Goal: Task Accomplishment & Management: Use online tool/utility

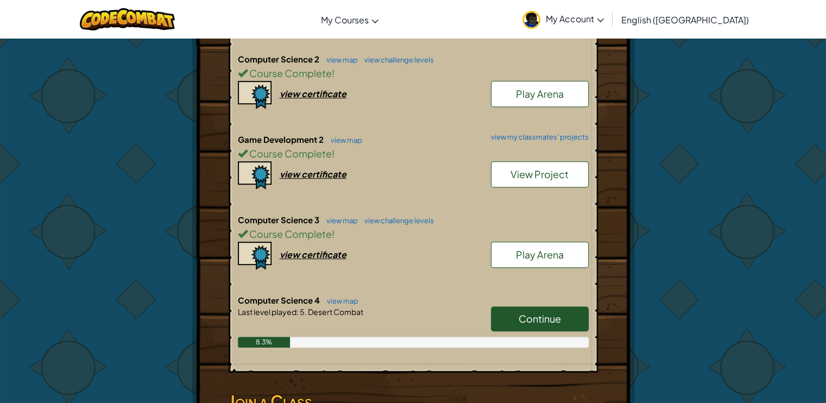
scroll to position [419, 0]
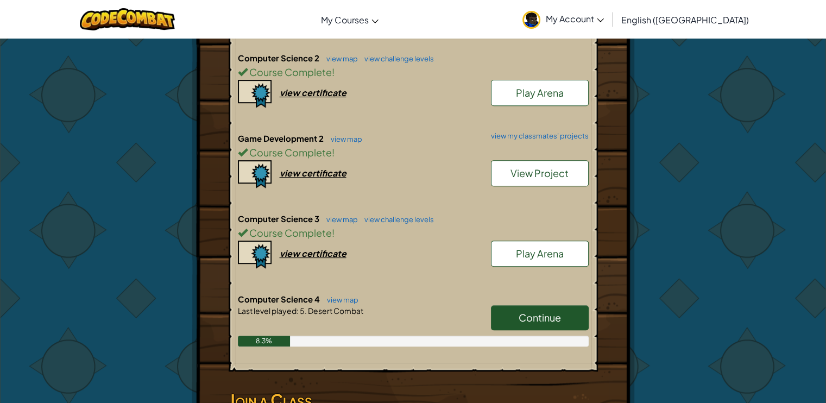
drag, startPoint x: 537, startPoint y: 278, endPoint x: 512, endPoint y: 273, distance: 25.5
click at [522, 293] on h6 "Computer Science 4 view map" at bounding box center [413, 299] width 351 height 12
drag, startPoint x: 516, startPoint y: 311, endPoint x: 515, endPoint y: 304, distance: 7.7
click at [516, 311] on link "Continue" at bounding box center [540, 317] width 98 height 25
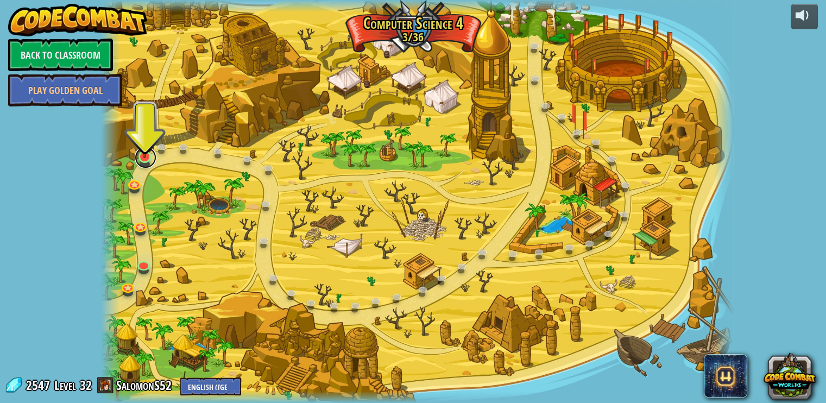
click at [140, 158] on link at bounding box center [146, 158] width 22 height 22
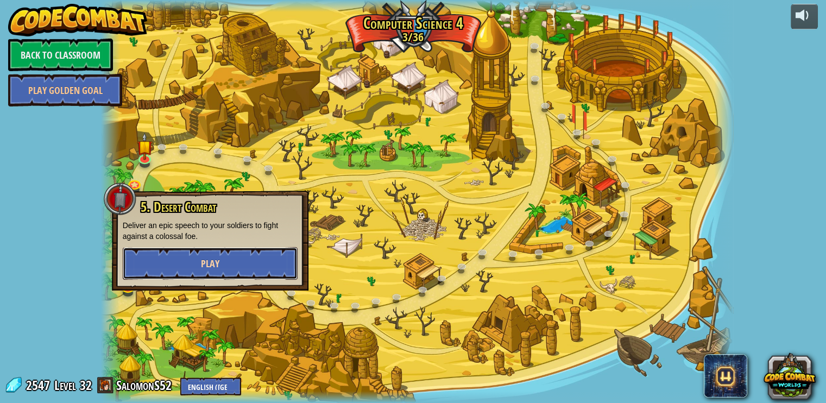
click at [201, 248] on button "Play" at bounding box center [210, 263] width 175 height 33
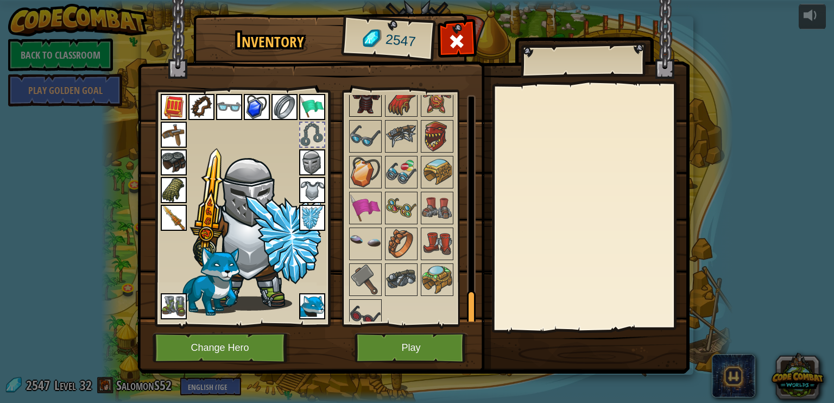
scroll to position [1145, 0]
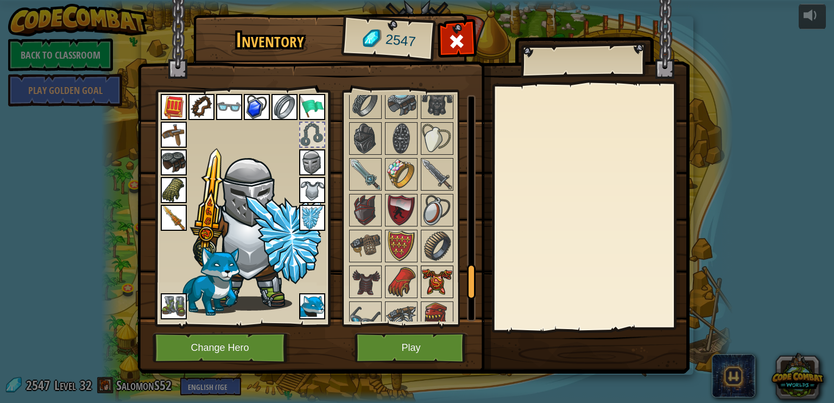
click at [431, 274] on img at bounding box center [437, 282] width 30 height 30
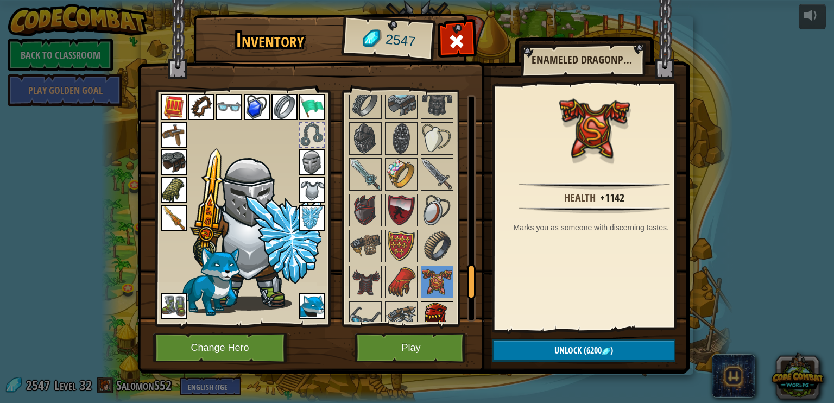
click at [427, 307] on img at bounding box center [437, 317] width 30 height 30
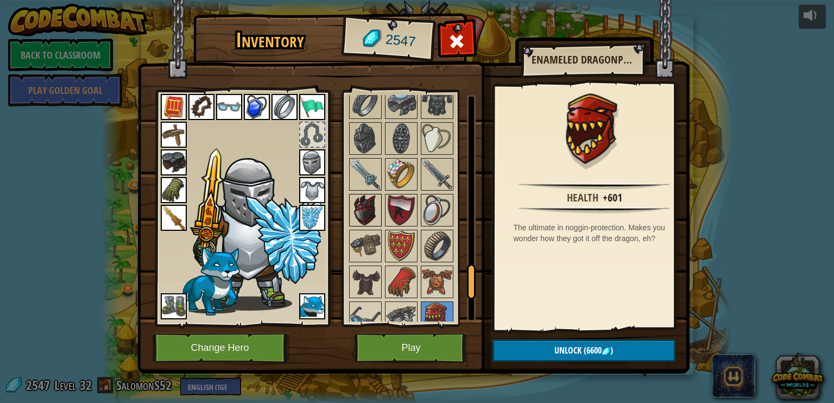
click at [367, 195] on img at bounding box center [365, 210] width 30 height 30
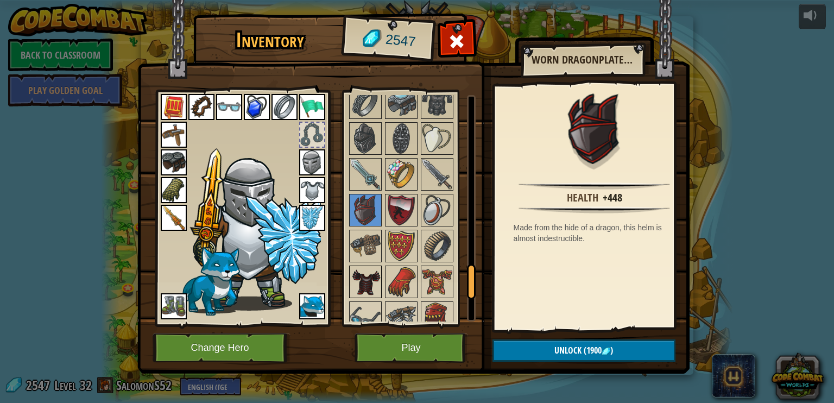
click at [368, 267] on img at bounding box center [365, 282] width 30 height 30
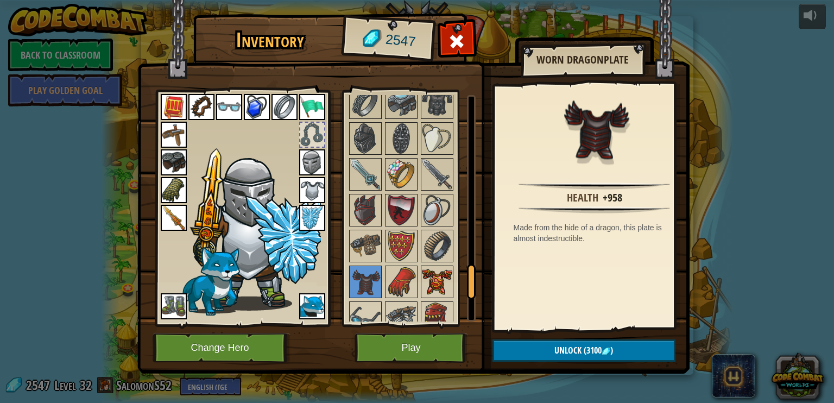
click at [437, 271] on img at bounding box center [437, 282] width 30 height 30
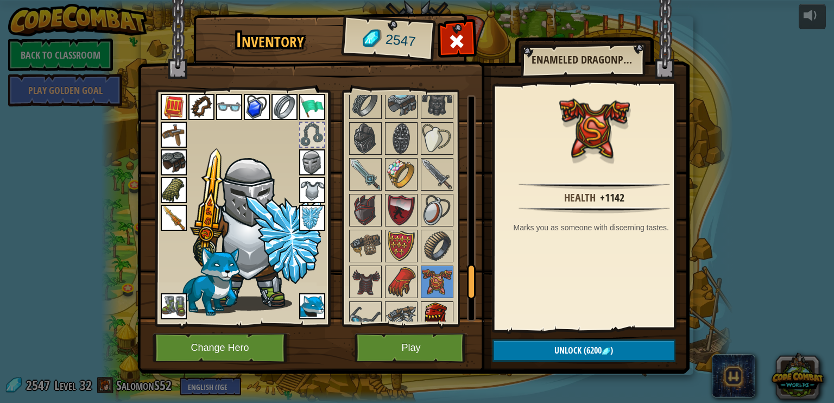
click at [445, 302] on img at bounding box center [437, 317] width 30 height 30
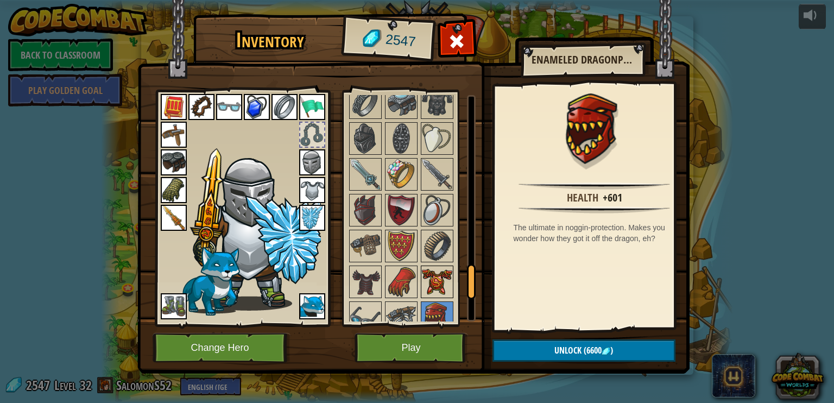
click at [435, 273] on img at bounding box center [437, 282] width 30 height 30
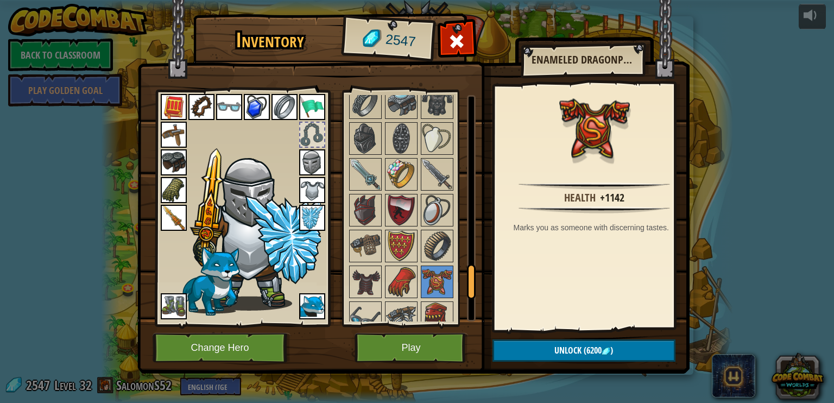
scroll to position [1326, 0]
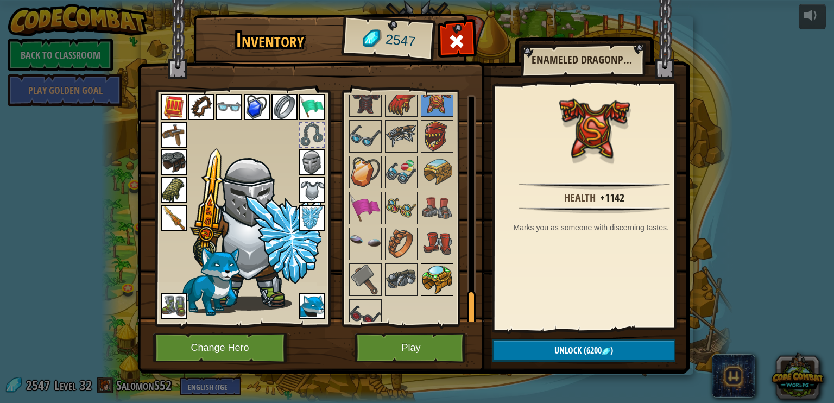
click at [430, 264] on img at bounding box center [437, 279] width 30 height 30
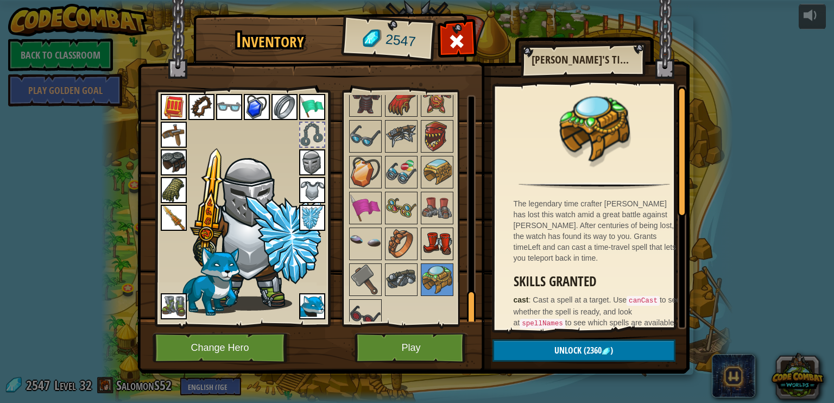
click at [440, 236] on img at bounding box center [437, 244] width 30 height 30
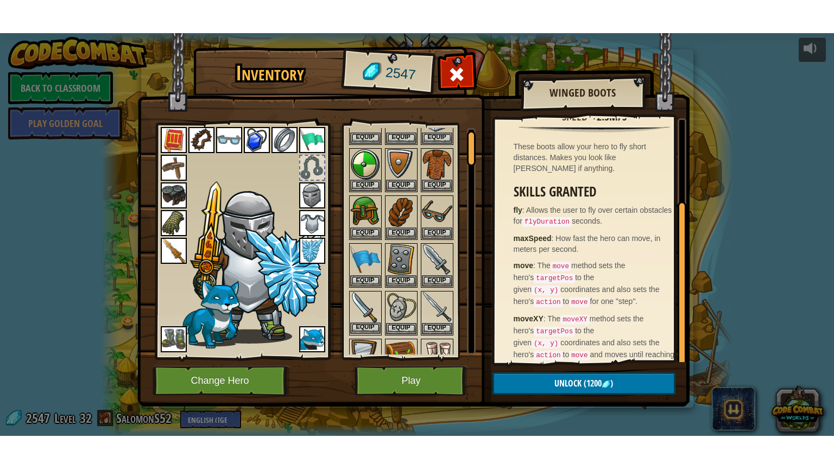
scroll to position [362, 0]
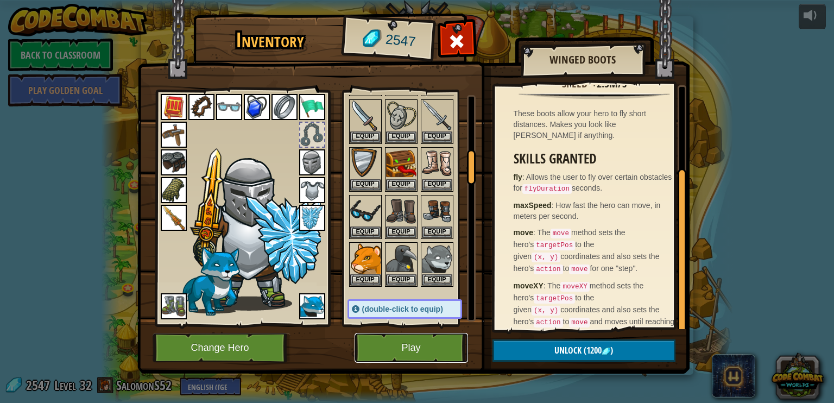
click at [406, 344] on button "Play" at bounding box center [412, 348] width 114 height 30
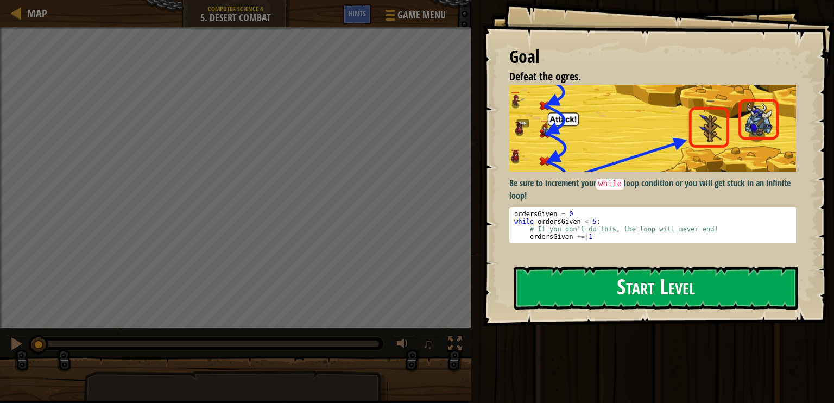
drag, startPoint x: 502, startPoint y: 236, endPoint x: 545, endPoint y: 297, distance: 74.4
click at [544, 297] on div "Goal Defeat the ogres. Be sure to increment your while loop condition or you wi…" at bounding box center [417, 201] width 834 height 403
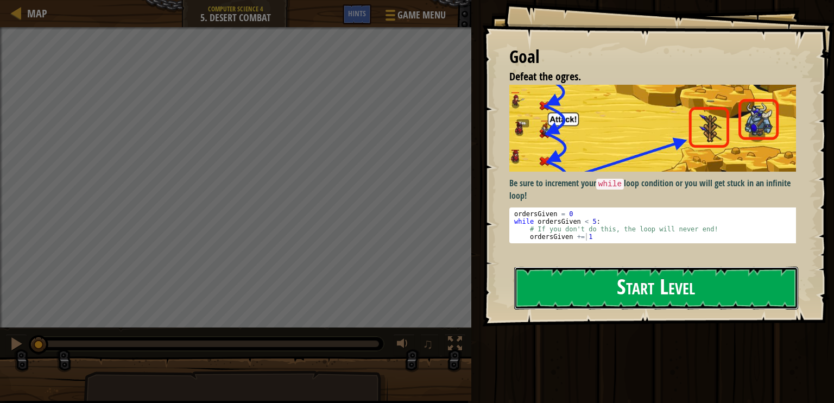
click at [552, 287] on button "Start Level" at bounding box center [656, 288] width 284 height 43
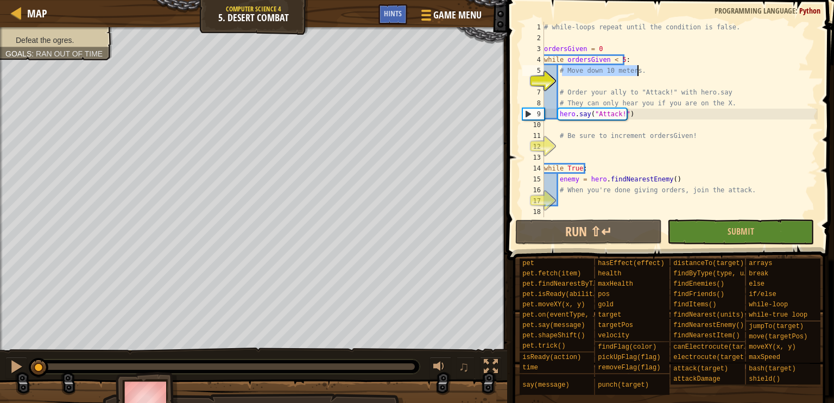
drag, startPoint x: 561, startPoint y: 71, endPoint x: 613, endPoint y: 72, distance: 51.6
click at [635, 72] on div "# while-loops repeat until the condition is false. ordersGiven = 0 while orders…" at bounding box center [680, 130] width 276 height 217
type textarea "# Move down 10 meters."
drag, startPoint x: 65, startPoint y: 207, endPoint x: 66, endPoint y: 216, distance: 8.8
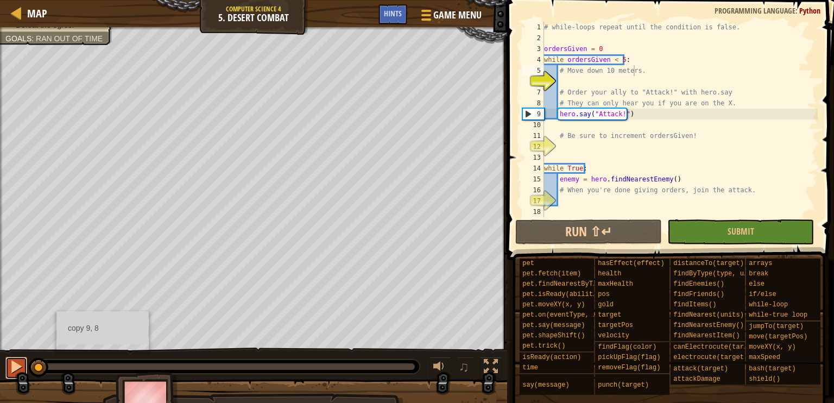
click at [14, 375] on button at bounding box center [16, 368] width 22 height 22
drag, startPoint x: 492, startPoint y: 368, endPoint x: 487, endPoint y: 408, distance: 41.1
click at [491, 368] on div at bounding box center [491, 367] width 14 height 14
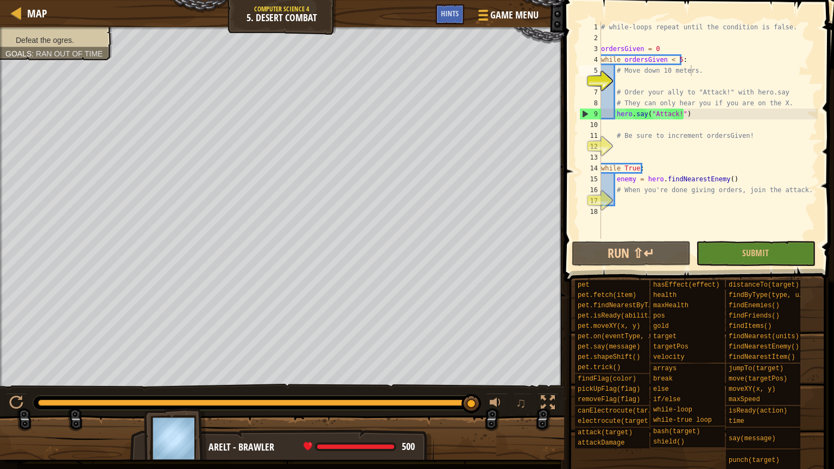
drag, startPoint x: 200, startPoint y: 449, endPoint x: 205, endPoint y: 445, distance: 5.8
click at [205, 402] on img at bounding box center [175, 438] width 63 height 60
click at [728, 79] on div "# while-loops repeat until the condition is false. ordersGiven = 0 while orders…" at bounding box center [708, 141] width 219 height 239
click at [721, 78] on div "# while-loops repeat until the condition is false. ordersGiven = 0 while orders…" at bounding box center [708, 141] width 219 height 239
click at [719, 77] on div "# while-loops repeat until the condition is false. ordersGiven = 0 while orders…" at bounding box center [708, 141] width 219 height 239
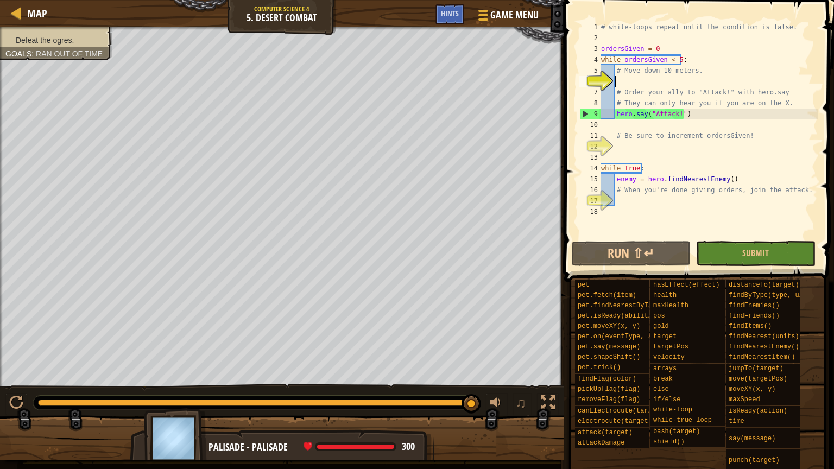
click at [712, 83] on div "# while-loops repeat until the condition is false. ordersGiven = 0 while orders…" at bounding box center [708, 141] width 219 height 239
click at [704, 74] on div "# while-loops repeat until the condition is false. ordersGiven = 0 while orders…" at bounding box center [708, 130] width 219 height 217
click at [702, 74] on div "# while-loops repeat until the condition is false. ordersGiven = 0 while orders…" at bounding box center [708, 141] width 219 height 239
click at [700, 72] on div "# while-loops repeat until the condition is false. ordersGiven = 0 while orders…" at bounding box center [708, 130] width 219 height 217
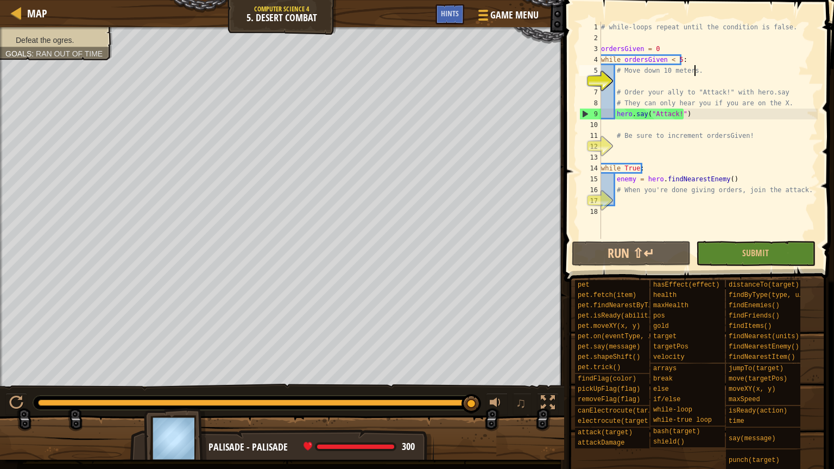
click at [700, 72] on div "# while-loops repeat until the condition is false. ordersGiven = 0 while orders…" at bounding box center [708, 141] width 219 height 239
type textarea "# Move down 10 meters."
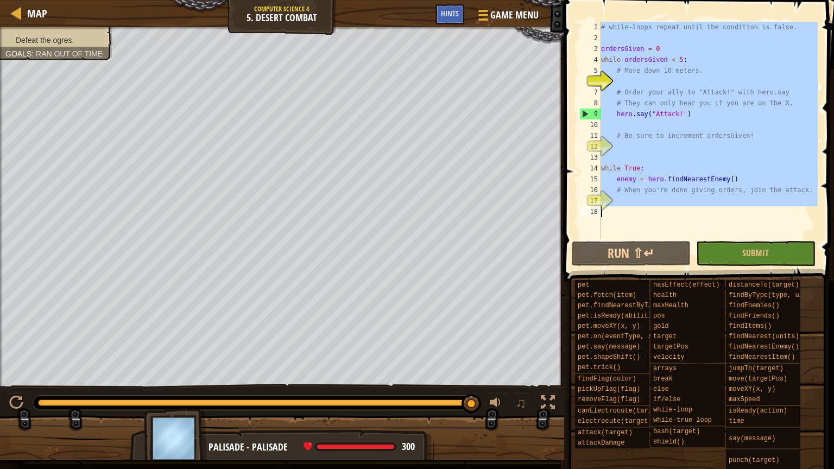
click at [700, 72] on div "# while-loops repeat until the condition is false. ordersGiven = 0 while orders…" at bounding box center [708, 141] width 219 height 239
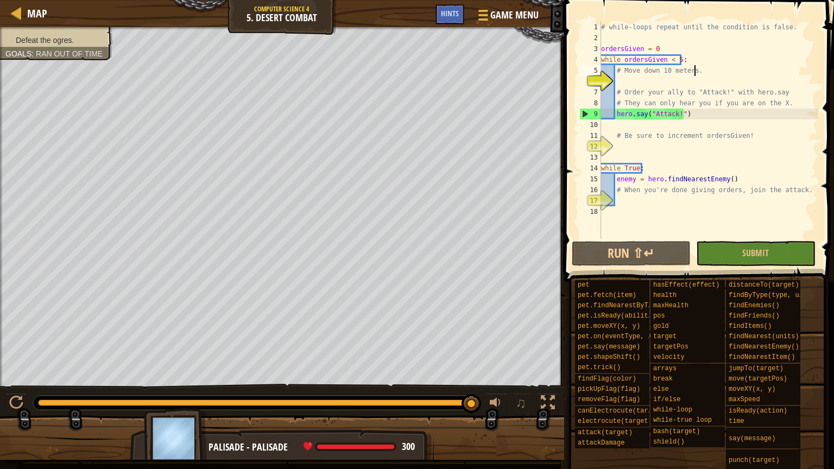
click at [699, 72] on div "# while-loops repeat until the condition is false. ordersGiven = 0 while orders…" at bounding box center [708, 141] width 219 height 239
type textarea "# Move down 10 meters."
click at [699, 72] on div "# while-loops repeat until the condition is false. ordersGiven = 0 while orders…" at bounding box center [708, 141] width 219 height 239
click at [699, 71] on div "# while-loops repeat until the condition is false. ordersGiven = 0 while orders…" at bounding box center [708, 141] width 219 height 239
click at [696, 70] on div "# while-loops repeat until the condition is false. ordersGiven = 0 while orders…" at bounding box center [708, 130] width 219 height 217
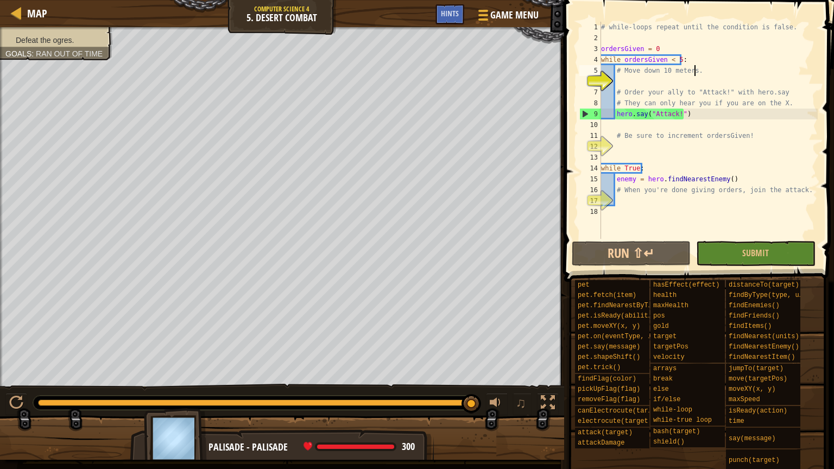
click at [696, 70] on div "# while-loops repeat until the condition is false. ordersGiven = 0 while orders…" at bounding box center [708, 141] width 219 height 239
click at [696, 72] on div "# while-loops repeat until the condition is false. ordersGiven = 0 while orders…" at bounding box center [708, 130] width 219 height 217
click at [678, 83] on div "# while-loops repeat until the condition is false. ordersGiven = 0 while orders…" at bounding box center [708, 141] width 219 height 239
drag, startPoint x: 678, startPoint y: 80, endPoint x: 678, endPoint y: 74, distance: 6.0
click at [678, 77] on div "# while-loops repeat until the condition is false. ordersGiven = 0 while orders…" at bounding box center [708, 141] width 219 height 239
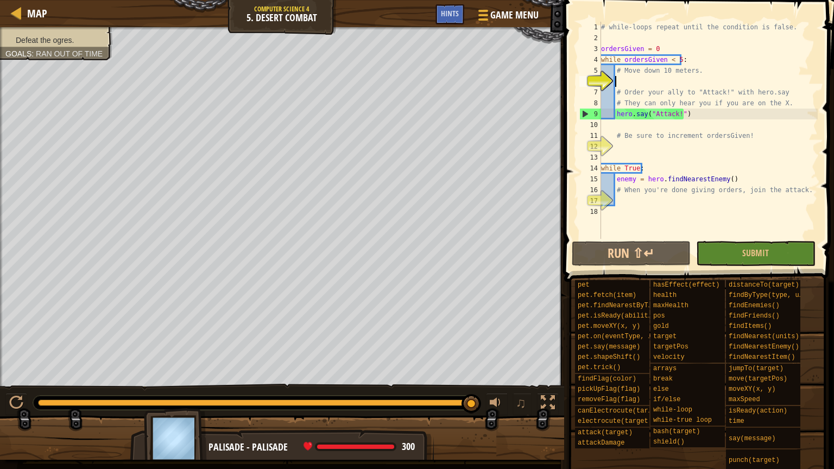
click at [678, 74] on div "# while-loops repeat until the condition is false. ordersGiven = 0 while orders…" at bounding box center [708, 141] width 219 height 239
click at [676, 70] on div "# while-loops repeat until the condition is false. ordersGiven = 0 while orders…" at bounding box center [708, 141] width 219 height 239
type textarea "# Move down 10 meters."
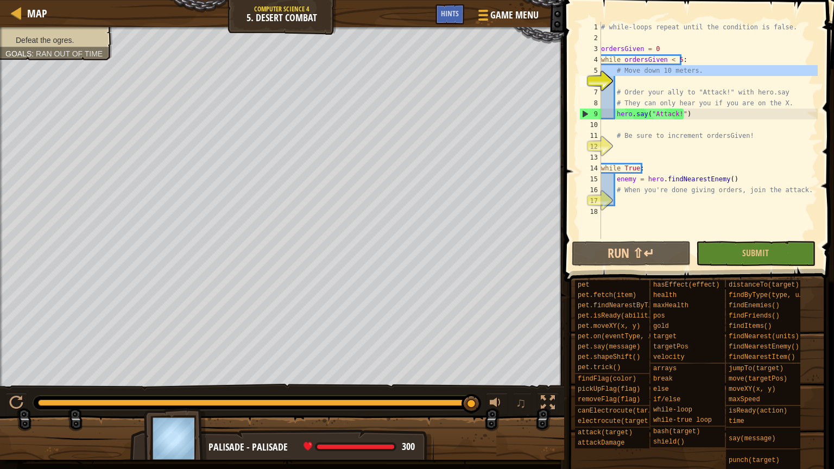
click at [676, 70] on div "# while-loops repeat until the condition is false. ordersGiven = 0 while orders…" at bounding box center [708, 141] width 219 height 239
click at [676, 71] on div "# while-loops repeat until the condition is false. ordersGiven = 0 while orders…" at bounding box center [708, 141] width 219 height 239
click at [676, 71] on div "# while-loops repeat until the condition is false. ordersGiven = 0 while orders…" at bounding box center [708, 130] width 219 height 217
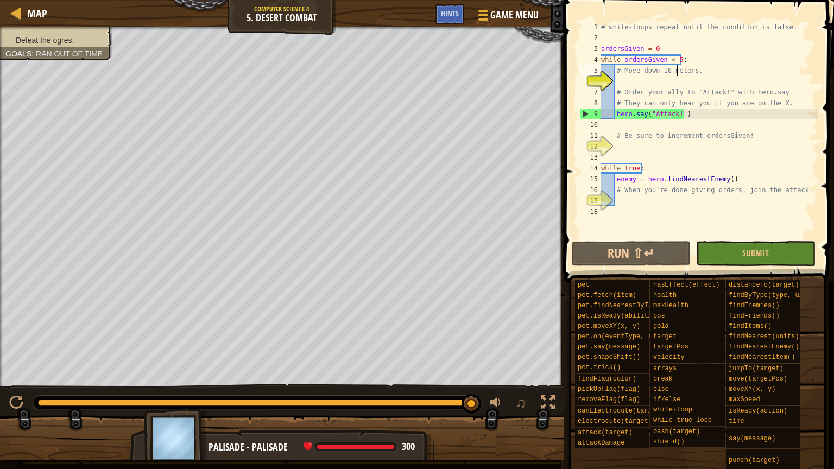
click at [676, 71] on div "# while-loops repeat until the condition is false. ordersGiven = 0 while orders…" at bounding box center [708, 141] width 219 height 239
click at [673, 70] on div "# while-loops repeat until the condition is false. ordersGiven = 0 while orders…" at bounding box center [708, 130] width 219 height 217
click at [673, 70] on div "# while-loops repeat until the condition is false. ordersGiven = 0 while orders…" at bounding box center [708, 141] width 219 height 239
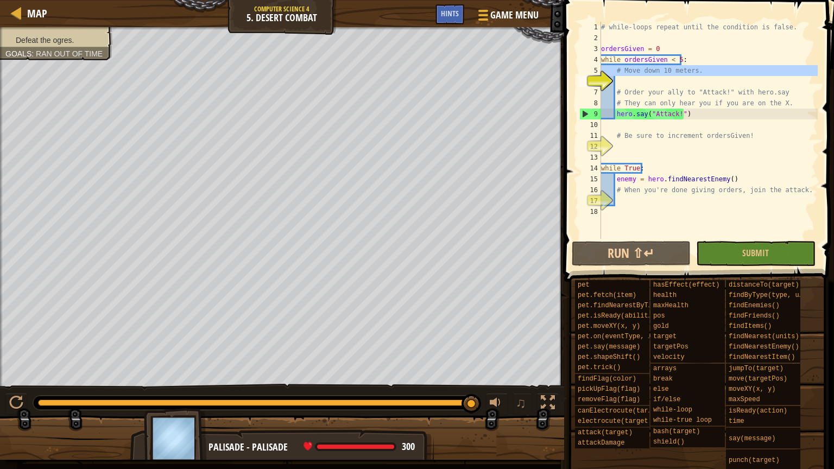
click at [672, 73] on div "# while-loops repeat until the condition is false. ordersGiven = 0 while orders…" at bounding box center [708, 130] width 219 height 217
click at [672, 73] on div "# while-loops repeat until the condition is false. ordersGiven = 0 while orders…" at bounding box center [708, 141] width 219 height 239
click at [671, 74] on div "# while-loops repeat until the condition is false. ordersGiven = 0 while orders…" at bounding box center [708, 141] width 219 height 239
click at [671, 74] on div "# while-loops repeat until the condition is false. ordersGiven = 0 while orders…" at bounding box center [708, 130] width 219 height 217
click at [671, 74] on div "# while-loops repeat until the condition is false. ordersGiven = 0 while orders…" at bounding box center [708, 141] width 219 height 239
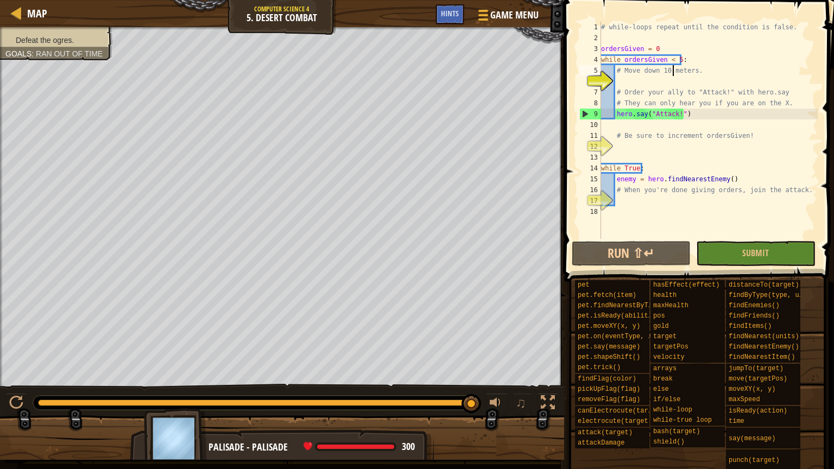
click at [671, 76] on div "# while-loops repeat until the condition is false. ordersGiven = 0 while orders…" at bounding box center [708, 141] width 219 height 239
type textarea "# Move down 10 meters."
click at [671, 76] on div "# while-loops repeat until the condition is false. ordersGiven = 0 while orders…" at bounding box center [708, 130] width 219 height 217
click at [674, 66] on div "# while-loops repeat until the condition is false. ordersGiven = 0 while orders…" at bounding box center [708, 141] width 219 height 239
click at [675, 66] on div "# while-loops repeat until the condition is false. ordersGiven = 0 while orders…" at bounding box center [708, 141] width 219 height 239
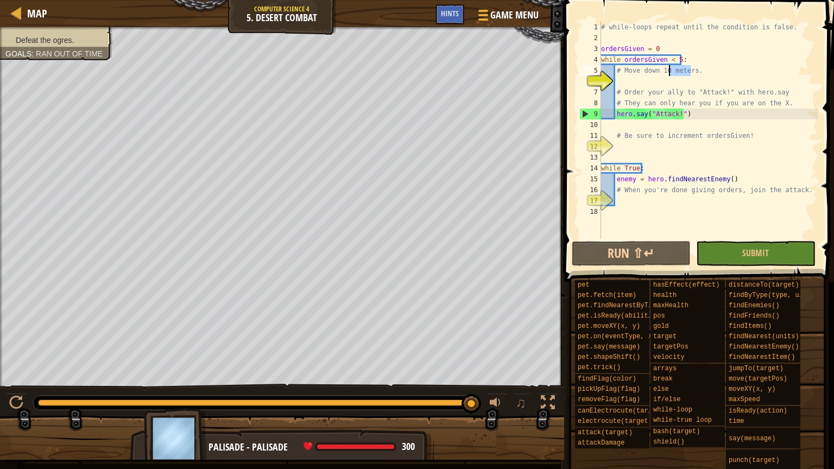
click at [675, 66] on div "# while-loops repeat until the condition is false. ordersGiven = 0 while orders…" at bounding box center [708, 141] width 219 height 239
type textarea "# Move down 10 meters."
click at [675, 66] on div "# while-loops repeat until the condition is false. ordersGiven = 0 while orders…" at bounding box center [708, 141] width 219 height 239
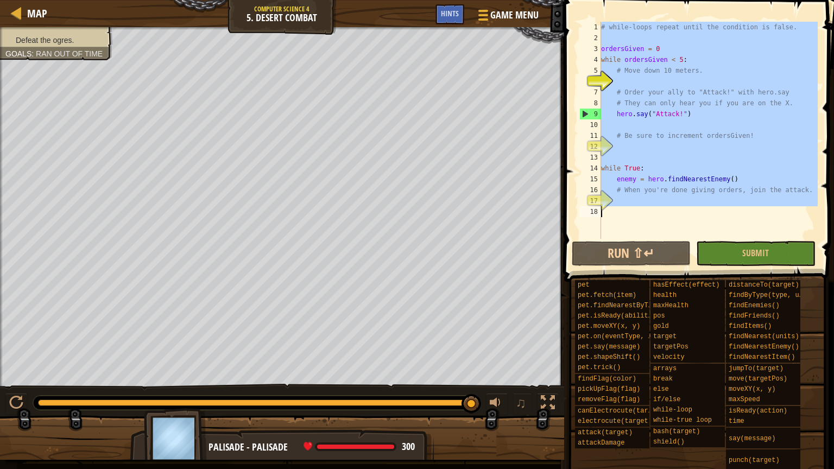
type textarea "l"
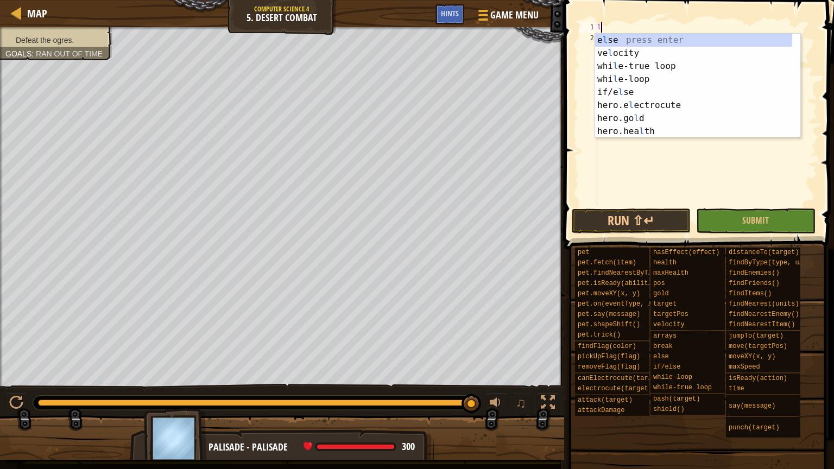
scroll to position [5, 0]
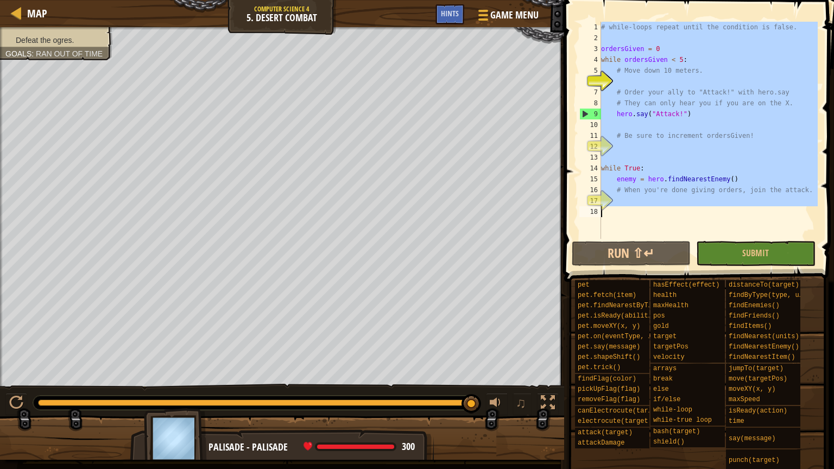
click at [626, 220] on div "# while-loops repeat until the condition is false. ordersGiven = 0 while orders…" at bounding box center [708, 130] width 219 height 217
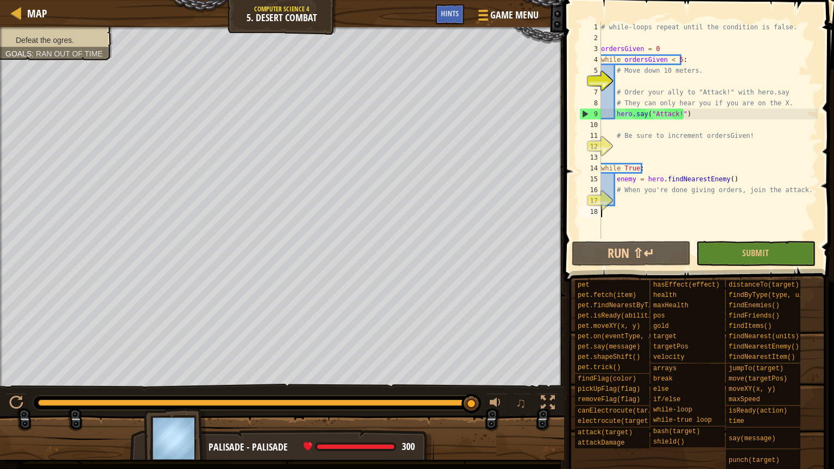
click at [620, 78] on div "# while-loops repeat until the condition is false. ordersGiven = 0 while orders…" at bounding box center [708, 141] width 219 height 239
click at [650, 81] on div "# while-loops repeat until the condition is false. ordersGiven = 0 while orders…" at bounding box center [708, 141] width 219 height 239
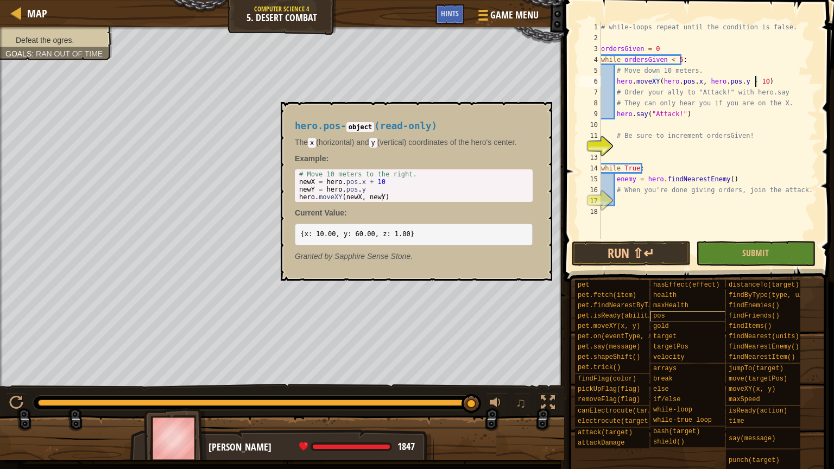
scroll to position [5, 12]
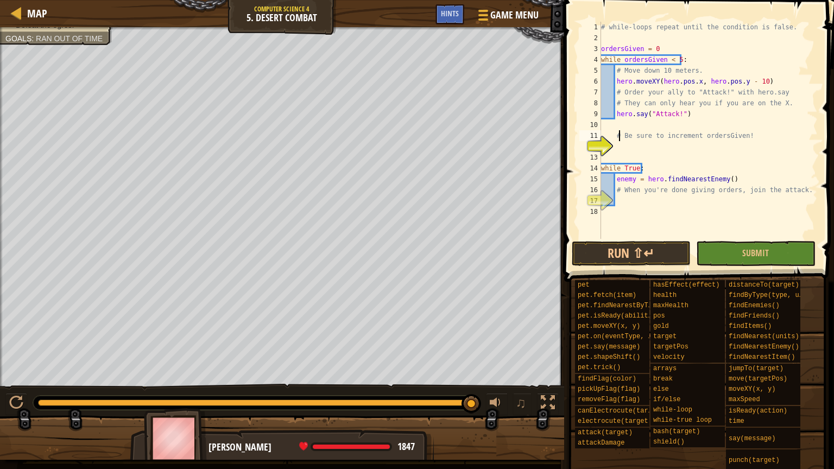
click at [621, 138] on div "# while-loops repeat until the condition is false. ordersGiven = 0 while orders…" at bounding box center [708, 141] width 219 height 239
type textarea "# Be sure to increment ordersGiven!"
click at [640, 139] on div "# while-loops repeat until the condition is false. ordersGiven = 0 while orders…" at bounding box center [708, 141] width 219 height 239
click at [727, 149] on div "# while-loops repeat until the condition is false. ordersGiven = 0 while orders…" at bounding box center [708, 141] width 219 height 239
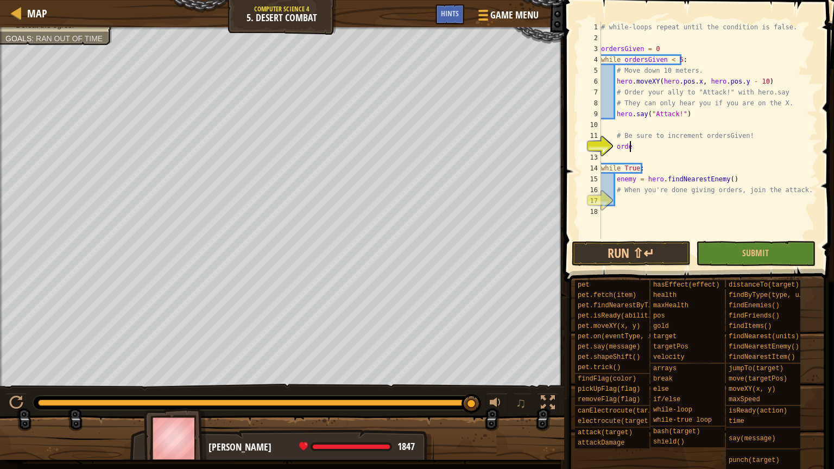
scroll to position [5, 2]
type textarea "ordersGiven += 1"
click at [695, 203] on div "# while-loops repeat until the condition is false. ordersGiven = 0 while orders…" at bounding box center [708, 141] width 219 height 239
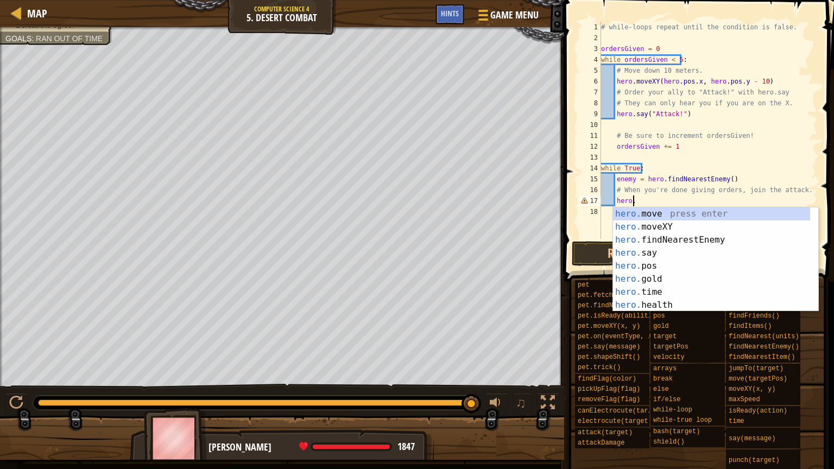
scroll to position [5, 2]
click at [676, 222] on div "hero.a ttackDamage press enter hero.a ttack press enter hero. s a y press enter…" at bounding box center [711, 272] width 197 height 130
type textarea "hero.attack(enemy)"
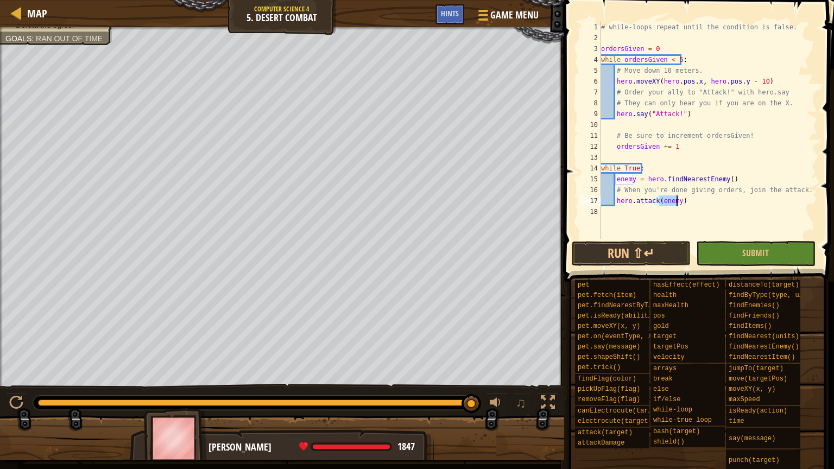
click at [676, 222] on div "# while-loops repeat until the condition is false. ordersGiven = 0 while orders…" at bounding box center [708, 141] width 219 height 239
click at [632, 246] on button "Run ⇧↵" at bounding box center [631, 253] width 119 height 25
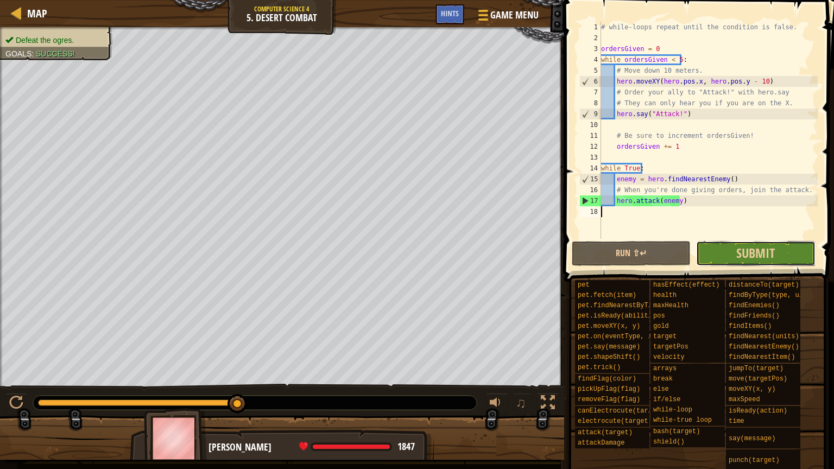
click at [727, 248] on button "Submit" at bounding box center [755, 253] width 119 height 25
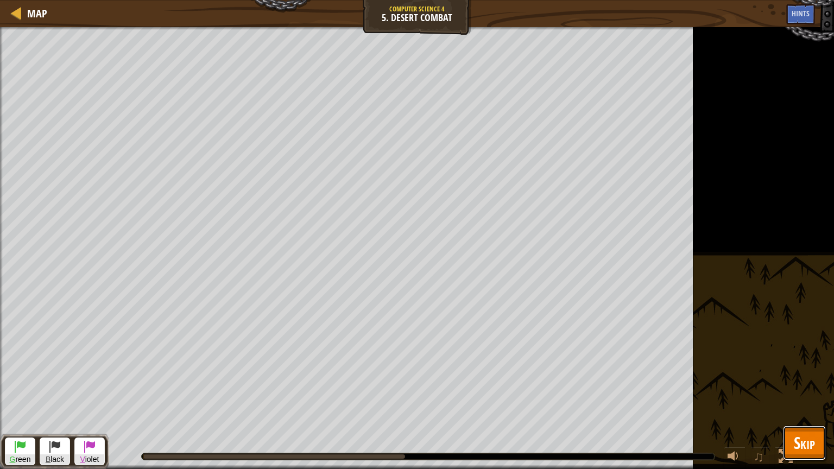
click at [799, 402] on span "Skip" at bounding box center [804, 443] width 21 height 22
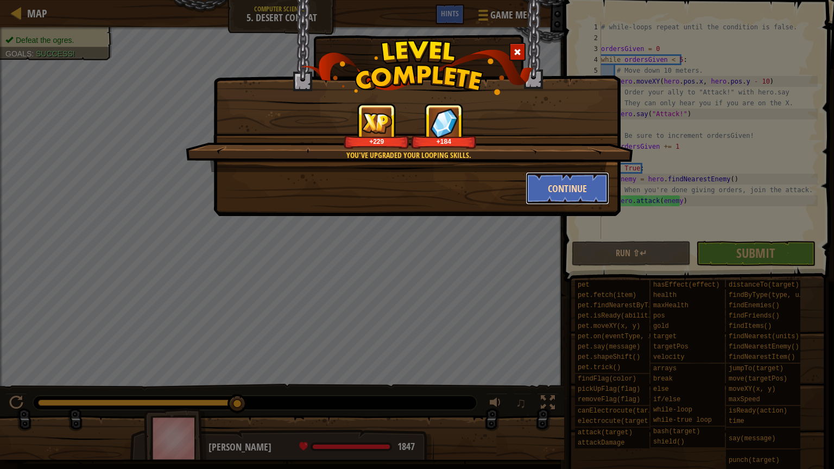
click at [581, 195] on button "Continue" at bounding box center [568, 188] width 84 height 33
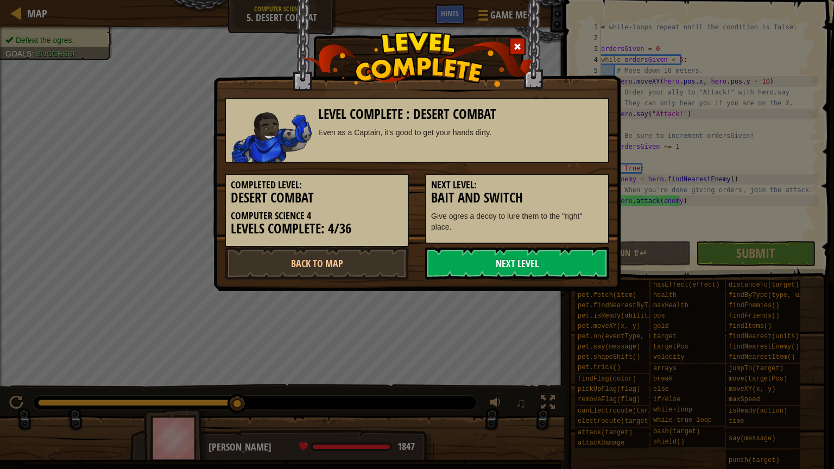
click at [476, 275] on link "Next Level" at bounding box center [517, 263] width 184 height 33
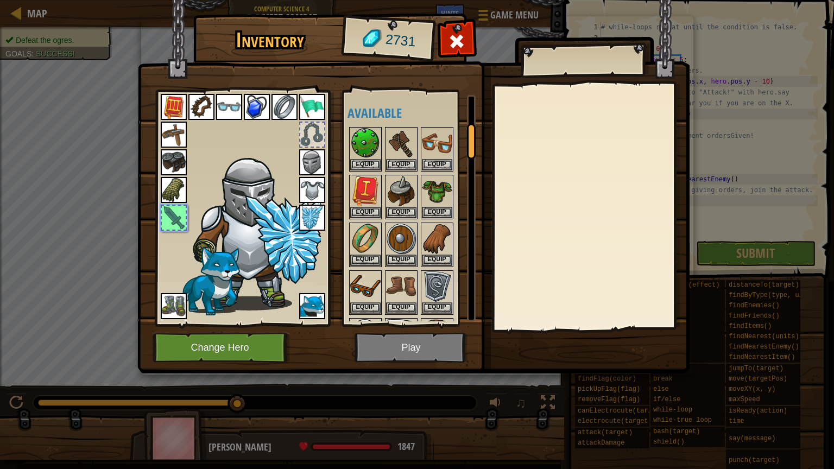
scroll to position [182, 0]
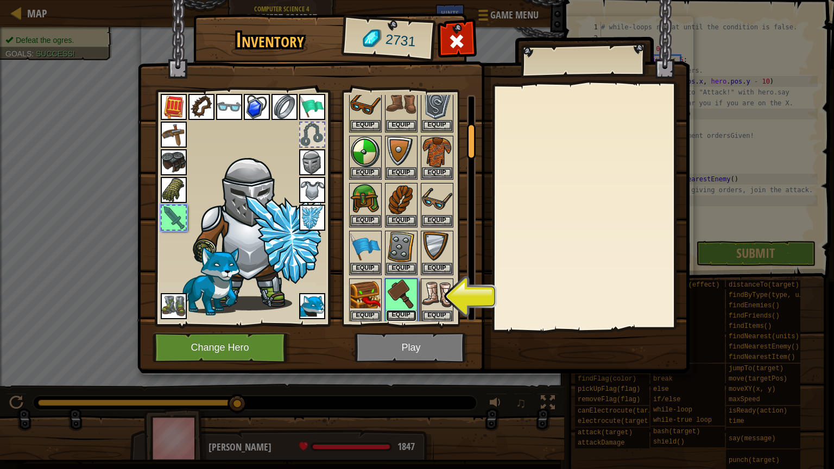
click at [404, 310] on button "Equip" at bounding box center [401, 315] width 30 height 11
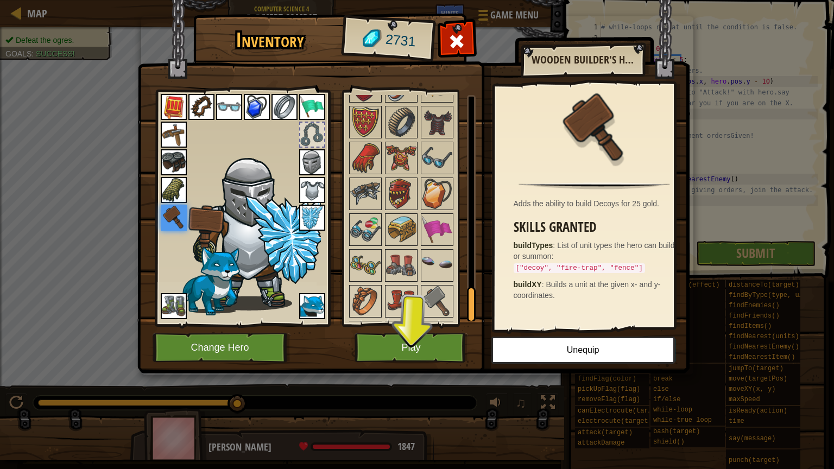
scroll to position [1314, 0]
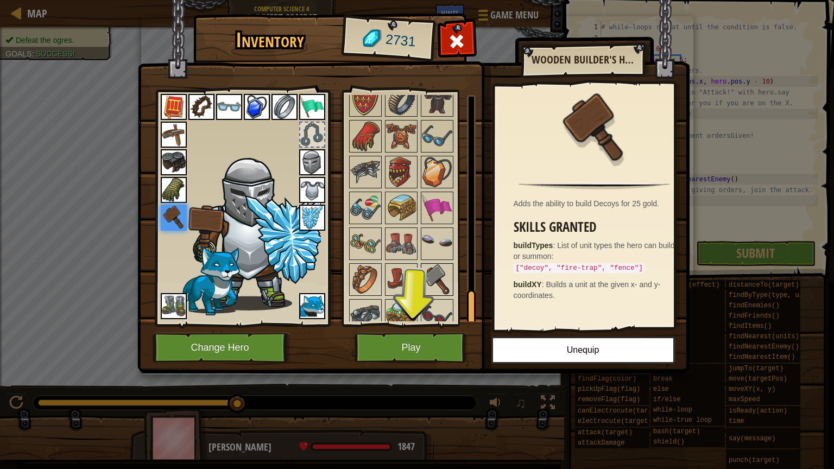
click at [431, 267] on img at bounding box center [437, 279] width 30 height 30
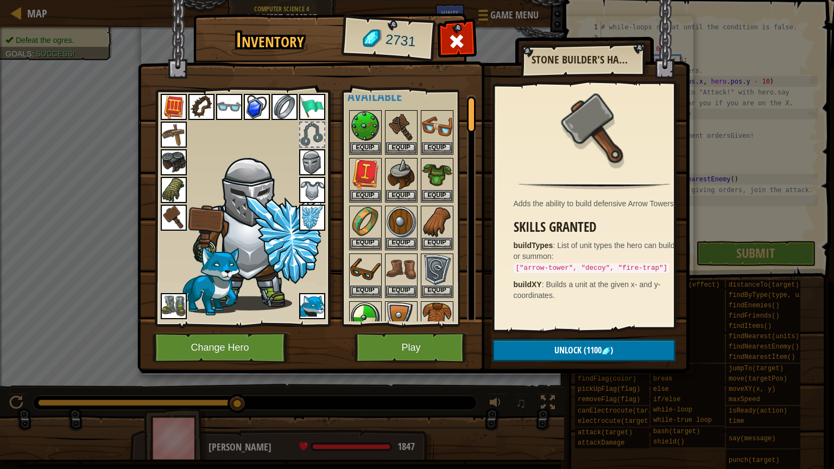
scroll to position [0, 0]
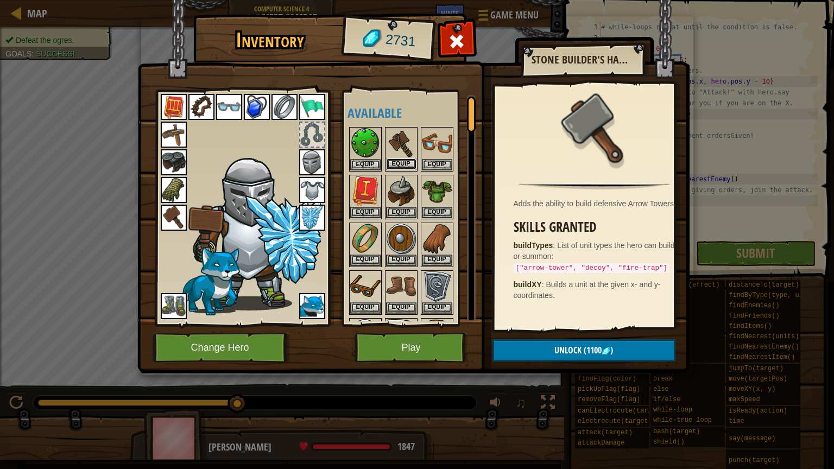
click at [404, 161] on button "Equip" at bounding box center [401, 164] width 30 height 11
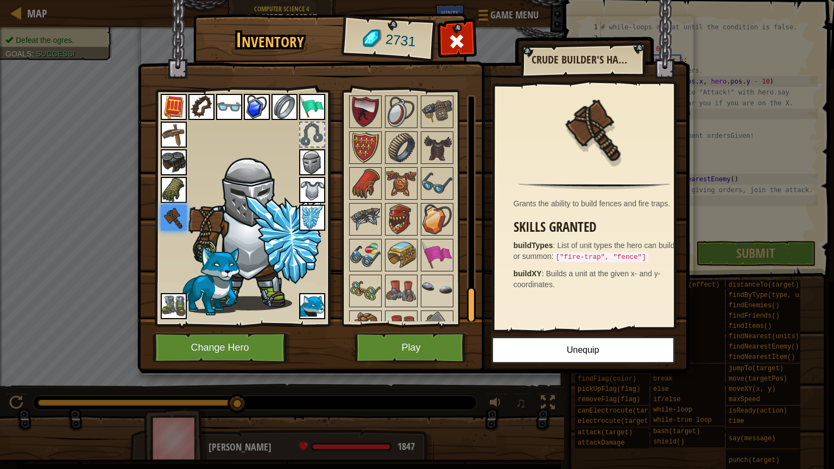
scroll to position [1314, 0]
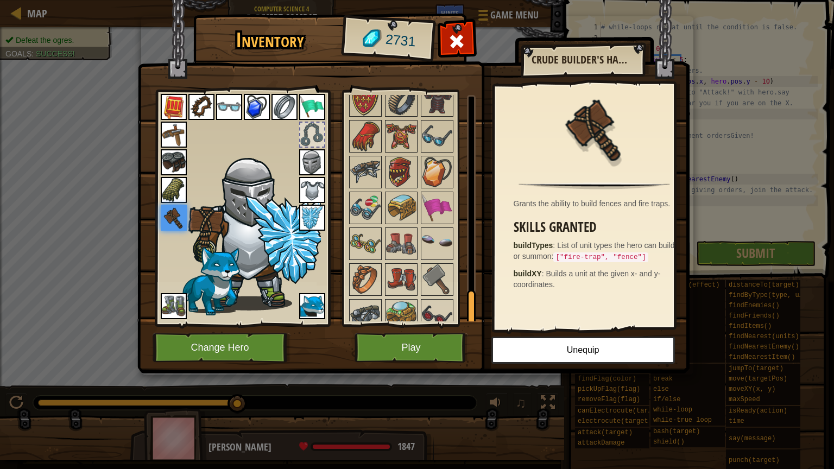
click at [312, 298] on img at bounding box center [312, 306] width 26 height 26
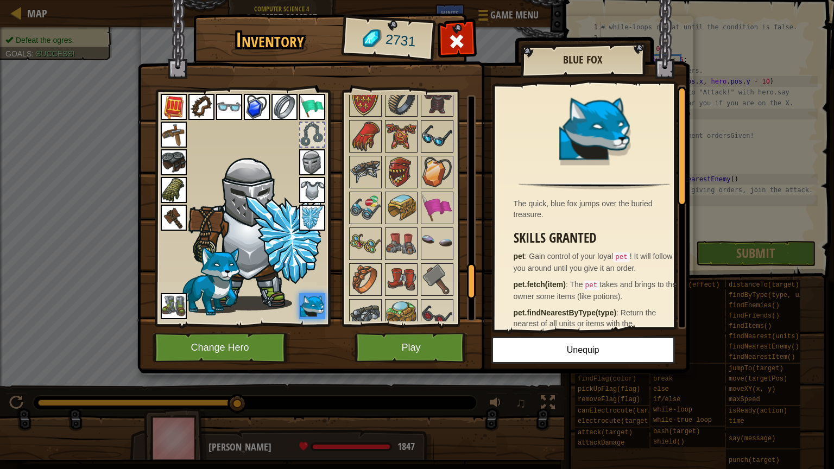
scroll to position [1133, 0]
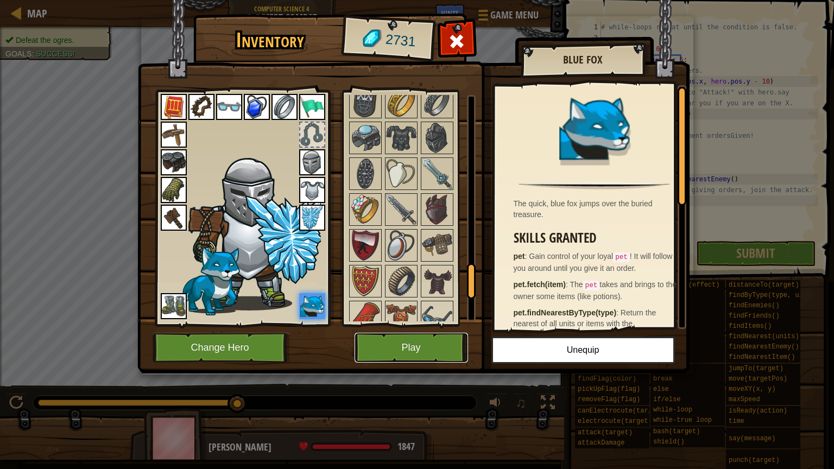
click at [424, 348] on button "Play" at bounding box center [412, 348] width 114 height 30
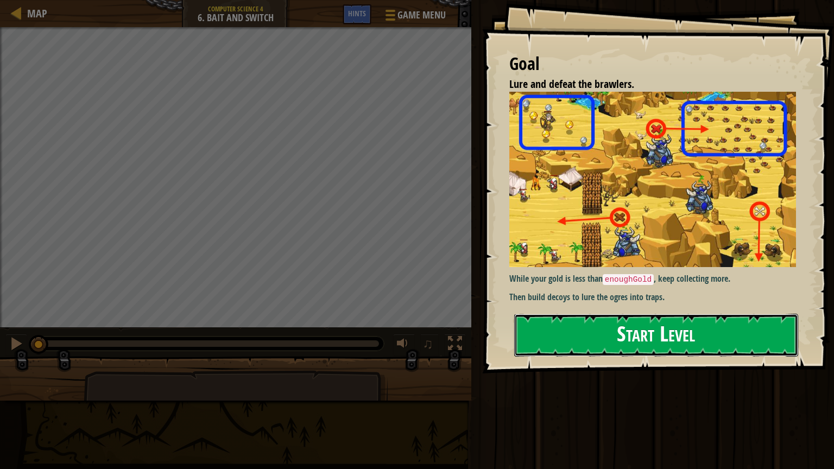
click at [562, 338] on button "Start Level" at bounding box center [656, 335] width 284 height 43
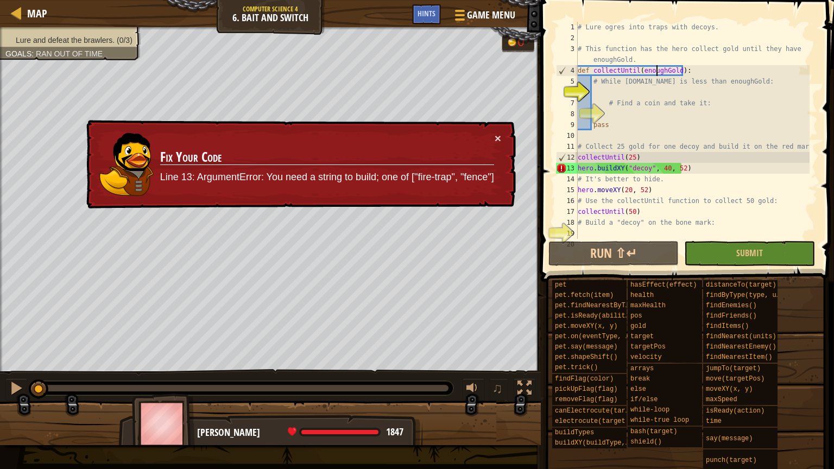
click at [658, 67] on div "# Lure ogres into traps with decoys. # This function has the hero collect gold …" at bounding box center [693, 141] width 234 height 239
type textarea "def collectUntil(enoughGold):"
click at [658, 67] on div "# Lure ogres into traps with decoys. # This function has the hero collect gold …" at bounding box center [693, 141] width 234 height 239
click at [653, 91] on div "# Lure ogres into traps with decoys. # This function has the hero collect gold …" at bounding box center [693, 141] width 234 height 239
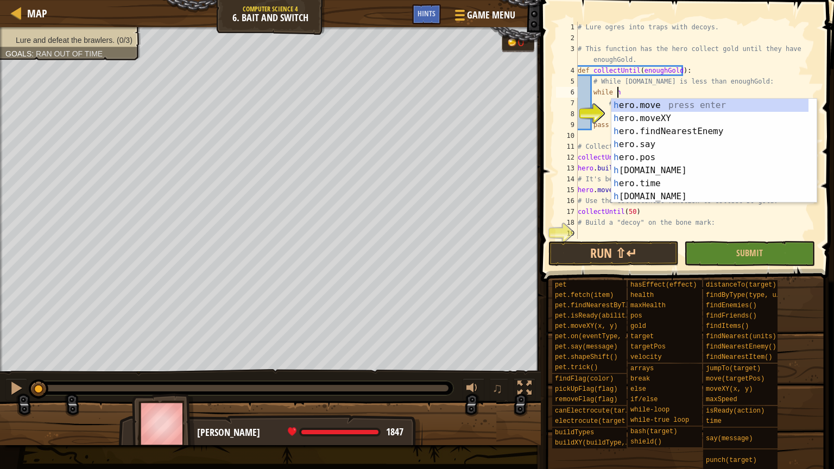
scroll to position [5, 2]
click at [658, 105] on div "h ero.move press enter h ero.moveXY press enter h ero.findNearestEnemy press en…" at bounding box center [710, 164] width 197 height 130
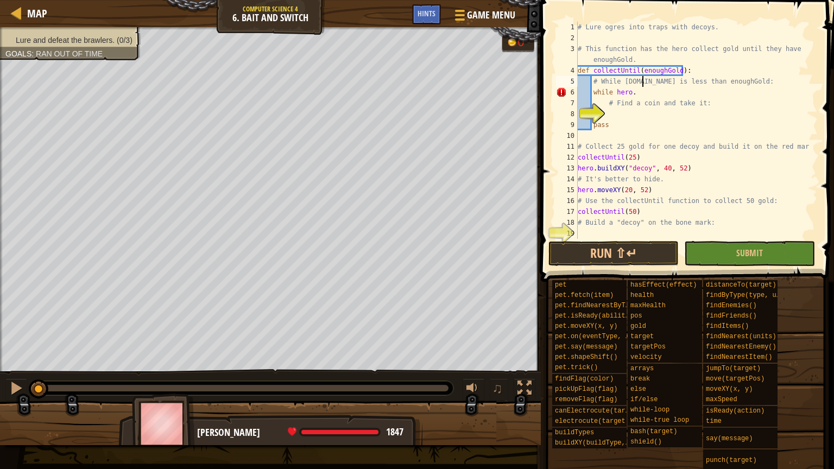
click at [642, 80] on div "# Lure ogres into traps with decoys. # This function has the hero collect gold …" at bounding box center [693, 141] width 234 height 239
click at [642, 80] on div "# Lure ogres into traps with decoys. # This function has the hero collect gold …" at bounding box center [693, 130] width 234 height 217
click at [644, 80] on div "# Lure ogres into traps with decoys. # This function has the hero collect gold …" at bounding box center [693, 141] width 234 height 239
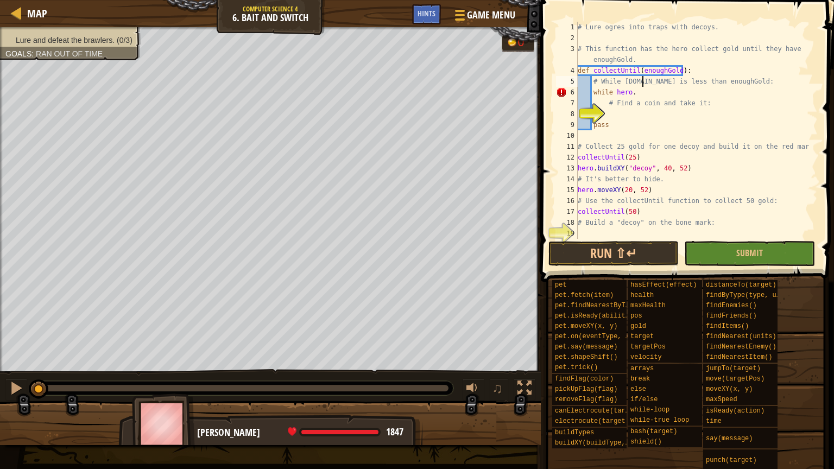
click at [644, 80] on div "# Lure ogres into traps with decoys. # This function has the hero collect gold …" at bounding box center [693, 141] width 234 height 239
click at [644, 81] on div "# Lure ogres into traps with decoys. # This function has the hero collect gold …" at bounding box center [693, 141] width 234 height 239
click at [644, 80] on div "# Lure ogres into traps with decoys. # This function has the hero collect gold …" at bounding box center [693, 130] width 234 height 217
click at [644, 80] on div "# Lure ogres into traps with decoys. # This function has the hero collect gold …" at bounding box center [693, 141] width 234 height 239
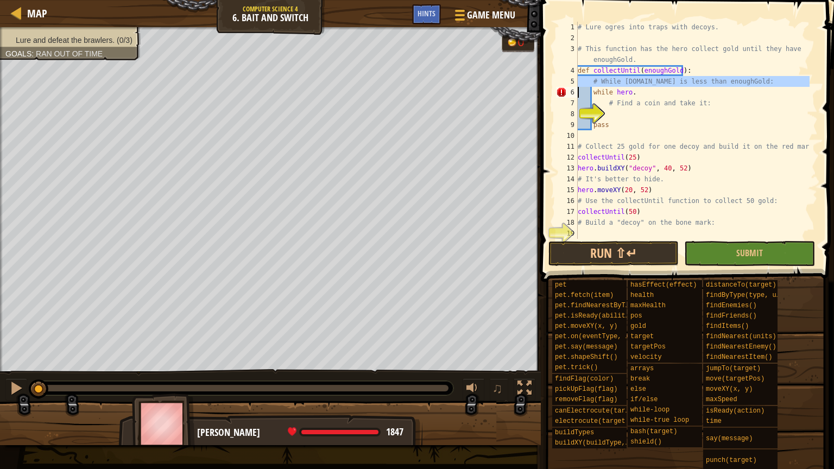
type textarea "# While [DOMAIN_NAME] is less than enoughGold: while hero."
click at [644, 80] on div "# Lure ogres into traps with decoys. # This function has the hero collect gold …" at bounding box center [693, 141] width 234 height 239
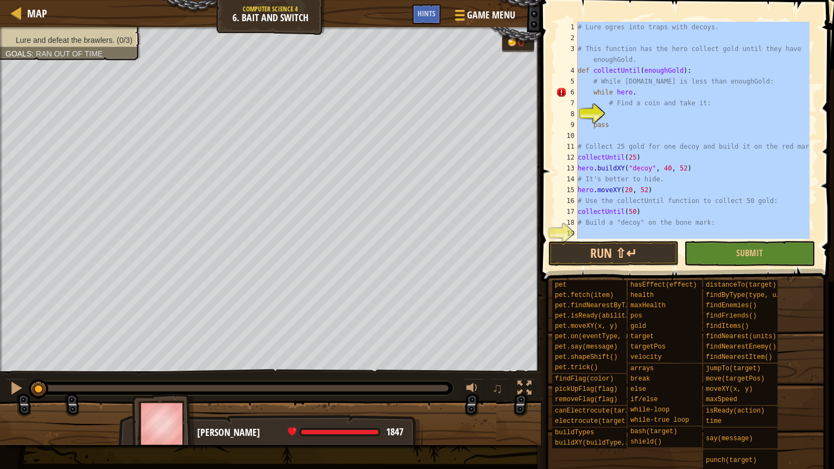
scroll to position [5, 0]
click at [644, 80] on div "# Lure ogres into traps with decoys. # This function has the hero collect gold …" at bounding box center [693, 141] width 234 height 239
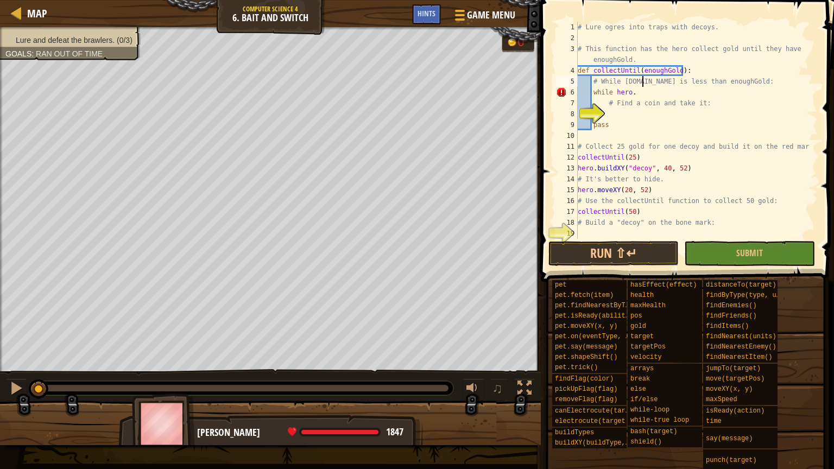
click at [644, 80] on div "# Lure ogres into traps with decoys. # This function has the hero collect gold …" at bounding box center [693, 141] width 234 height 239
click at [643, 80] on div "# Lure ogres into traps with decoys. # This function has the hero collect gold …" at bounding box center [693, 141] width 234 height 239
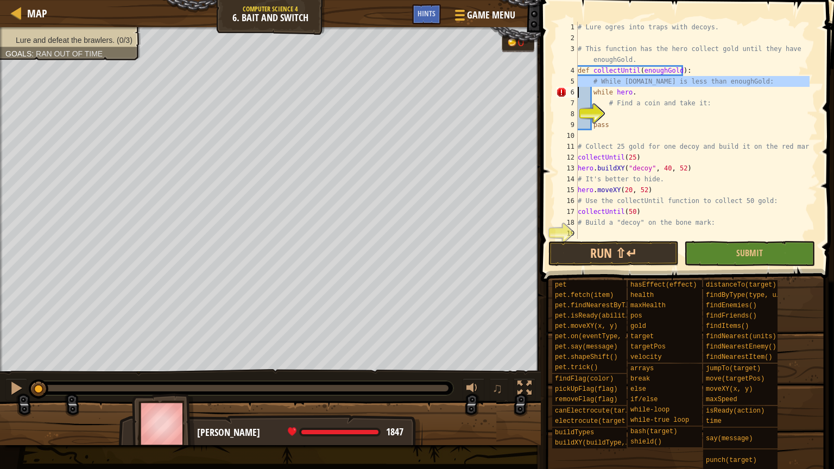
click at [643, 80] on div "# Lure ogres into traps with decoys. # This function has the hero collect gold …" at bounding box center [693, 130] width 234 height 217
click at [643, 80] on div "# Lure ogres into traps with decoys. # This function has the hero collect gold …" at bounding box center [693, 141] width 234 height 239
click at [717, 48] on div "# Lure ogres into traps with decoys. # This function has the hero collect gold …" at bounding box center [693, 141] width 234 height 239
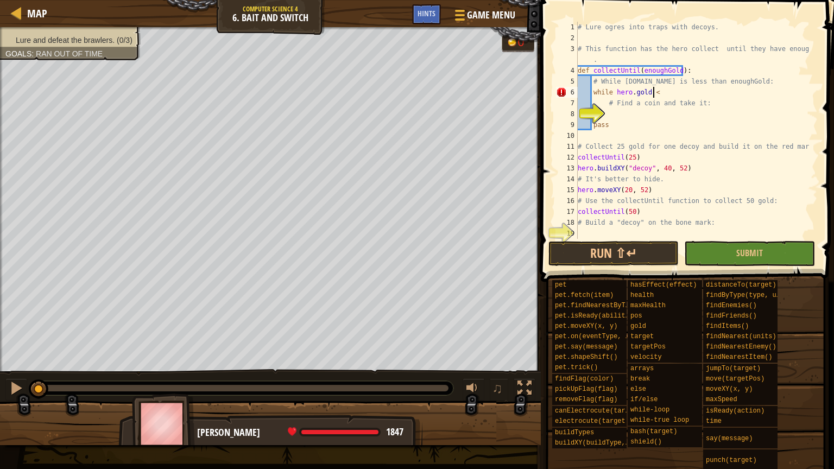
scroll to position [5, 5]
click at [717, 79] on div "# Lure ogres into traps with decoys. # This function has the hero collect until…" at bounding box center [693, 141] width 234 height 239
click at [716, 79] on div "# Lure ogres into traps with decoys. # This function has the hero collect until…" at bounding box center [693, 141] width 234 height 239
type textarea "while [DOMAIN_NAME] < enoughGold"
click at [619, 113] on div "# Lure ogres into traps with decoys. # This function has the hero collect until…" at bounding box center [693, 141] width 234 height 239
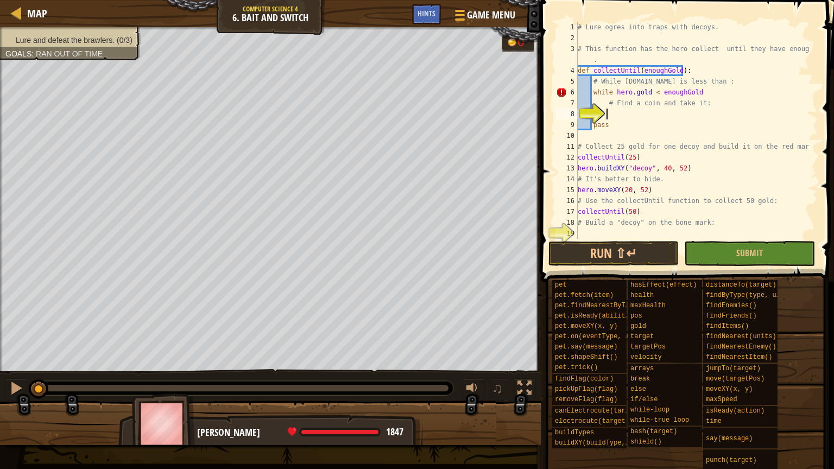
scroll to position [5, 2]
type textarea "h"
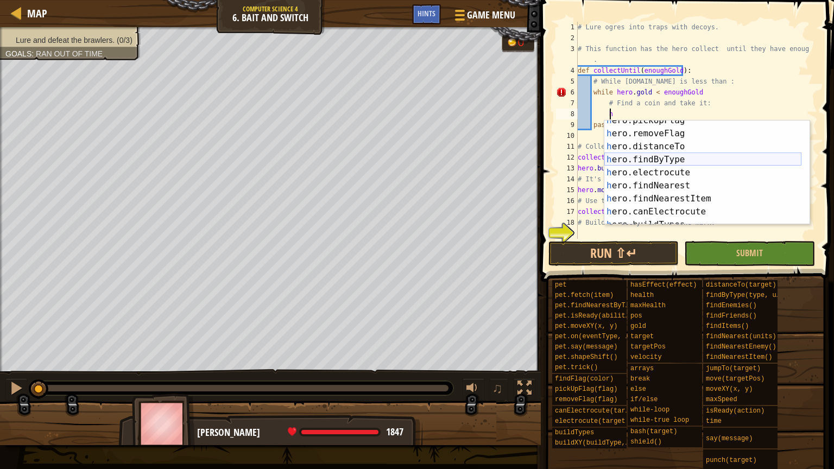
scroll to position [326, 0]
click at [675, 163] on div "h ero.findByType press enter h ero.electrocute press enter h ero.findNearest pr…" at bounding box center [702, 186] width 197 height 130
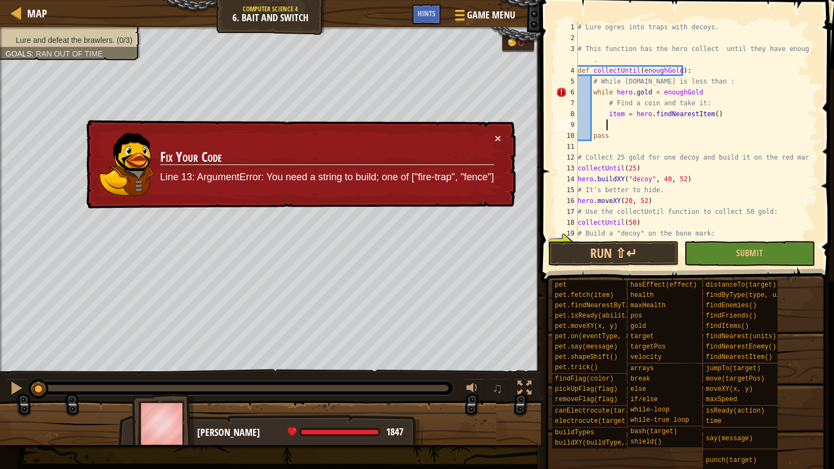
click at [604, 102] on div "# Lure ogres into traps with decoys. # This function has the hero collect until…" at bounding box center [693, 141] width 234 height 239
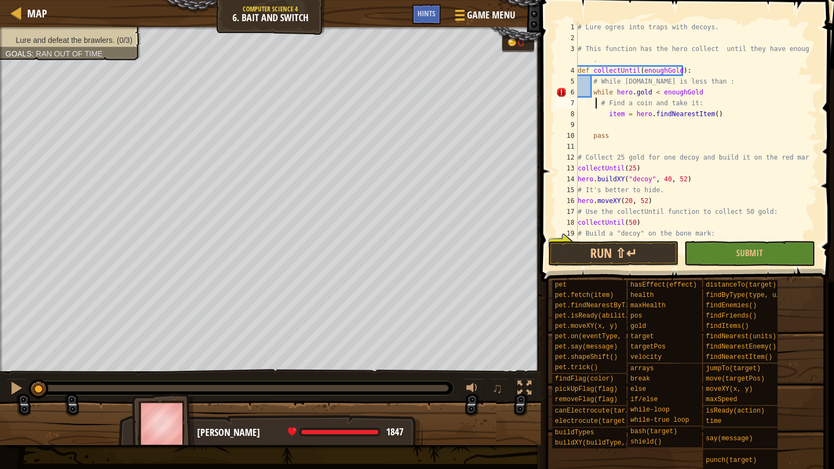
type textarea "# Find a coin and take it:"
click at [615, 121] on div "# Lure ogres into traps with decoys. # This function has the hero collect until…" at bounding box center [693, 141] width 234 height 239
click at [606, 113] on div "# Lure ogres into traps with decoys. # This function has the hero collect until…" at bounding box center [693, 141] width 234 height 239
click at [604, 113] on div "# Lure ogres into traps with decoys. # This function has the hero collect until…" at bounding box center [693, 141] width 234 height 239
click at [605, 113] on div "# Lure ogres into traps with decoys. # This function has the hero collect until…" at bounding box center [693, 141] width 234 height 239
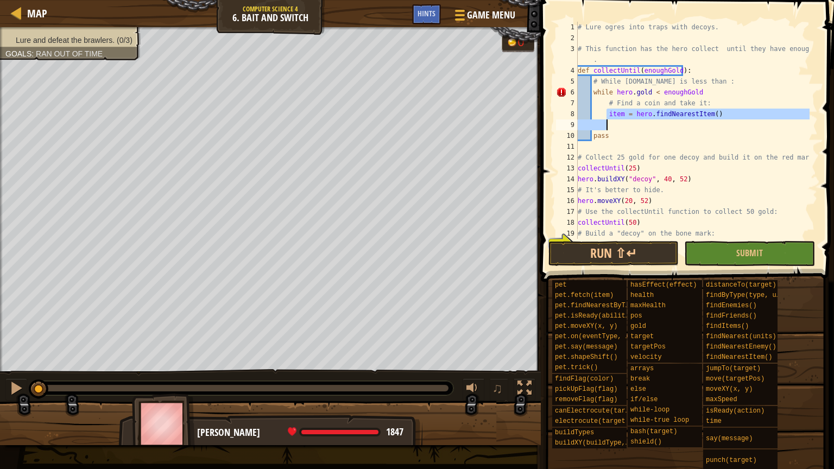
type textarea "item = hero.findNearestItem()"
click at [643, 122] on div "# Lure ogres into traps with decoys. # This function has the hero collect until…" at bounding box center [693, 130] width 234 height 217
click at [643, 122] on div "# Lure ogres into traps with decoys. # This function has the hero collect until…" at bounding box center [693, 141] width 234 height 239
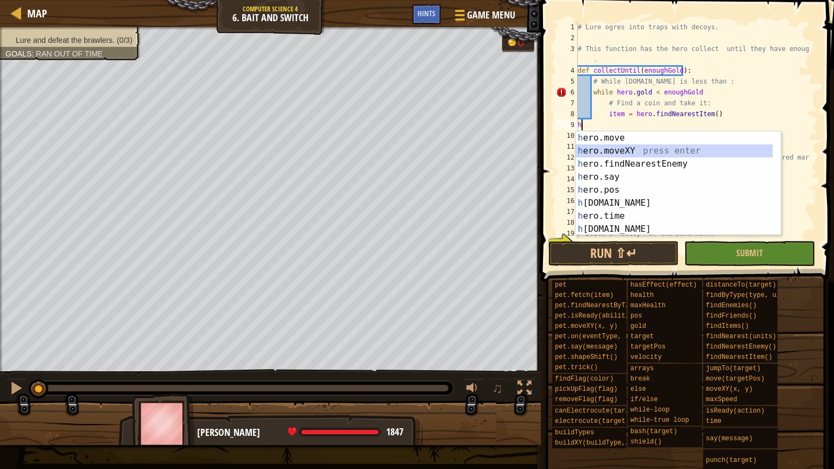
click at [636, 146] on div "h ero.move press enter h ero.moveXY press enter h ero.findNearestEnemy press en…" at bounding box center [674, 196] width 197 height 130
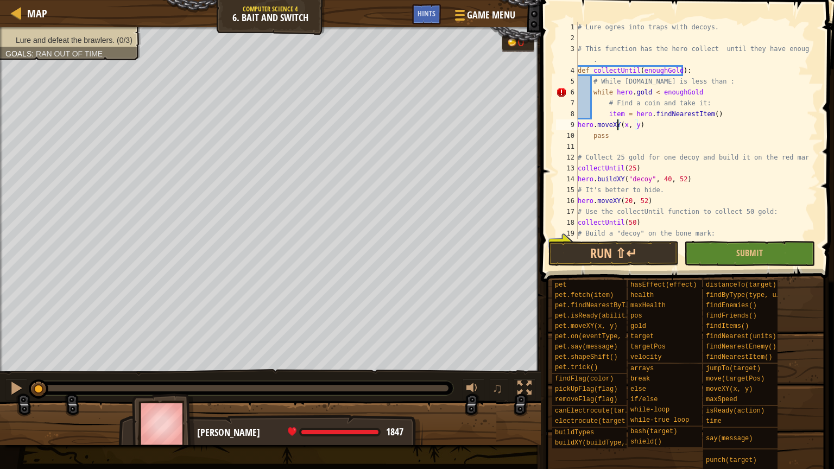
click at [617, 122] on div "# Lure ogres into traps with decoys. # This function has the hero collect until…" at bounding box center [693, 141] width 234 height 239
click at [619, 123] on div "# Lure ogres into traps with decoys. # This function has the hero collect until…" at bounding box center [693, 141] width 234 height 239
type textarea "h"
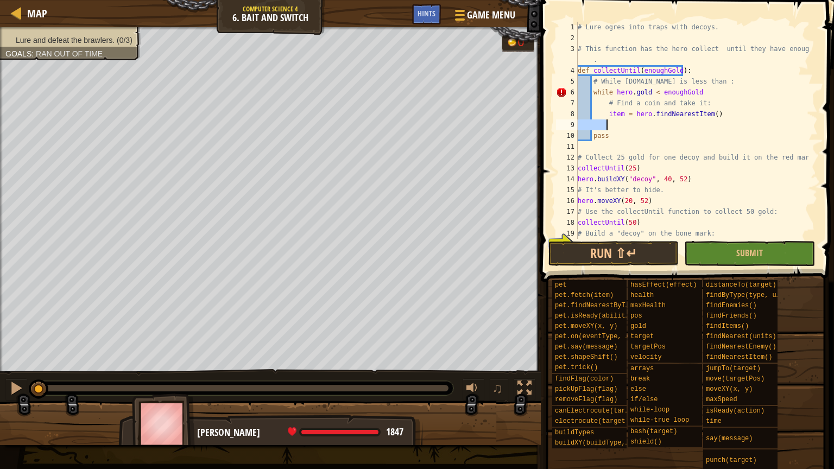
type textarea "h"
click at [621, 122] on div "# Lure ogres into traps with decoys. # This function has the hero collect until…" at bounding box center [693, 130] width 234 height 217
click at [708, 91] on div "# Lure ogres into traps with decoys. # This function has the hero collect until…" at bounding box center [693, 141] width 234 height 239
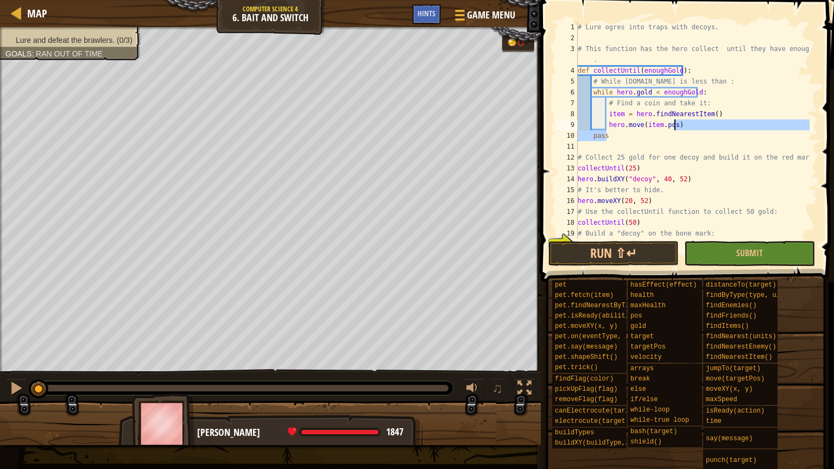
drag, startPoint x: 669, startPoint y: 134, endPoint x: 683, endPoint y: 124, distance: 17.5
click at [683, 124] on div "# Lure ogres into traps with decoys. # This function has the hero collect until…" at bounding box center [693, 141] width 234 height 239
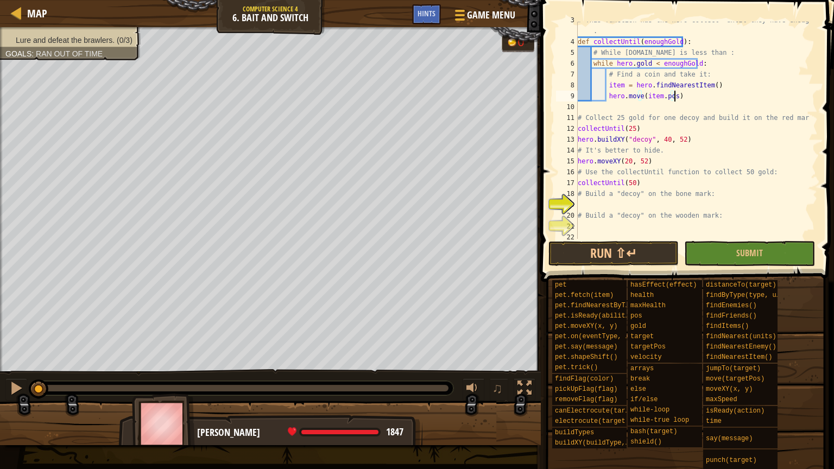
scroll to position [33, 0]
click at [612, 190] on div "# This function has the hero collect until they have enoughGold . def collectUn…" at bounding box center [693, 136] width 234 height 250
type textarea "# Build a "decoy" on the bone mark:"
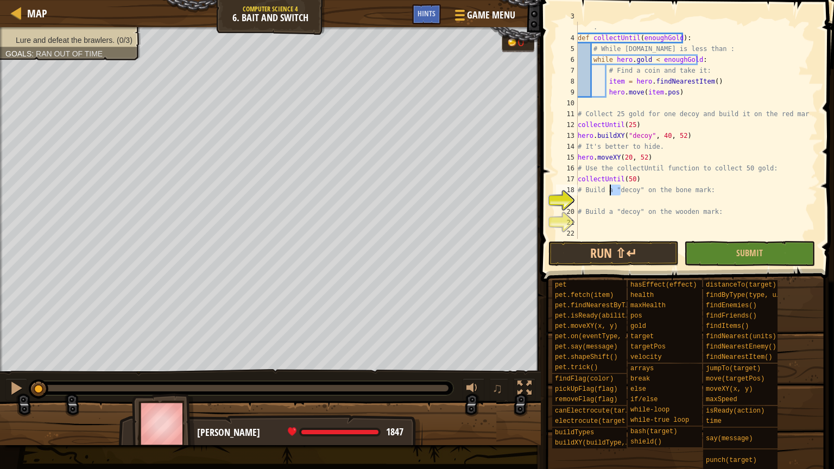
click at [596, 204] on div "# This function has the hero collect until they have enoughGold . def collectUn…" at bounding box center [693, 136] width 234 height 250
click at [613, 224] on div "# This function has the hero collect until they have enoughGold . def collectUn…" at bounding box center [693, 136] width 234 height 250
click at [685, 201] on div "# This function has the hero collect until they have enoughGold . def collectUn…" at bounding box center [693, 136] width 234 height 250
click at [483, 273] on div "copy 68, 22" at bounding box center [504, 275] width 91 height 22
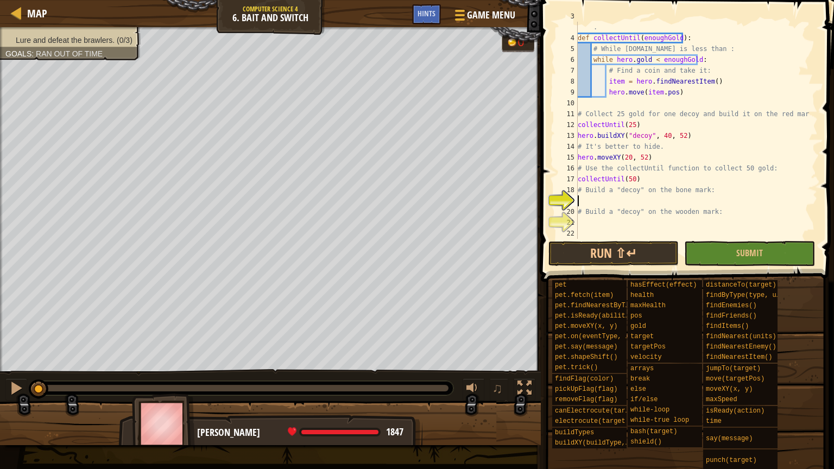
click at [578, 197] on div "# This function has the hero collect until they have enoughGold . def collectUn…" at bounding box center [693, 136] width 234 height 250
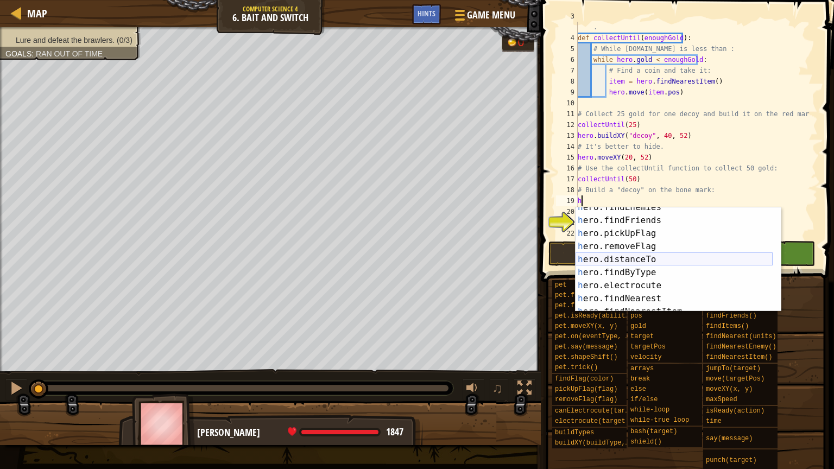
scroll to position [235, 0]
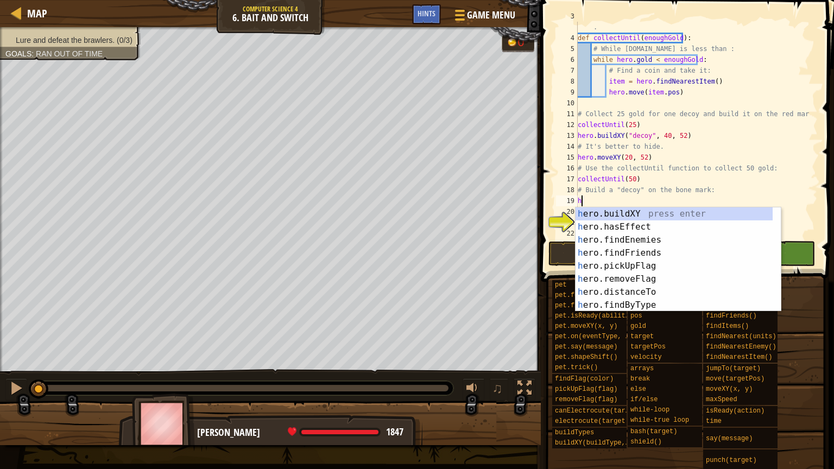
click at [623, 216] on div "h ero.buildXY press enter h ero.hasEffect press enter h ero.findEnemies press e…" at bounding box center [674, 272] width 197 height 130
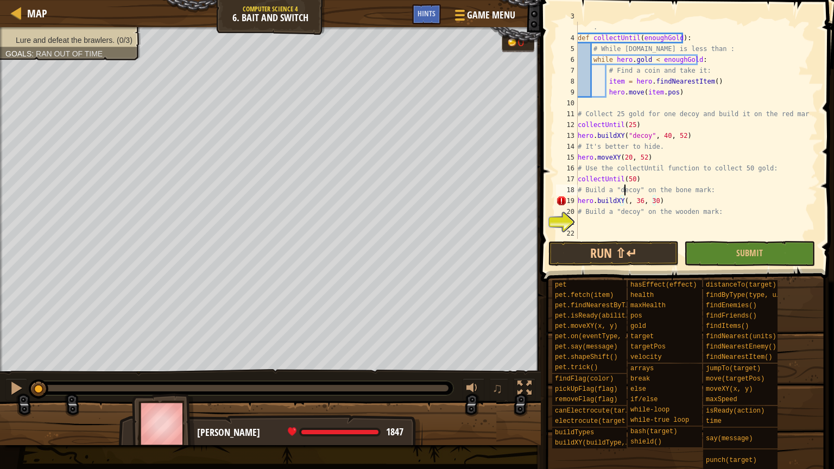
click at [623, 188] on div "# This function has the hero collect until they have enoughGold . def collectUn…" at bounding box center [693, 136] width 234 height 250
click at [641, 203] on div "# This function has the hero collect until they have enoughGold . def collectUn…" at bounding box center [693, 130] width 234 height 217
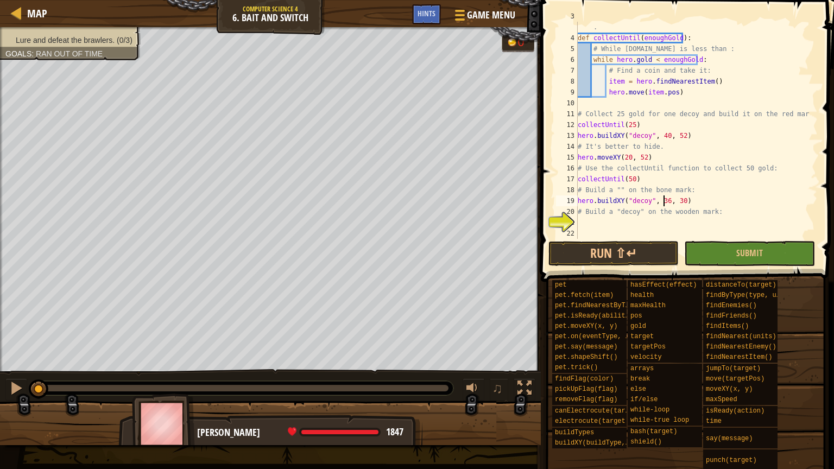
click at [664, 201] on div "# This function has the hero collect until they have enoughGold . def collectUn…" at bounding box center [693, 136] width 234 height 250
click at [465, 272] on div "copy 67, 22" at bounding box center [501, 277] width 91 height 22
click at [679, 199] on div "# This function has the hero collect until they have enoughGold . def collectUn…" at bounding box center [693, 136] width 234 height 250
click at [468, 267] on div "copy 68, 22" at bounding box center [504, 275] width 91 height 22
click at [654, 202] on div "# This function has the hero collect until they have enoughGold . def collectUn…" at bounding box center [693, 136] width 234 height 250
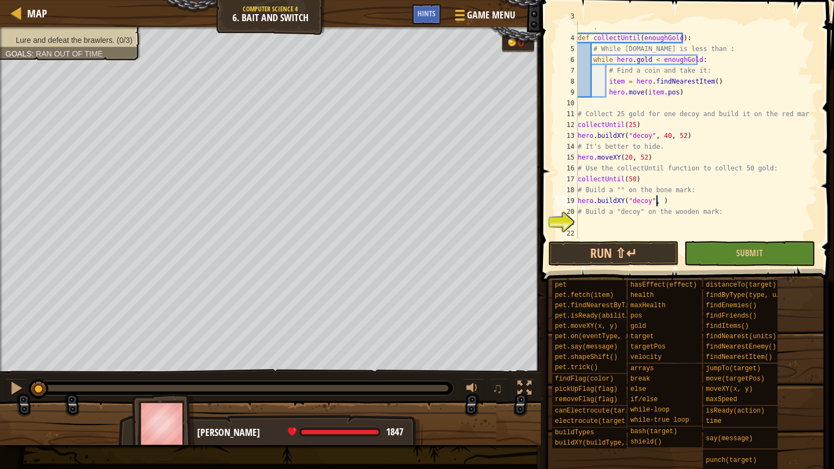
click at [656, 201] on div "# This function has the hero collect until they have enoughGold . def collectUn…" at bounding box center [693, 136] width 234 height 250
paste textarea "68, 22"
type textarea "hero.buildXY("decoy", 68, 22)"
drag, startPoint x: 683, startPoint y: 200, endPoint x: 577, endPoint y: 202, distance: 105.4
click at [577, 202] on div "hero.buildXY("decoy", 68, 22) 3 4 5 6 7 8 9 10 11 12 13 14 15 16 17 18 19 20 21…" at bounding box center [686, 130] width 264 height 217
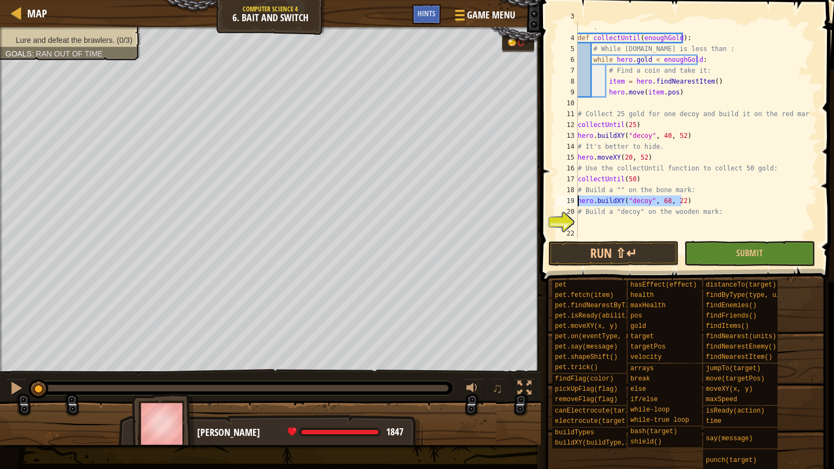
click at [587, 224] on div "# This function has the hero collect until they have enoughGold . def collectUn…" at bounding box center [693, 136] width 234 height 250
paste textarea "hero.buildXY("decoy", 68, 22)"
click at [678, 224] on div "# This function has the hero collect until they have enoughGold . def collectUn…" at bounding box center [693, 136] width 234 height 250
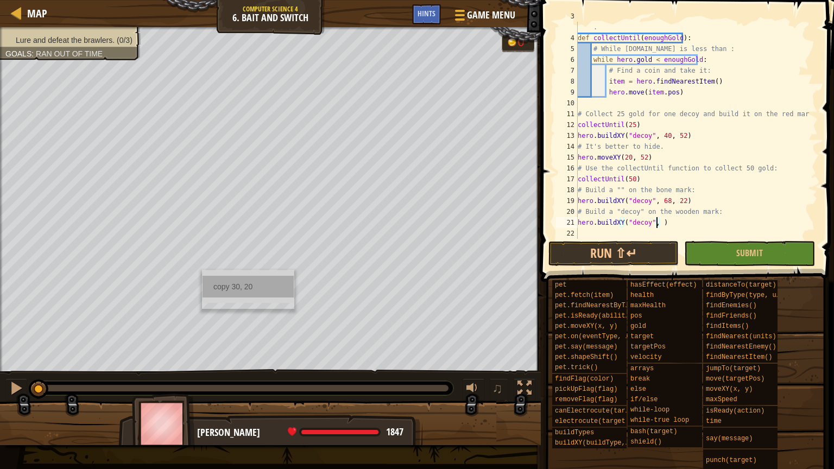
click at [218, 280] on div "copy 30, 20" at bounding box center [248, 287] width 91 height 22
click at [656, 226] on div "# This function has the hero collect until they have enoughGold . def collectUn…" at bounding box center [693, 136] width 234 height 250
paste textarea "30, 20"
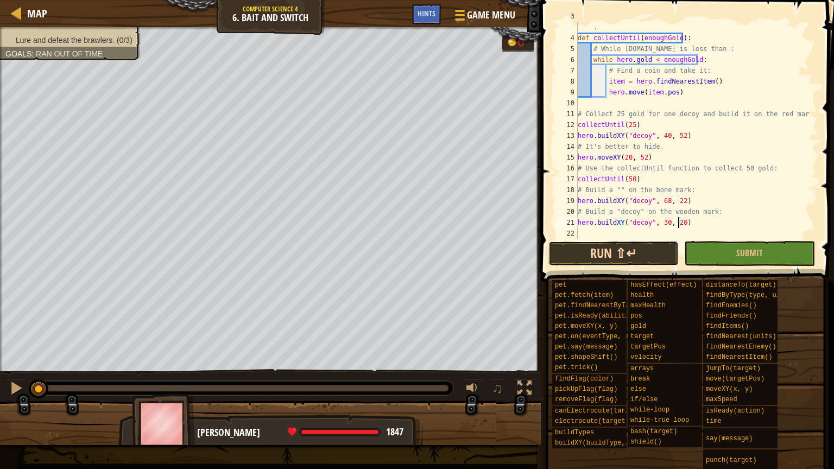
click at [634, 253] on button "Run ⇧↵" at bounding box center [614, 253] width 130 height 25
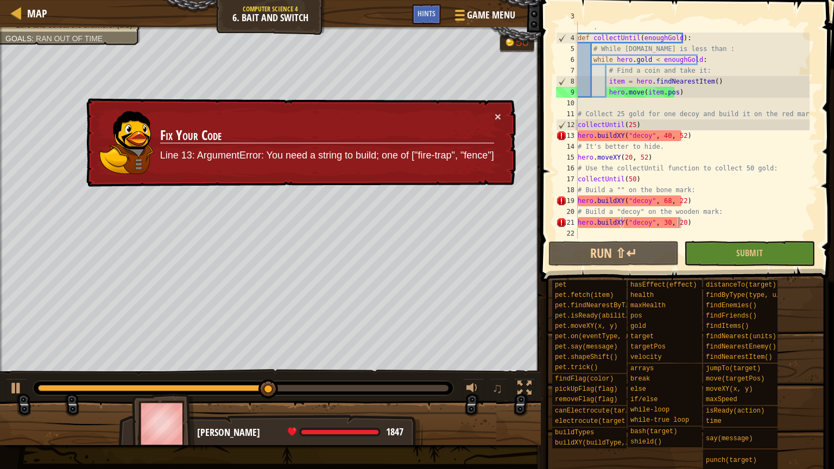
click at [493, 110] on div "× Fix Your Code Line 13: ArgumentError: You need a string to build; one of ["fi…" at bounding box center [300, 142] width 432 height 89
click at [496, 118] on button "×" at bounding box center [498, 116] width 7 height 11
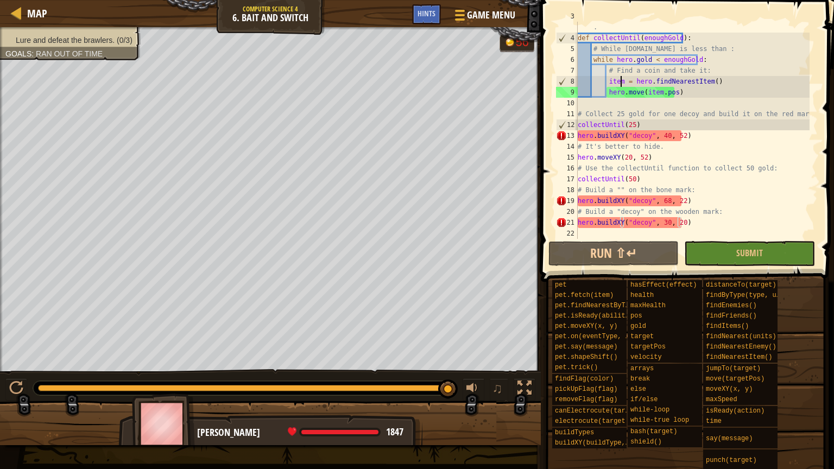
click at [621, 82] on div "# This function has the hero collect until they have enoughGold . def collectUn…" at bounding box center [693, 136] width 234 height 250
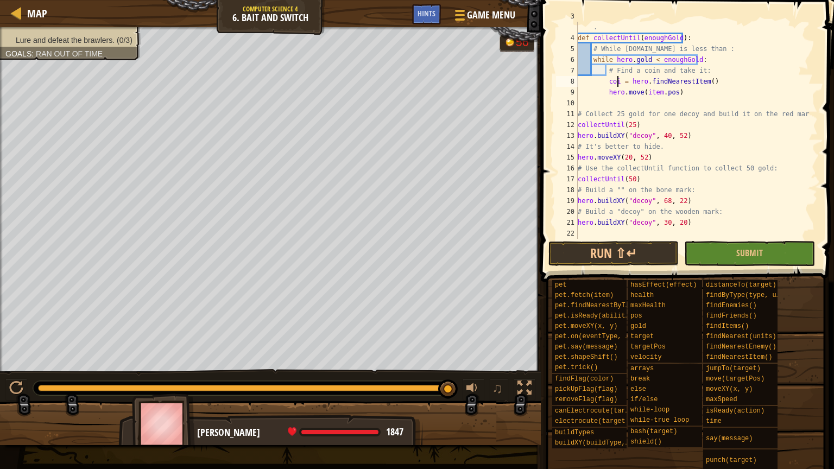
scroll to position [5, 3]
click at [647, 248] on button "Run ⇧↵" at bounding box center [614, 253] width 130 height 25
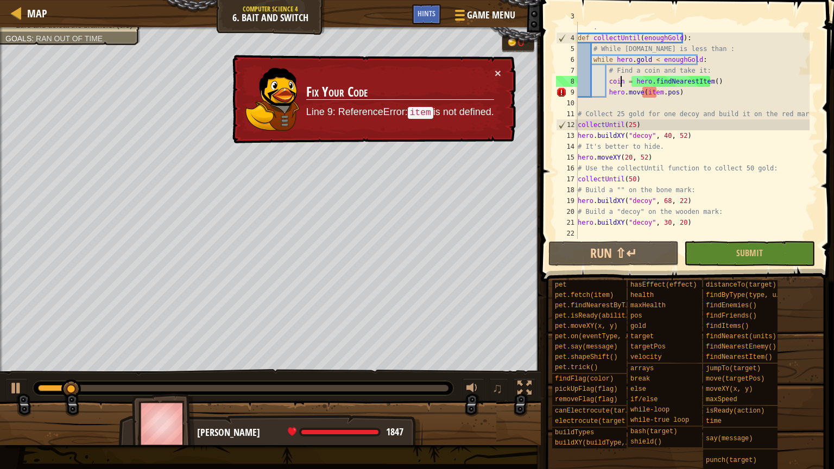
click at [656, 93] on div "# This function has the hero collect until they have enoughGold . def collectUn…" at bounding box center [693, 136] width 234 height 250
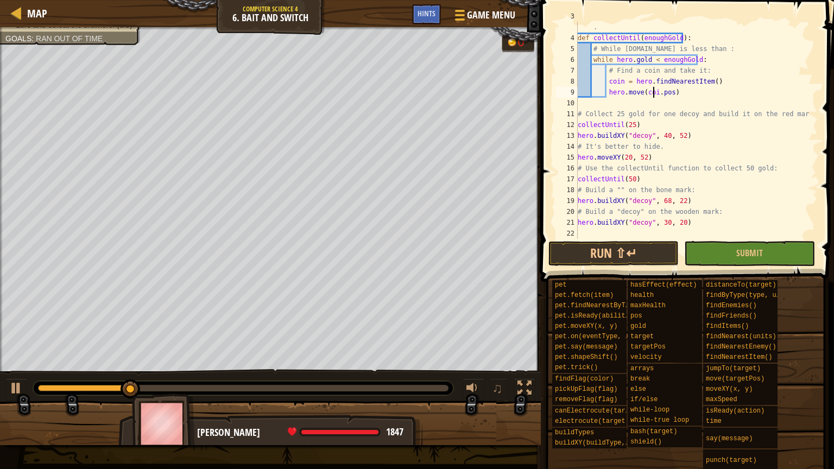
scroll to position [5, 7]
type textarea "hero.move(coin.pos)"
click at [614, 260] on button "Run ⇧↵" at bounding box center [614, 253] width 130 height 25
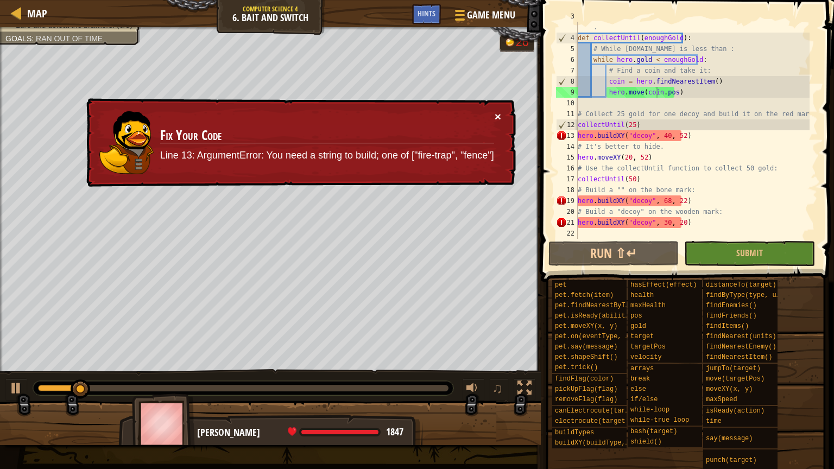
click at [496, 111] on button "×" at bounding box center [498, 116] width 7 height 11
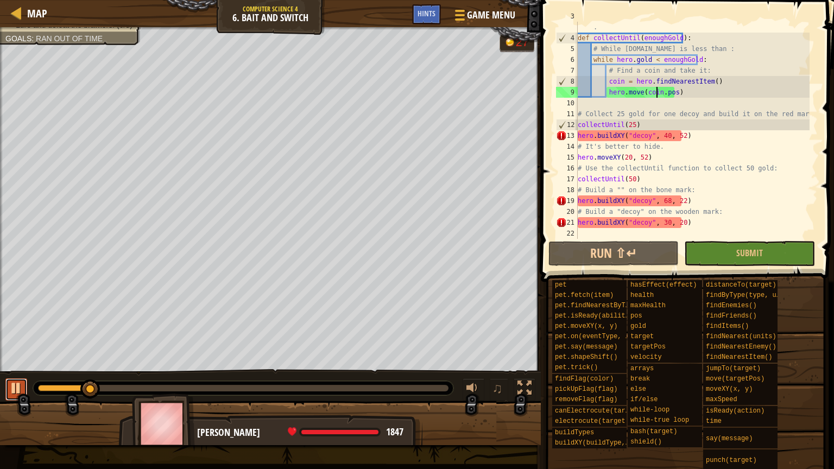
click at [17, 385] on div at bounding box center [16, 388] width 14 height 14
click at [582, 102] on div "# This function has the hero collect until they have enoughGold . def collectUn…" at bounding box center [693, 136] width 234 height 250
drag, startPoint x: 674, startPoint y: 92, endPoint x: 608, endPoint y: 89, distance: 65.8
click at [607, 91] on div "# This function has the hero collect until they have enoughGold . def collectUn…" at bounding box center [693, 136] width 234 height 250
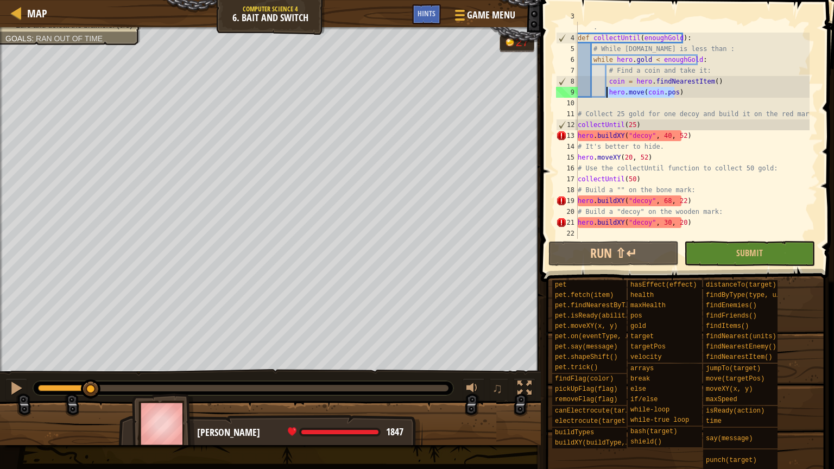
type textarea "hero.move(coin.pos)"
click at [590, 106] on div "# This function has the hero collect until they have enoughGold . def collectUn…" at bounding box center [693, 136] width 234 height 250
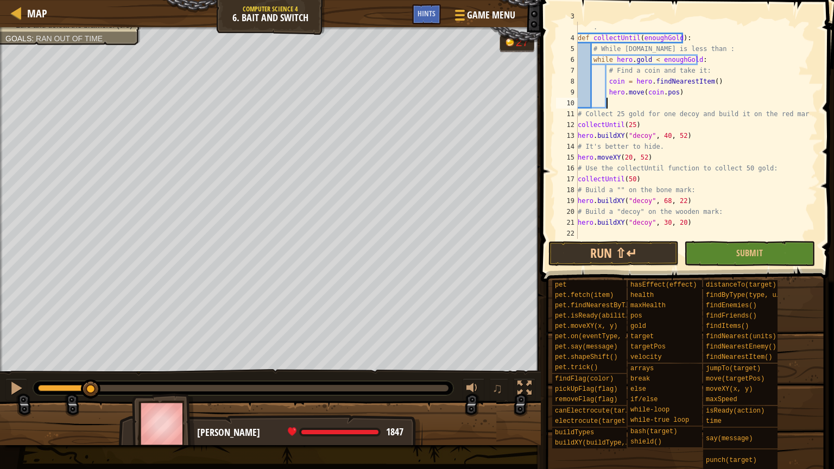
click at [679, 89] on div "# This function has the hero collect until they have enoughGold . def collectUn…" at bounding box center [693, 136] width 234 height 250
type textarea "hero.move(coin.pos)"
drag, startPoint x: 675, startPoint y: 91, endPoint x: 606, endPoint y: 93, distance: 69.5
click at [606, 93] on div "# This function has the hero collect until they have enoughGold . def collectUn…" at bounding box center [693, 136] width 234 height 250
drag, startPoint x: 616, startPoint y: 90, endPoint x: 609, endPoint y: 100, distance: 12.8
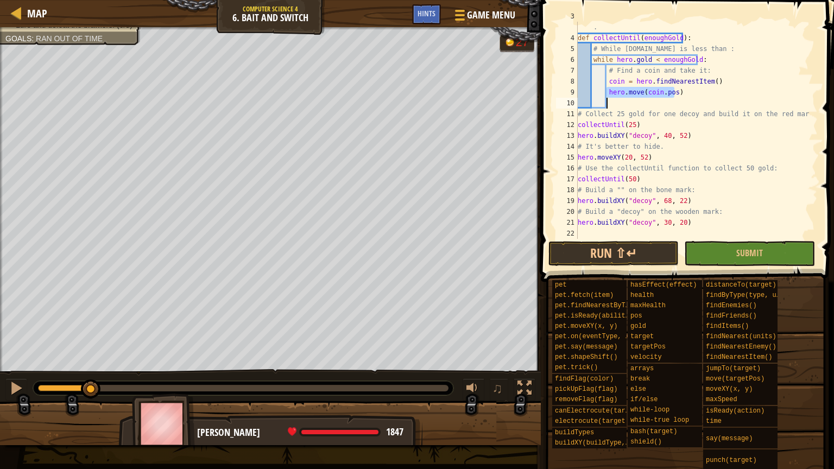
type textarea "hero.move(coin.pos)"
click at [613, 92] on div "# This function has the hero collect until they have enoughGold . def collectUn…" at bounding box center [693, 136] width 234 height 250
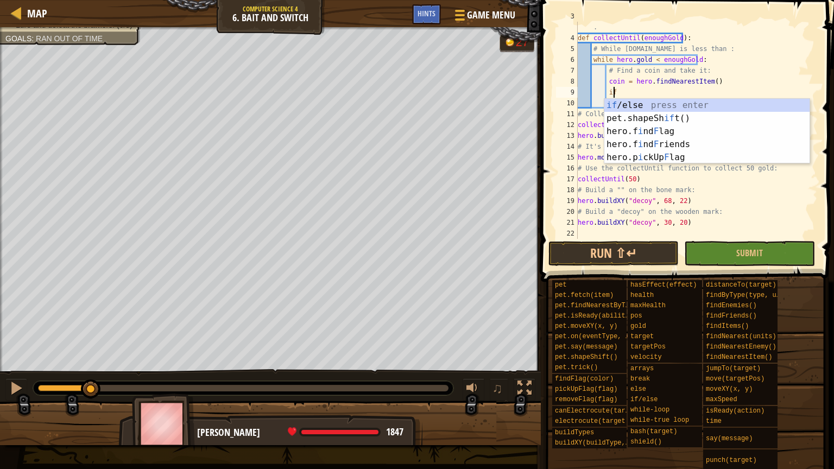
scroll to position [5, 2]
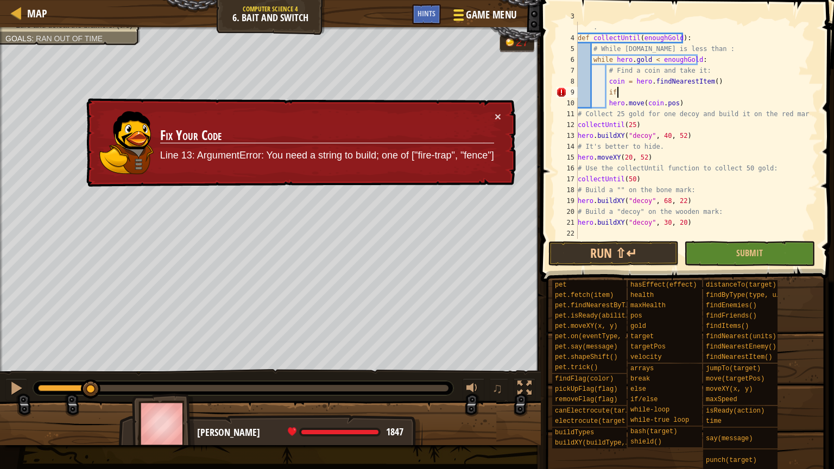
click at [467, 5] on button "Game Menu" at bounding box center [483, 17] width 79 height 27
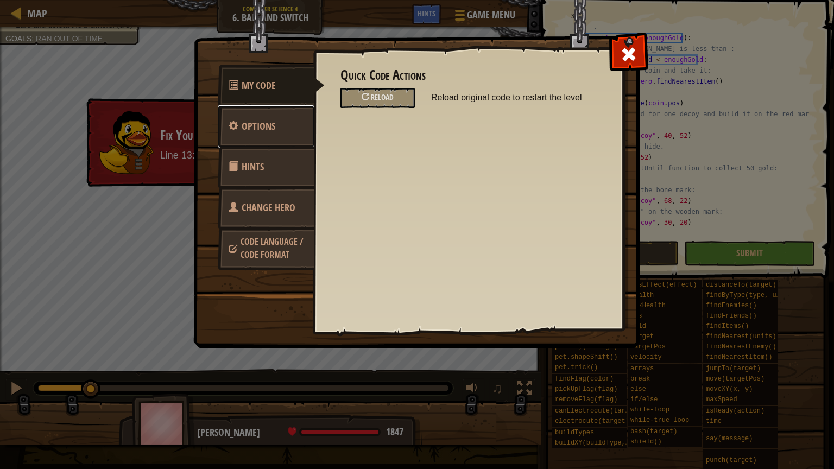
click at [266, 124] on span "Options" at bounding box center [259, 126] width 34 height 14
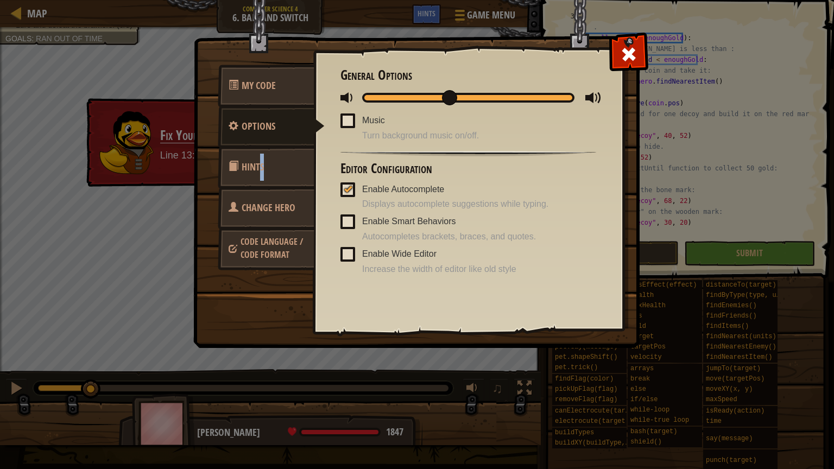
drag, startPoint x: 265, startPoint y: 178, endPoint x: 259, endPoint y: 182, distance: 7.8
click at [260, 181] on link "Hints" at bounding box center [266, 167] width 97 height 42
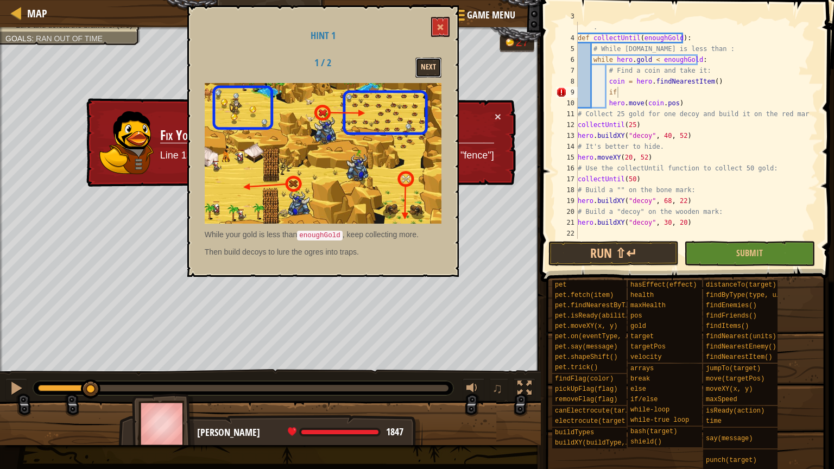
click at [433, 69] on button "Next" at bounding box center [428, 68] width 26 height 20
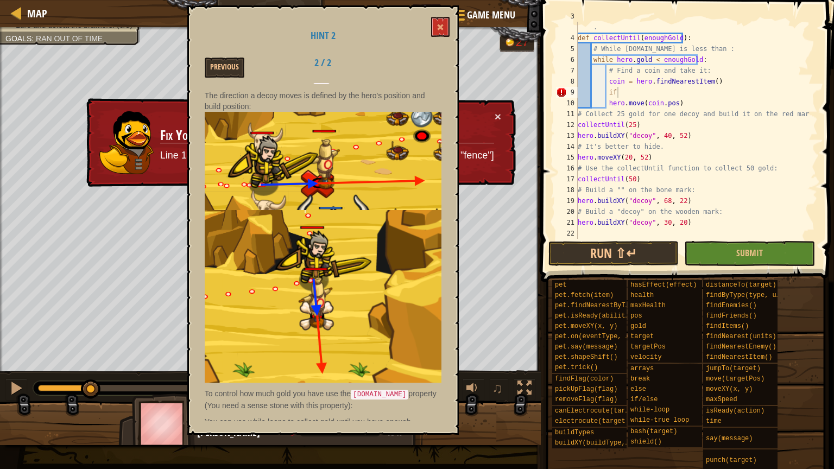
scroll to position [0, 0]
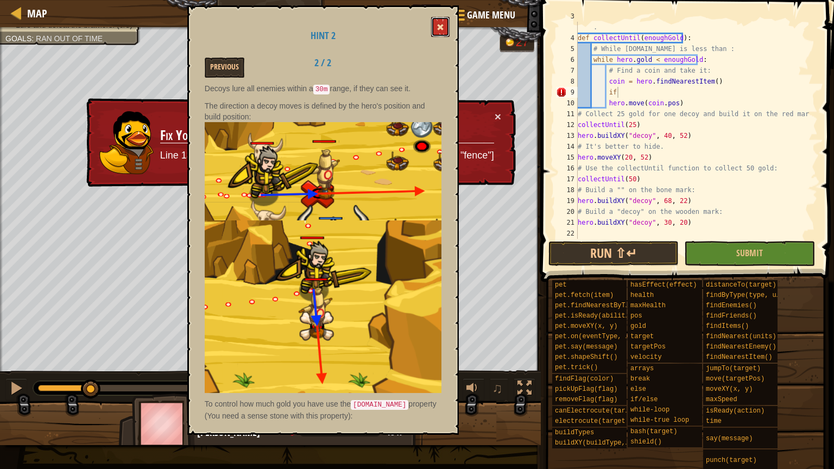
click at [437, 24] on span at bounding box center [441, 27] width 8 height 8
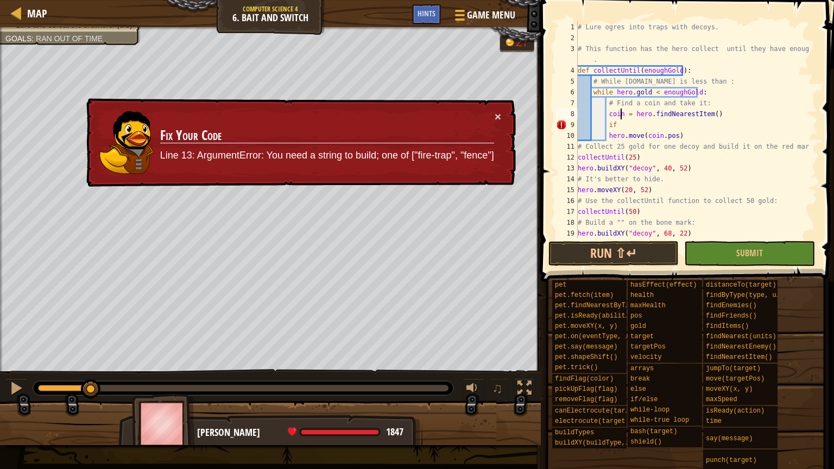
click at [621, 118] on div "# Lure ogres into traps with decoys. # This function has the hero collect until…" at bounding box center [693, 141] width 234 height 239
click at [619, 129] on div "# Lure ogres into traps with decoys. # This function has the hero collect until…" at bounding box center [693, 141] width 234 height 239
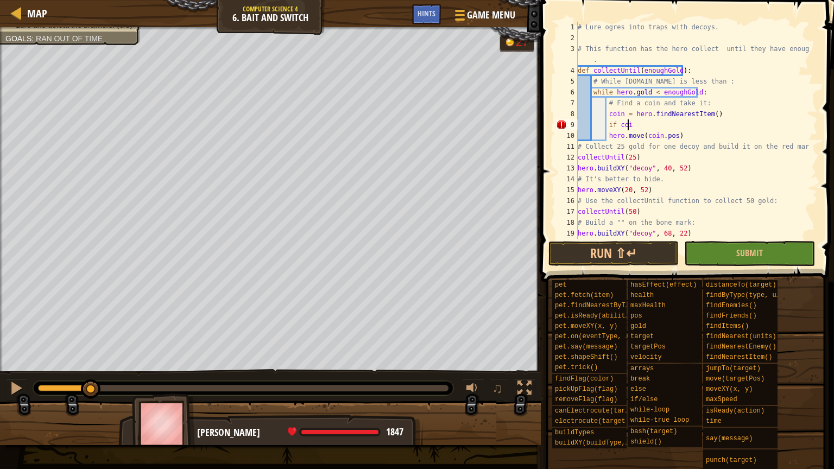
scroll to position [5, 4]
click at [678, 130] on div "# Lure ogres into traps with decoys. # This function has the hero collect until…" at bounding box center [693, 141] width 234 height 239
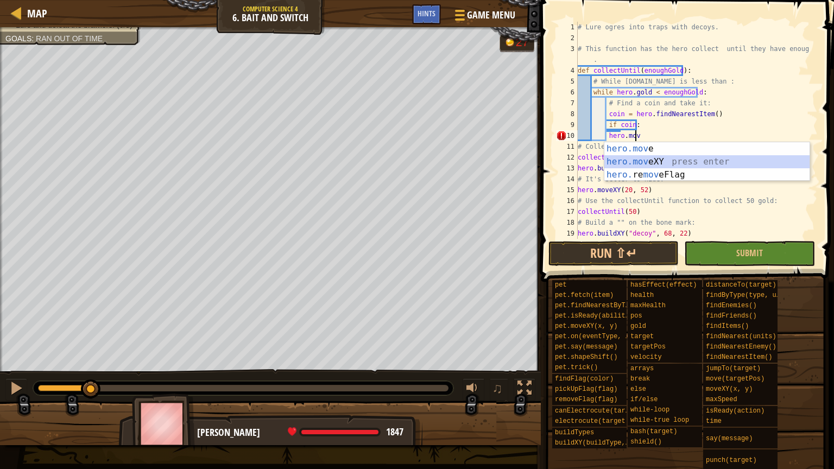
click at [663, 159] on div "hero.mov e press enter hero.mov eXY press enter hero. re mov eFlag press enter" at bounding box center [706, 174] width 205 height 65
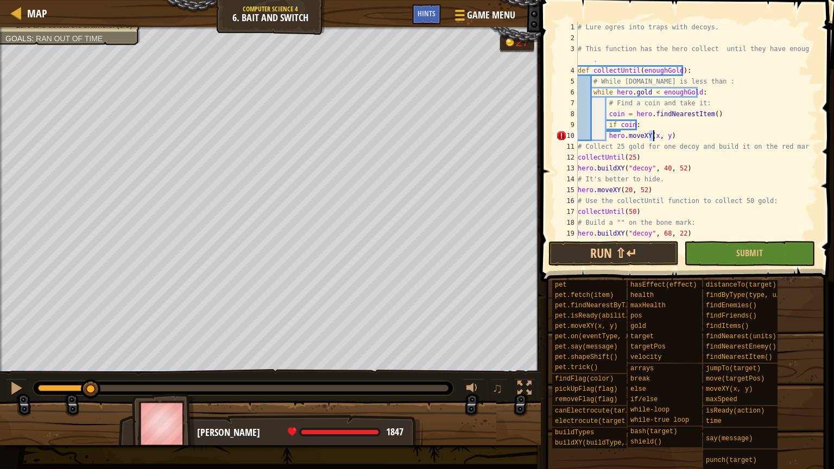
click at [650, 133] on div "# Lure ogres into traps with decoys. # This function has the hero collect until…" at bounding box center [693, 130] width 234 height 217
click at [691, 136] on div "# Lure ogres into traps with decoys. # This function has the hero collect until…" at bounding box center [693, 141] width 234 height 239
click at [728, 117] on div "# Lure ogres into traps with decoys. # This function has the hero collect until…" at bounding box center [693, 141] width 234 height 239
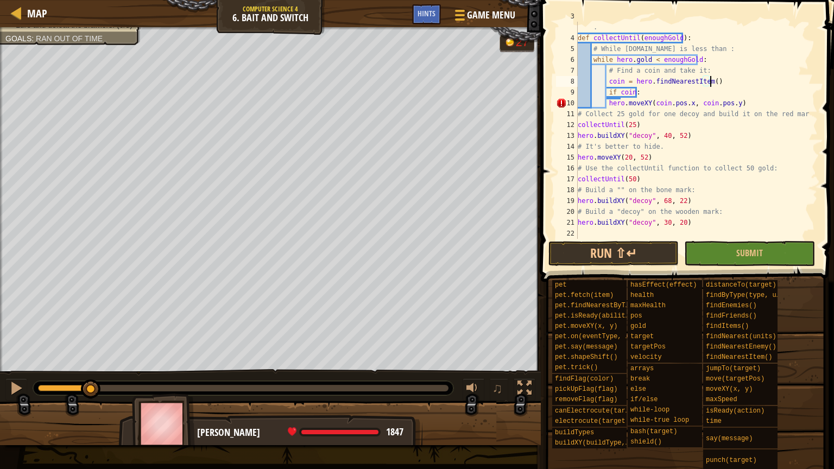
scroll to position [33, 0]
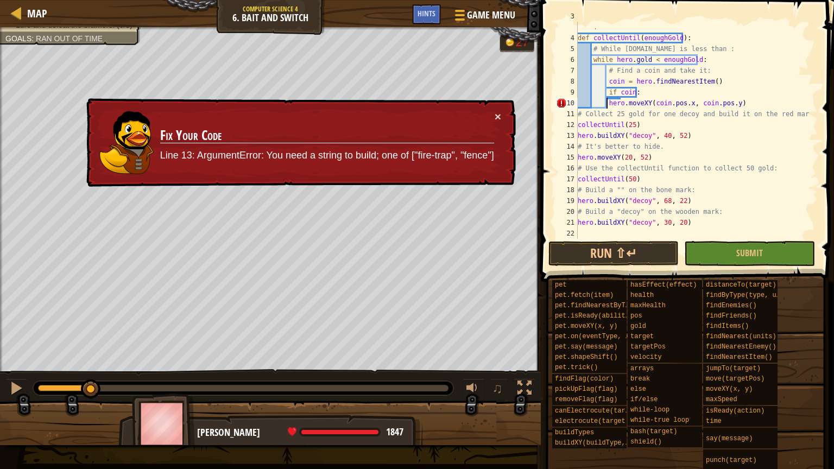
click at [606, 104] on div "# This function has the hero collect until they have enoughGold . def collectUn…" at bounding box center [693, 136] width 234 height 250
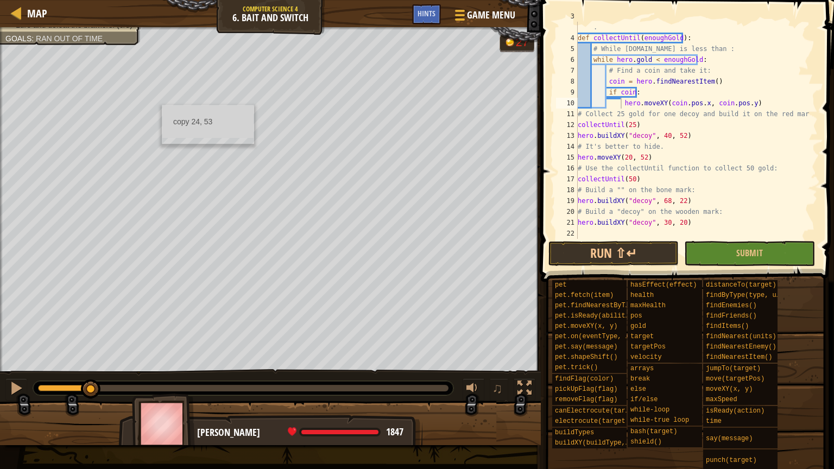
drag, startPoint x: 172, startPoint y: 105, endPoint x: 162, endPoint y: 108, distance: 10.3
click at [629, 156] on div "# This function has the hero collect until they have enoughGold . def collectUn…" at bounding box center [693, 136] width 234 height 250
click at [603, 254] on button "Run ⇧↵" at bounding box center [614, 253] width 130 height 25
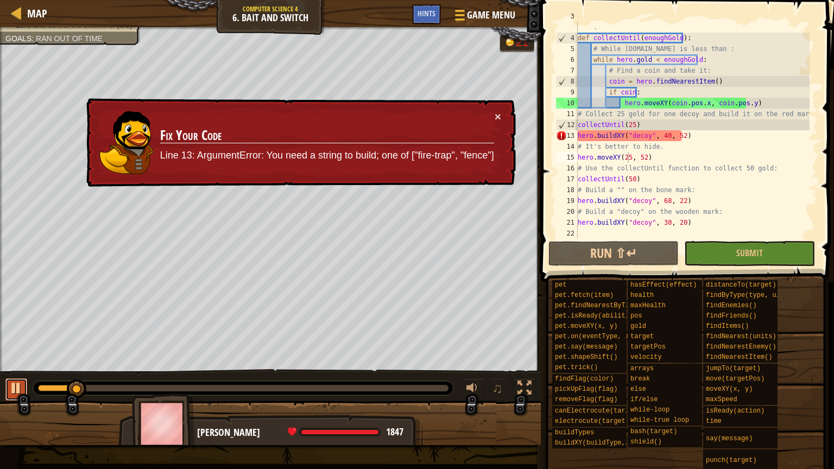
click at [12, 388] on div at bounding box center [16, 388] width 14 height 14
click at [495, 116] on button "×" at bounding box center [498, 116] width 7 height 11
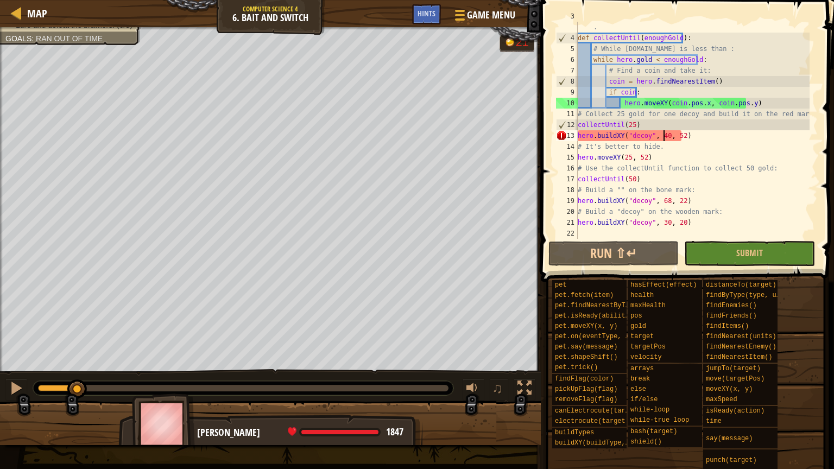
click at [663, 135] on div "# This function has the hero collect until they have enoughGold . def collectUn…" at bounding box center [693, 136] width 234 height 250
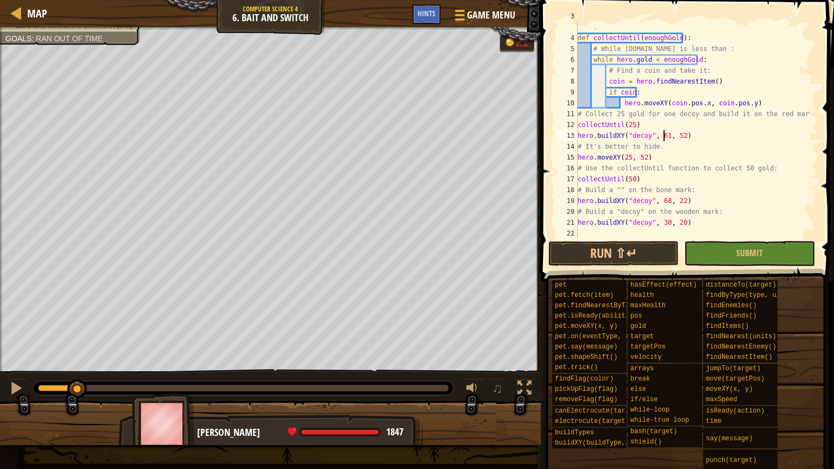
scroll to position [5, 7]
click at [677, 134] on div "# This function has the hero collect until they have enoughGold . def collectUn…" at bounding box center [693, 136] width 234 height 250
click at [709, 154] on div "# This function has the hero collect until they have enoughGold . def collectUn…" at bounding box center [693, 136] width 234 height 250
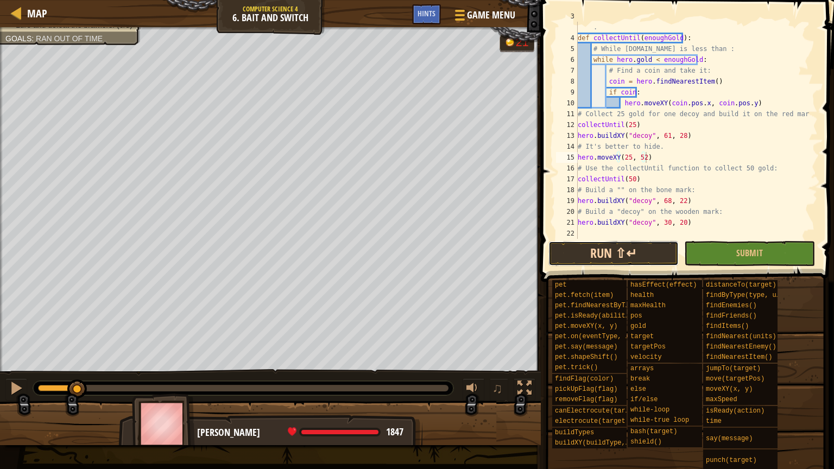
click at [665, 254] on button "Run ⇧↵" at bounding box center [614, 253] width 130 height 25
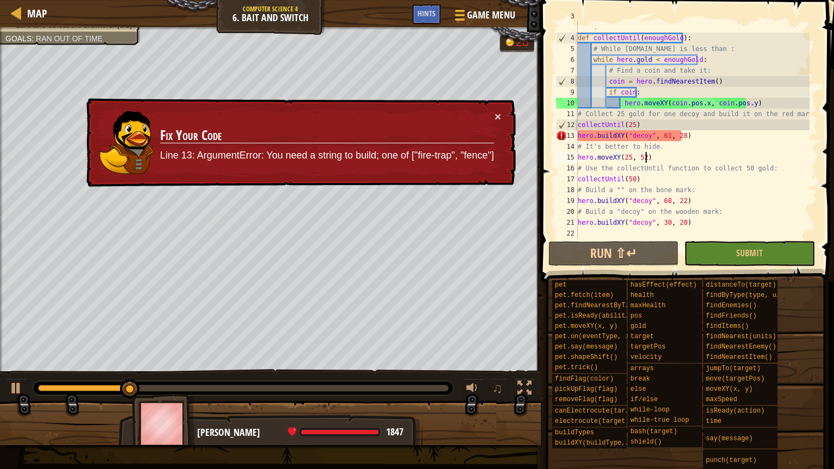
click at [665, 134] on div "# This function has the hero collect until they have enoughGold . def collectUn…" at bounding box center [693, 136] width 234 height 250
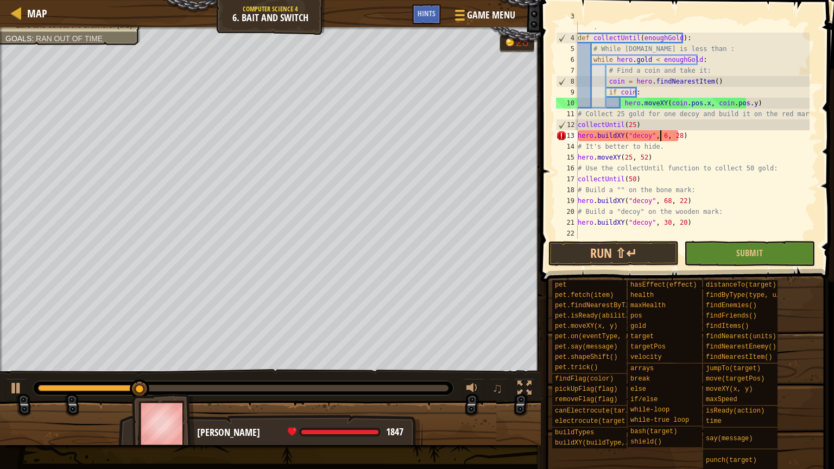
scroll to position [5, 7]
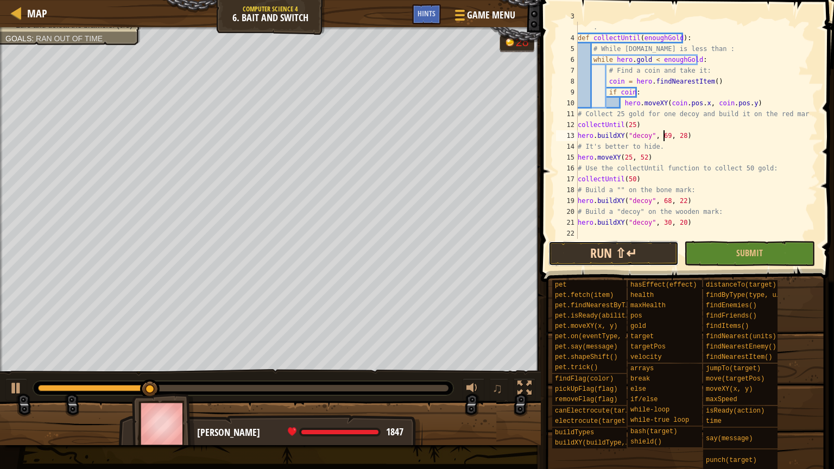
click at [620, 248] on button "Run ⇧↵" at bounding box center [614, 253] width 130 height 25
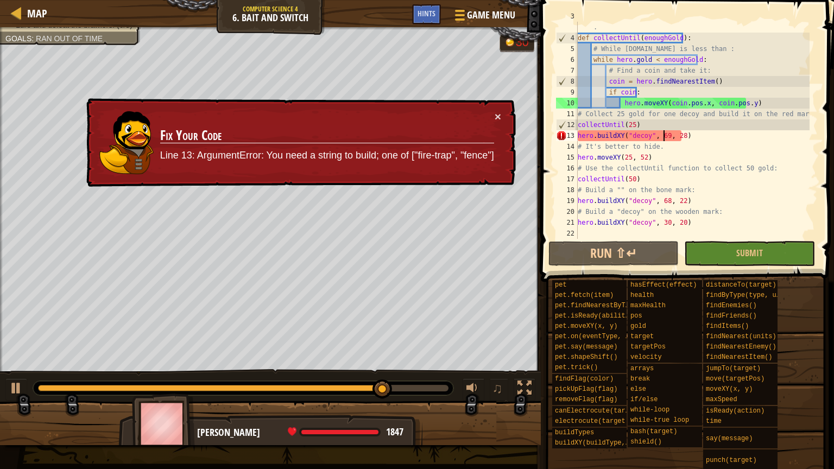
click at [706, 60] on div "# This function has the hero collect until they have enoughGold . def collectUn…" at bounding box center [693, 136] width 234 height 250
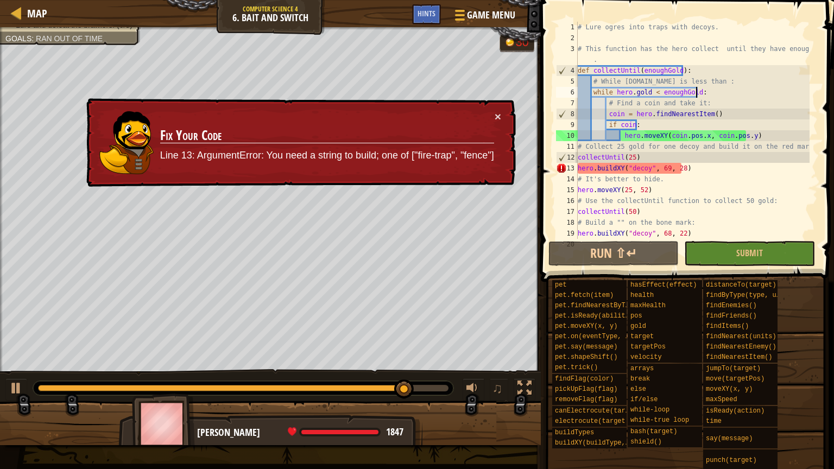
scroll to position [0, 0]
click at [664, 78] on div "# Lure ogres into traps with decoys. # This function has the hero collect until…" at bounding box center [693, 141] width 234 height 239
click at [708, 90] on div "# Lure ogres into traps with decoys. # This function has the hero collect until…" at bounding box center [693, 141] width 234 height 239
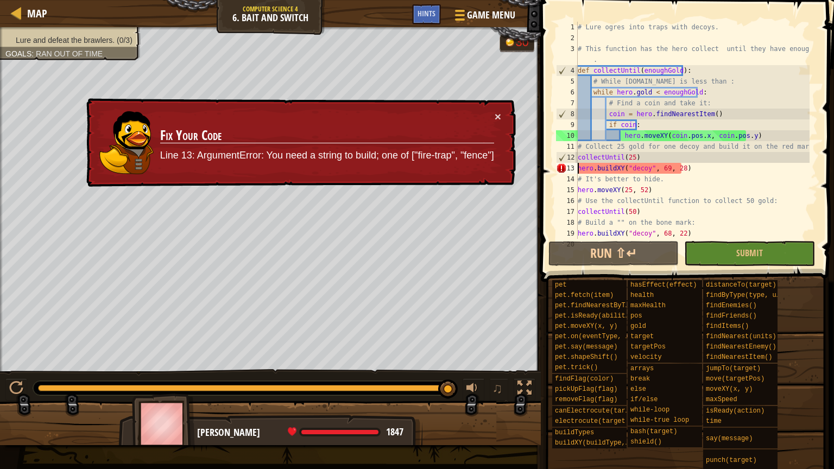
click at [578, 167] on div "# Lure ogres into traps with decoys. # This function has the hero collect until…" at bounding box center [693, 141] width 234 height 239
click at [500, 115] on button "×" at bounding box center [498, 117] width 7 height 11
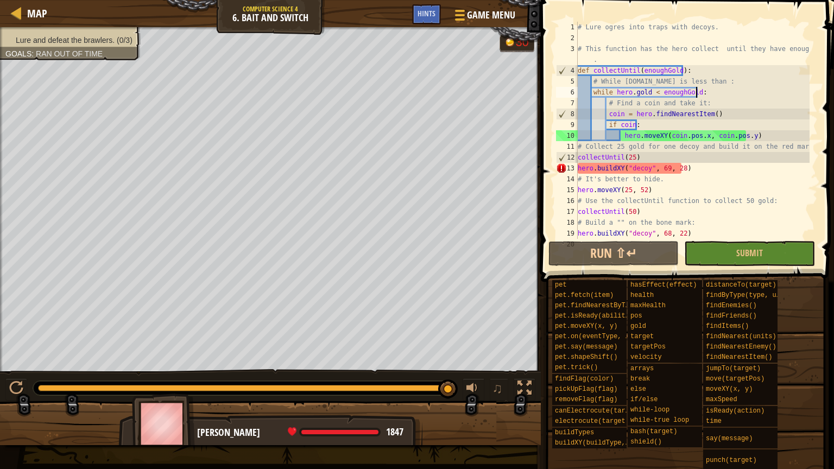
click at [709, 92] on div "# Lure ogres into traps with decoys. # This function has the hero collect until…" at bounding box center [693, 141] width 234 height 239
click at [663, 169] on div "# Lure ogres into traps with decoys. # This function has the hero collect until…" at bounding box center [693, 141] width 234 height 239
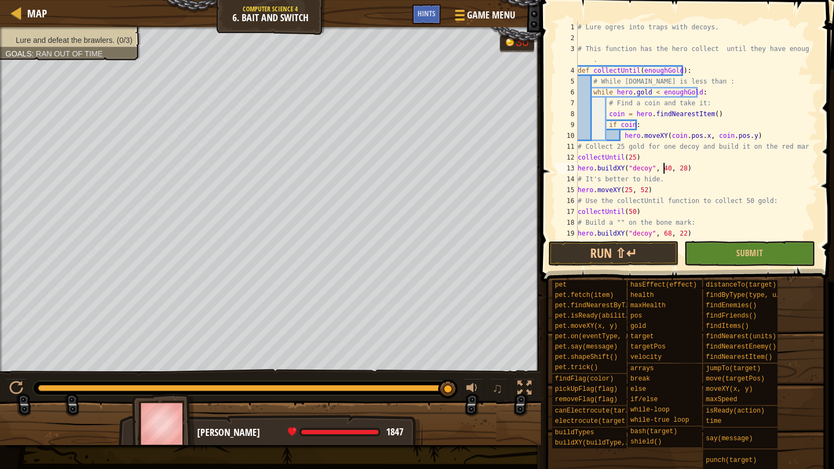
click at [676, 168] on div "# Lure ogres into traps with decoys. # This function has the hero collect until…" at bounding box center [693, 141] width 234 height 239
click at [676, 165] on div "# Lure ogres into traps with decoys. # This function has the hero collect until…" at bounding box center [693, 141] width 234 height 239
click at [677, 165] on div "# Lure ogres into traps with decoys. # This function has the hero collect until…" at bounding box center [693, 141] width 234 height 239
click at [650, 250] on button "Run ⇧↵" at bounding box center [614, 253] width 130 height 25
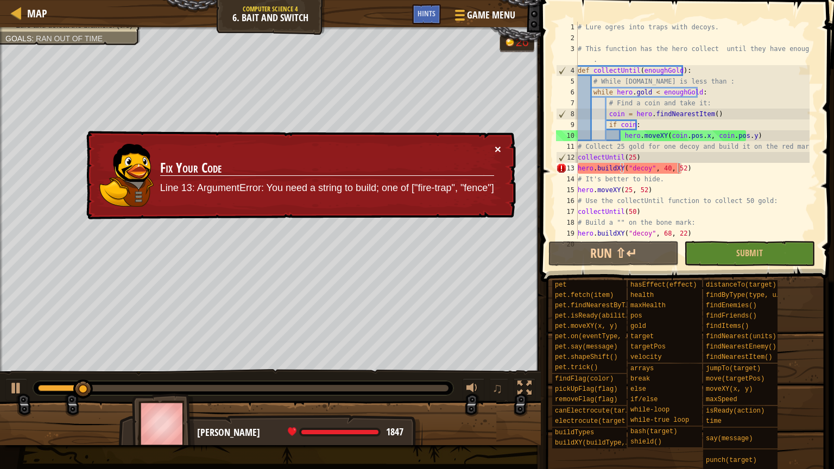
click at [496, 149] on button "×" at bounding box center [498, 148] width 7 height 11
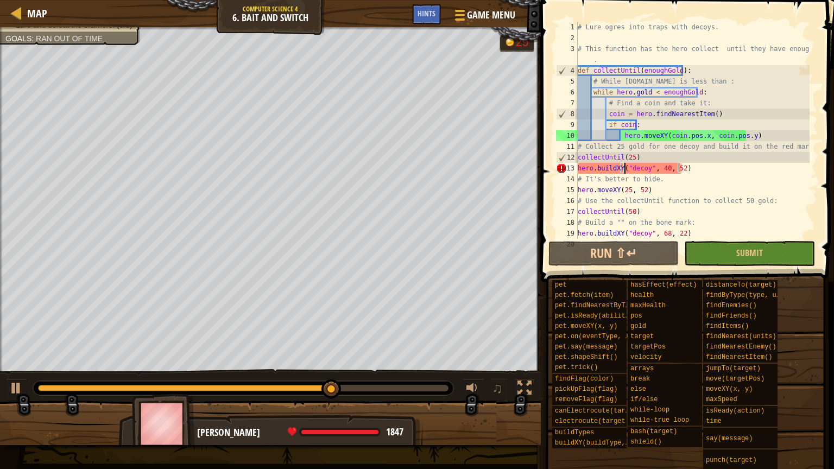
drag, startPoint x: 626, startPoint y: 167, endPoint x: 626, endPoint y: 177, distance: 9.2
click at [625, 168] on div "# Lure ogres into traps with decoys. # This function has the hero collect until…" at bounding box center [693, 141] width 234 height 239
click at [621, 169] on div "# Lure ogres into traps with decoys. # This function has the hero collect until…" at bounding box center [693, 141] width 234 height 239
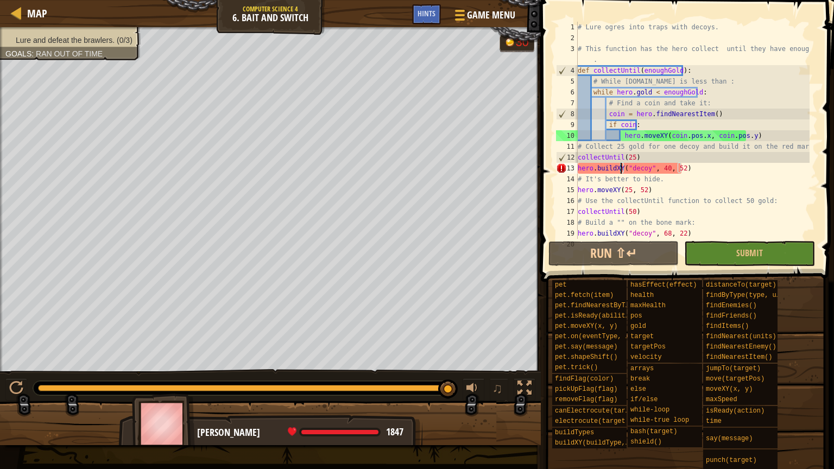
click at [640, 191] on div "# Lure ogres into traps with decoys. # This function has the hero collect until…" at bounding box center [693, 141] width 234 height 239
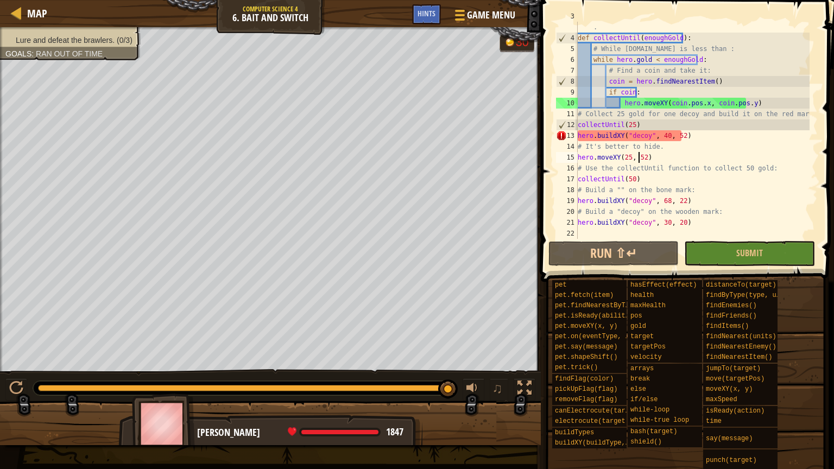
scroll to position [33, 0]
click at [663, 204] on div "# This function has the hero collect until they have enoughGold . def collectUn…" at bounding box center [693, 136] width 234 height 250
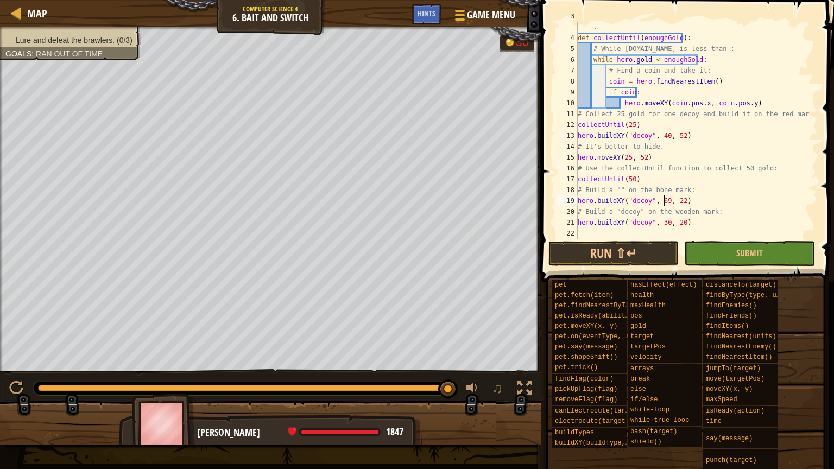
click at [678, 200] on div "# This function has the hero collect until they have enoughGold . def collectUn…" at bounding box center [693, 136] width 234 height 250
drag, startPoint x: 652, startPoint y: 260, endPoint x: 647, endPoint y: 249, distance: 11.7
click at [651, 259] on button "Run ⇧↵" at bounding box center [614, 253] width 130 height 25
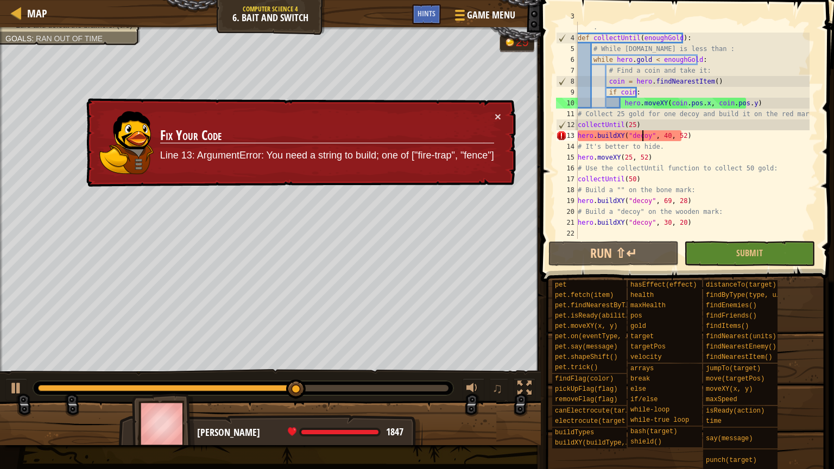
click at [642, 136] on div "# This function has the hero collect until they have enoughGold . def collectUn…" at bounding box center [693, 136] width 234 height 250
type textarea "hero.buildXY("decoy", 40, 52)"
click at [699, 139] on div "# This function has the hero collect until they have enoughGold . def collectUn…" at bounding box center [693, 136] width 234 height 250
click at [42, 19] on span "Map" at bounding box center [37, 13] width 20 height 15
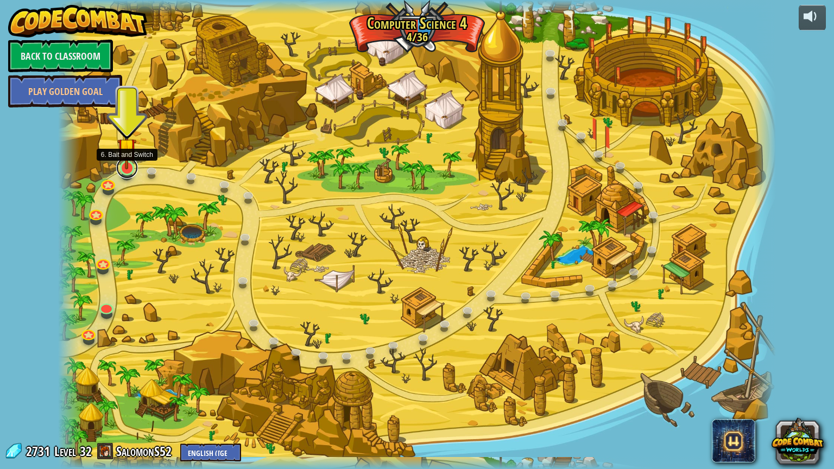
click at [128, 171] on link at bounding box center [127, 168] width 22 height 22
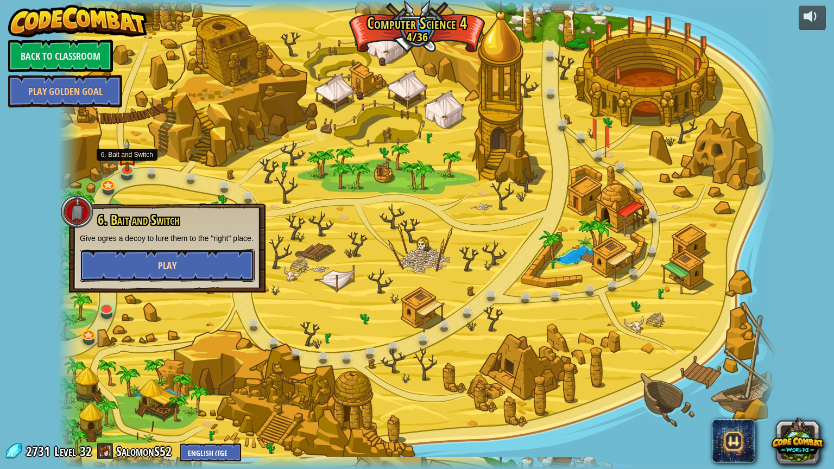
click at [156, 264] on button "Play" at bounding box center [167, 265] width 175 height 33
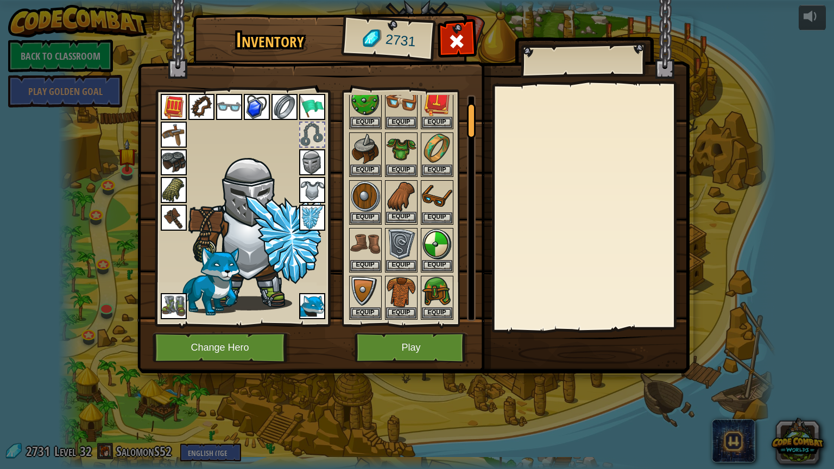
scroll to position [46, 0]
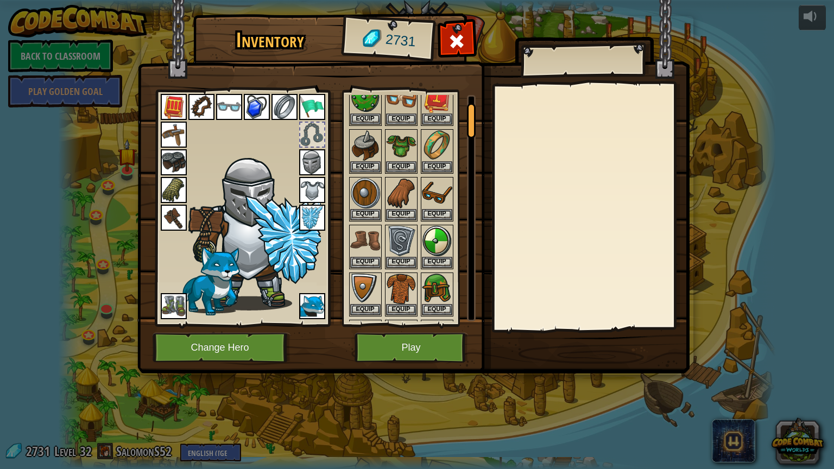
click at [166, 222] on img at bounding box center [174, 218] width 26 height 26
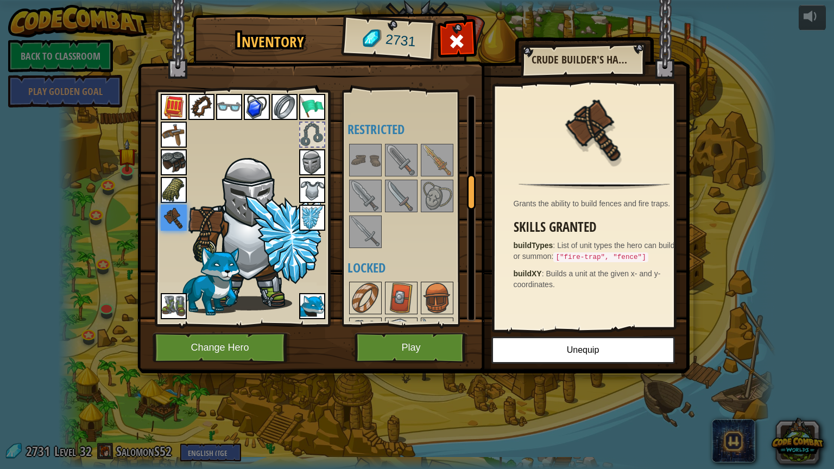
scroll to position [362, 0]
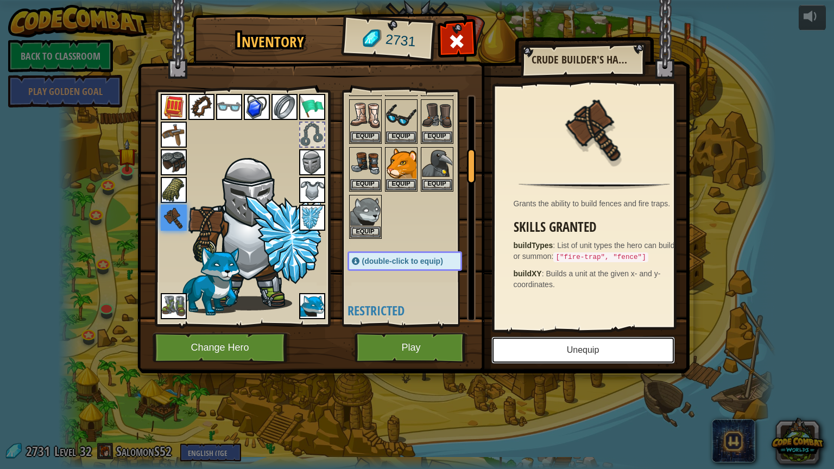
click at [548, 352] on button "Unequip" at bounding box center [583, 350] width 184 height 27
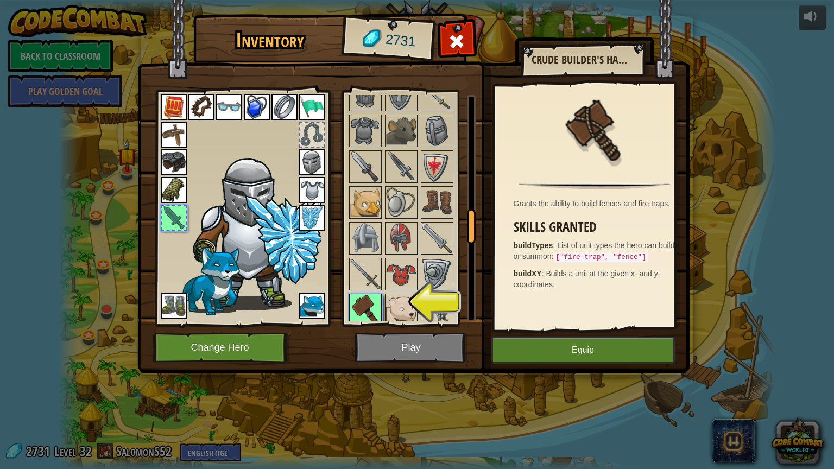
scroll to position [963, 0]
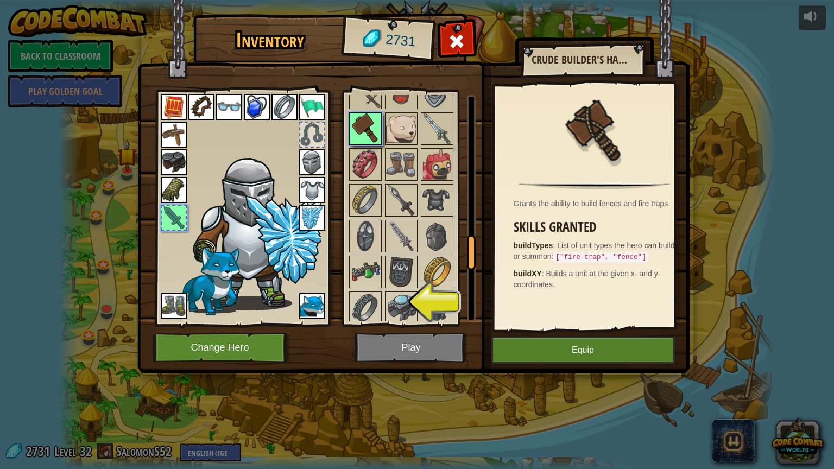
click at [367, 116] on img at bounding box center [365, 129] width 30 height 30
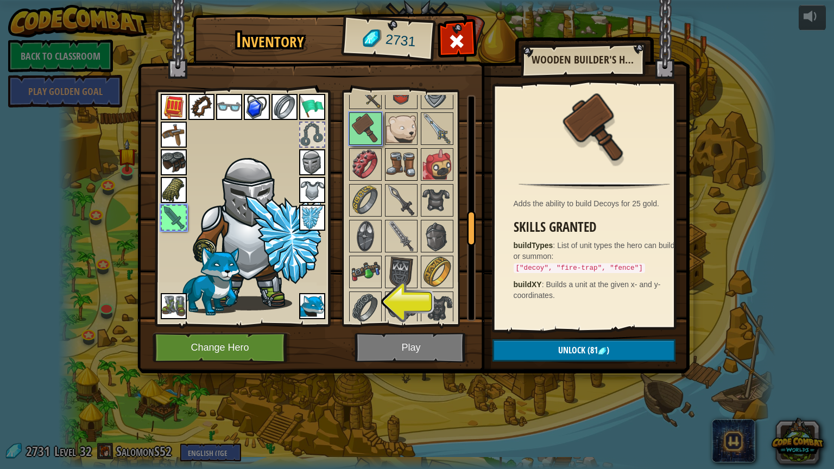
scroll to position [782, 0]
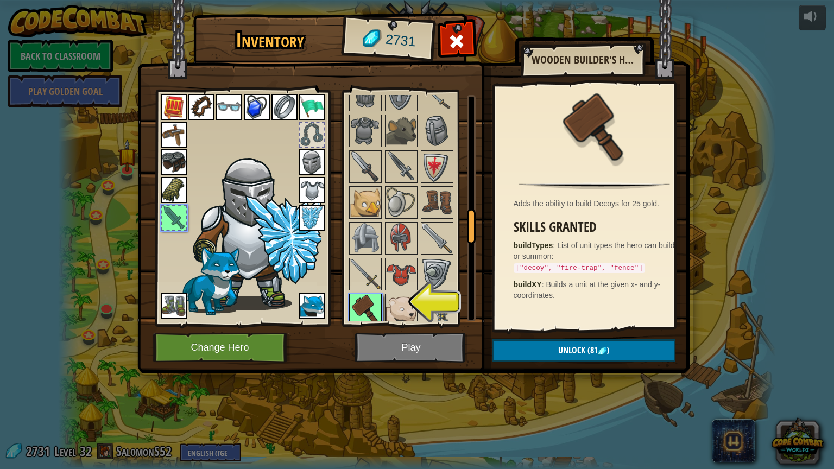
click at [369, 300] on img at bounding box center [365, 310] width 30 height 30
drag, startPoint x: 369, startPoint y: 300, endPoint x: 364, endPoint y: 304, distance: 7.0
click at [364, 304] on img at bounding box center [365, 310] width 30 height 30
click at [532, 343] on button "Unlock (81 )" at bounding box center [584, 350] width 183 height 22
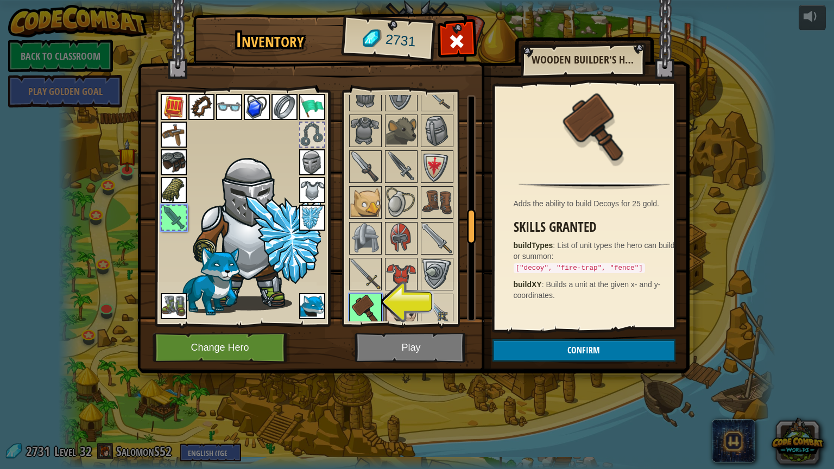
click at [358, 302] on img at bounding box center [365, 310] width 30 height 30
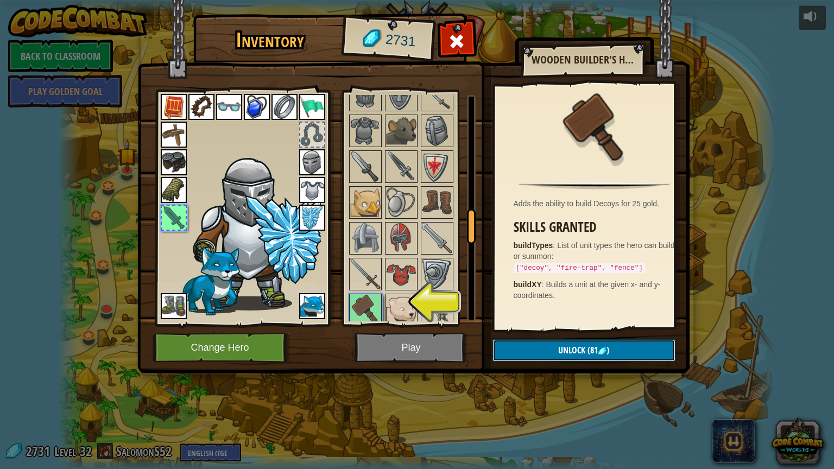
click at [556, 348] on button "Unlock (81 )" at bounding box center [584, 350] width 183 height 22
click at [556, 349] on button "Confirm" at bounding box center [584, 350] width 183 height 22
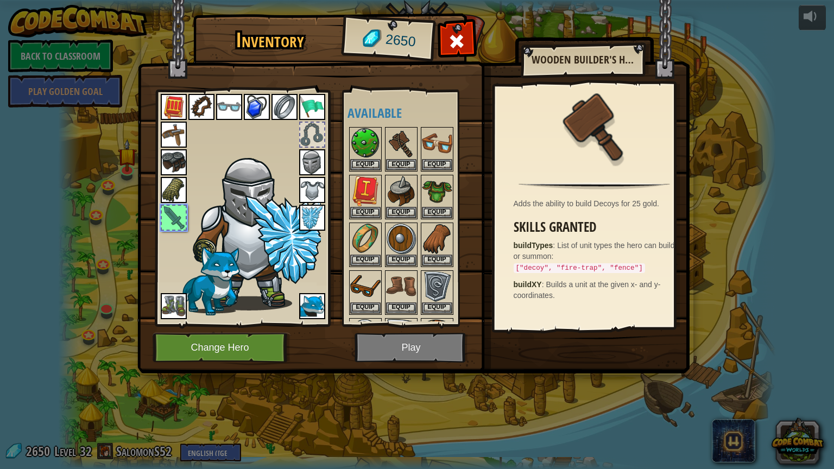
scroll to position [184, 0]
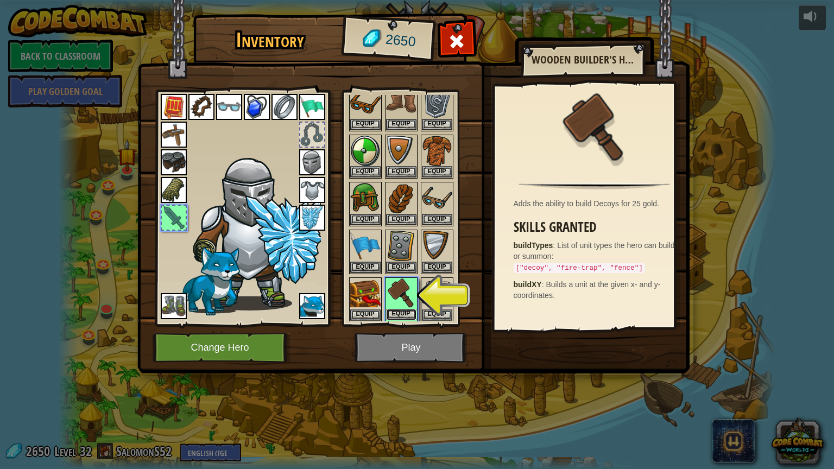
click at [401, 309] on button "Equip" at bounding box center [401, 314] width 30 height 11
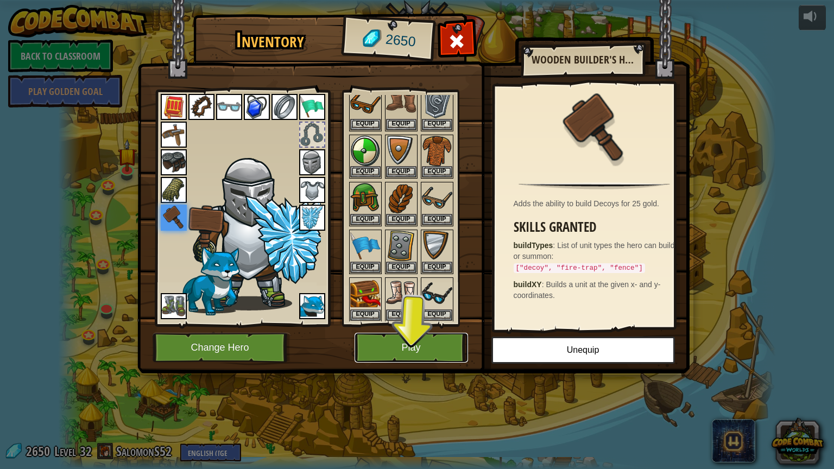
click at [406, 339] on button "Play" at bounding box center [412, 348] width 114 height 30
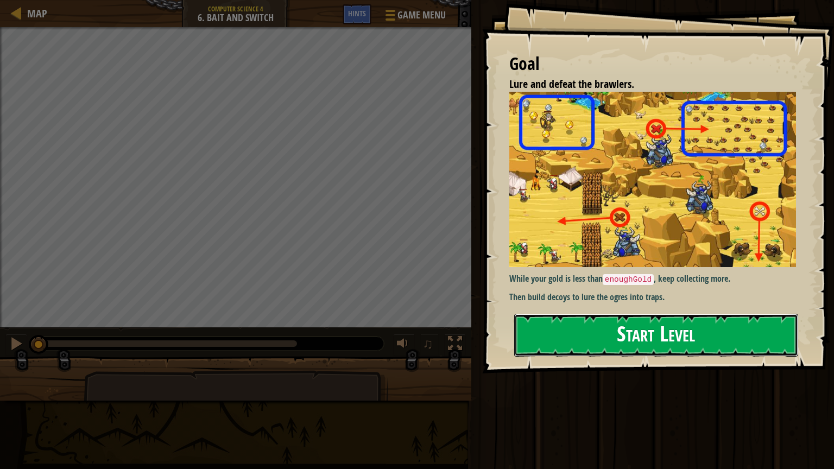
click at [637, 314] on button "Start Level" at bounding box center [656, 335] width 284 height 43
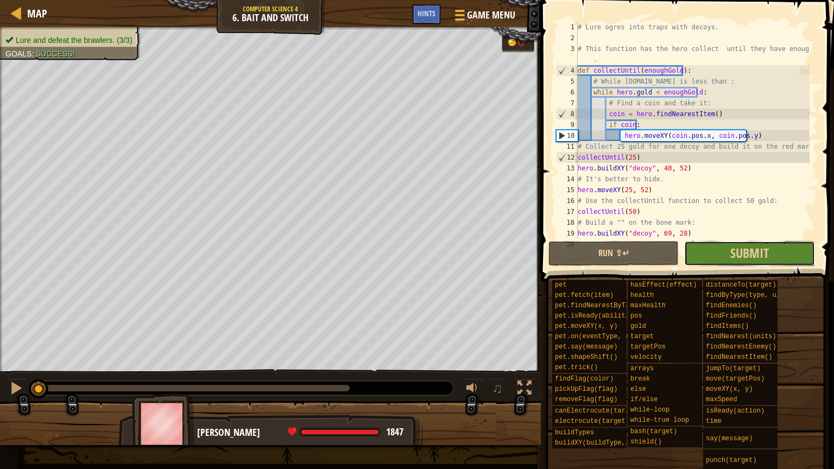
click at [717, 250] on button "Submit" at bounding box center [749, 253] width 130 height 25
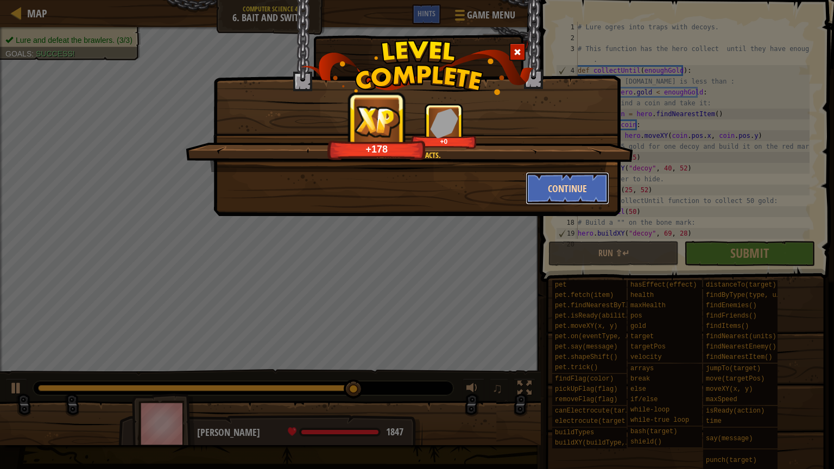
click at [569, 179] on button "Continue" at bounding box center [568, 188] width 84 height 33
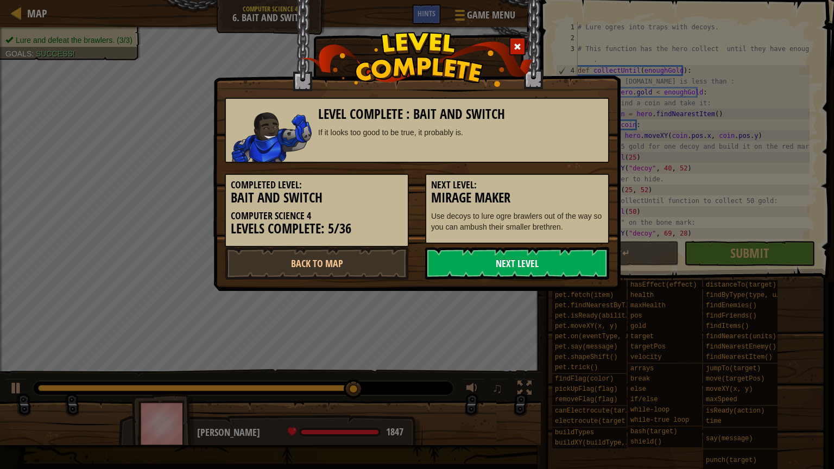
click at [539, 256] on link "Next Level" at bounding box center [517, 263] width 184 height 33
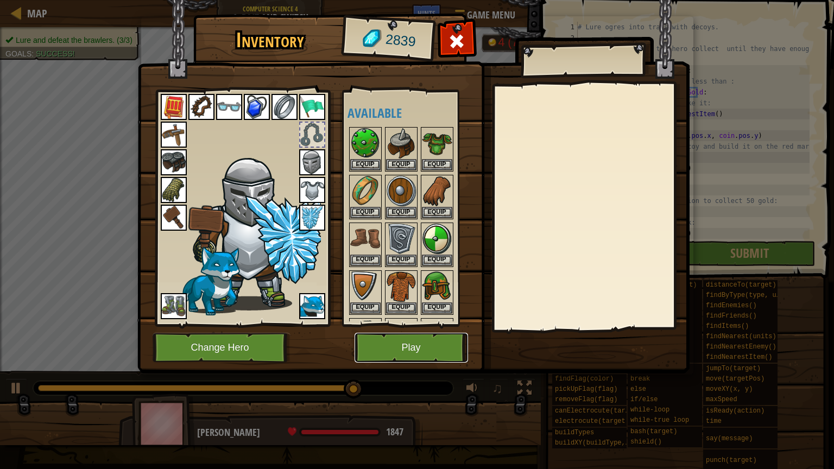
click at [422, 350] on button "Play" at bounding box center [412, 348] width 114 height 30
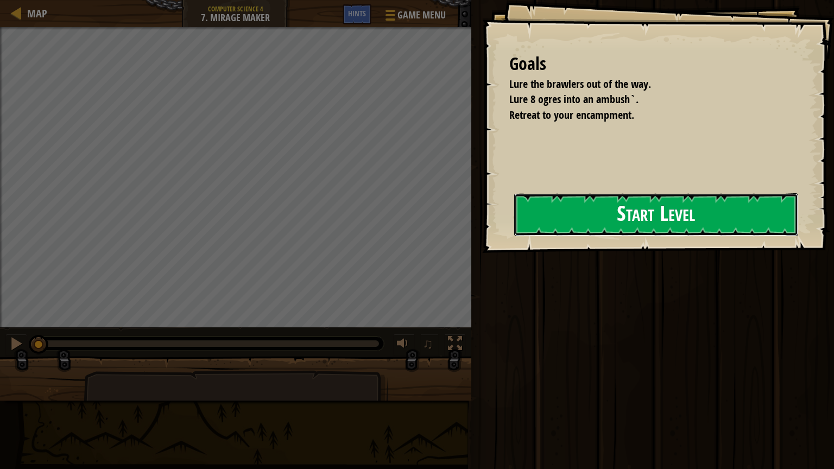
click at [641, 219] on button "Start Level" at bounding box center [656, 214] width 284 height 43
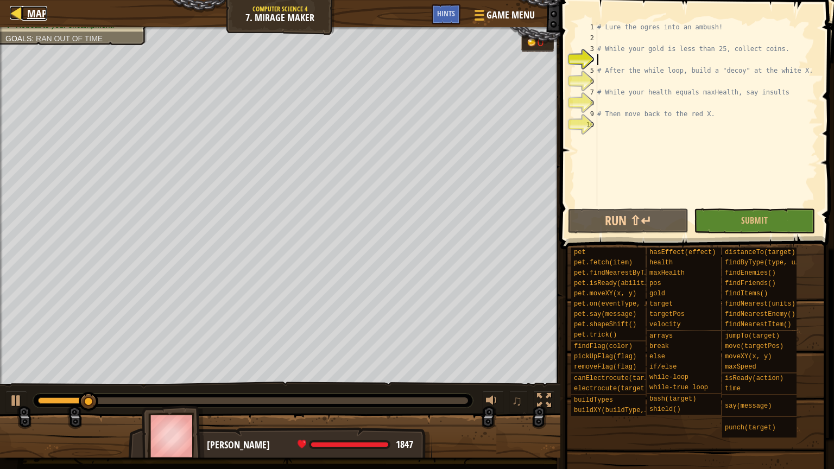
click at [16, 17] on div at bounding box center [17, 13] width 14 height 14
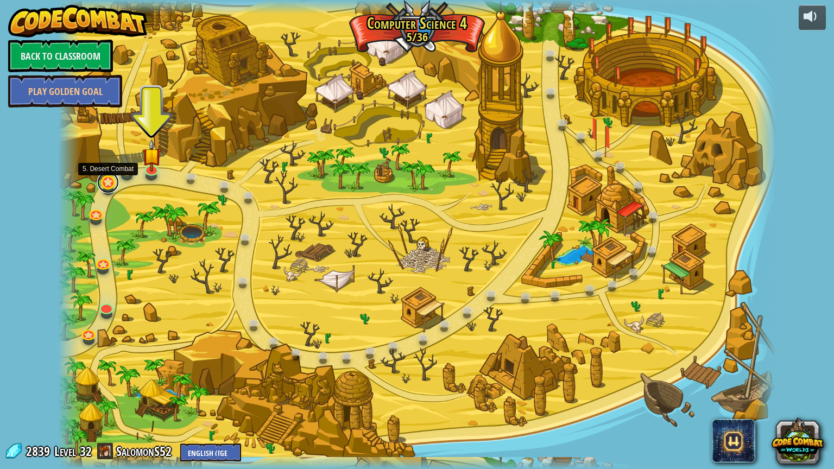
click at [102, 182] on link at bounding box center [108, 183] width 22 height 22
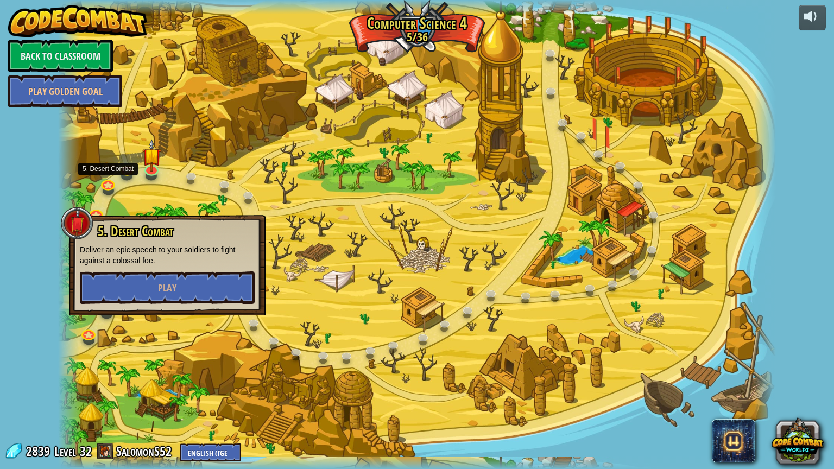
click at [176, 193] on div at bounding box center [417, 234] width 718 height 469
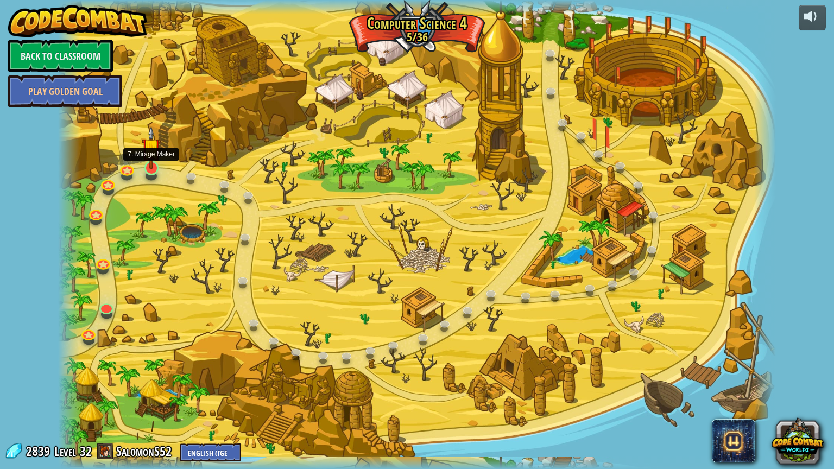
click at [147, 162] on img at bounding box center [151, 147] width 19 height 43
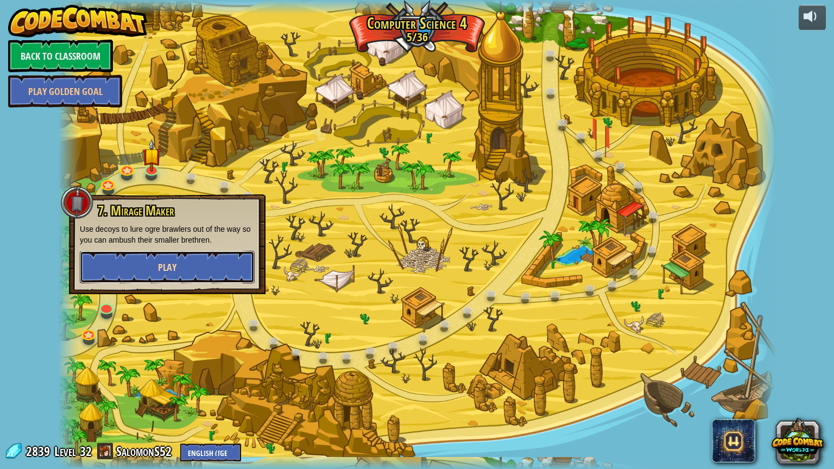
click at [154, 266] on button "Play" at bounding box center [167, 267] width 175 height 33
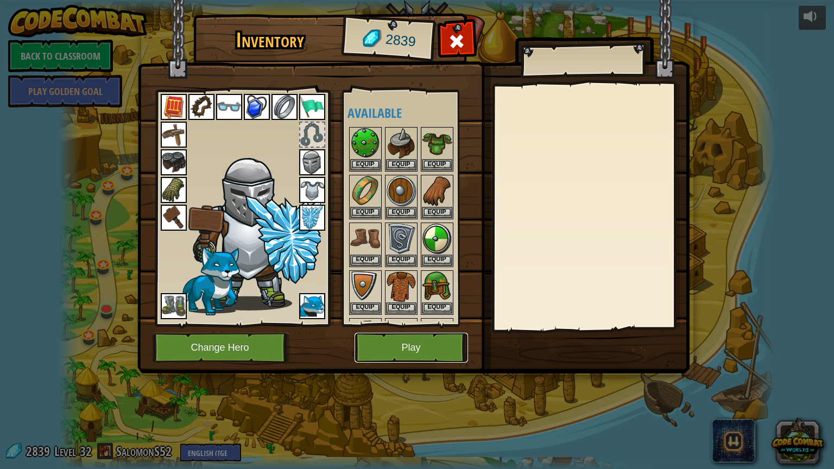
click at [441, 341] on button "Play" at bounding box center [412, 348] width 114 height 30
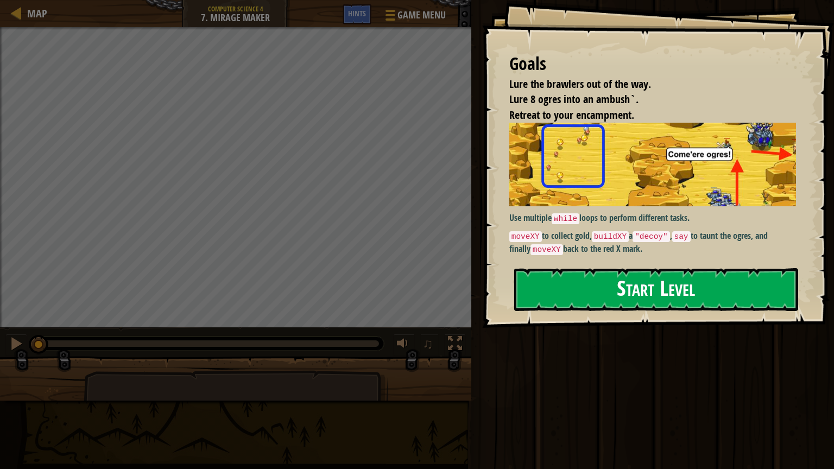
click at [663, 292] on div "Goals Lure the brawlers out of the way. Lure 8 ogres into an ambush`. Retreat t…" at bounding box center [658, 164] width 352 height 328
click at [663, 292] on button "Start Level" at bounding box center [656, 289] width 284 height 43
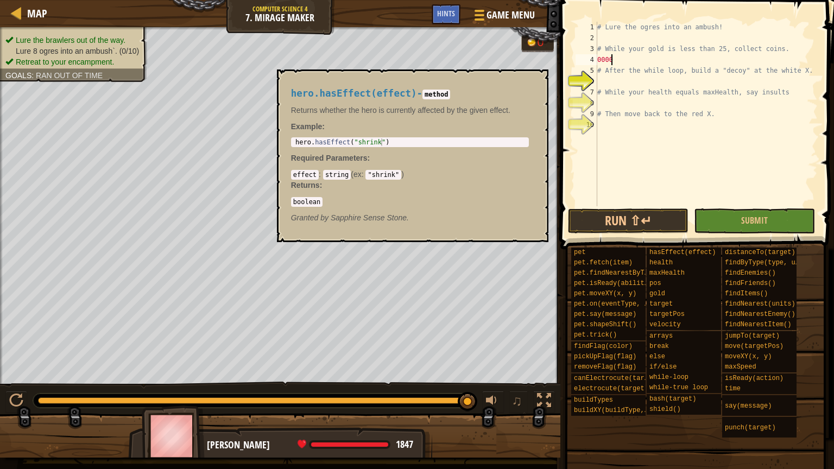
scroll to position [5, 0]
type textarea "0"
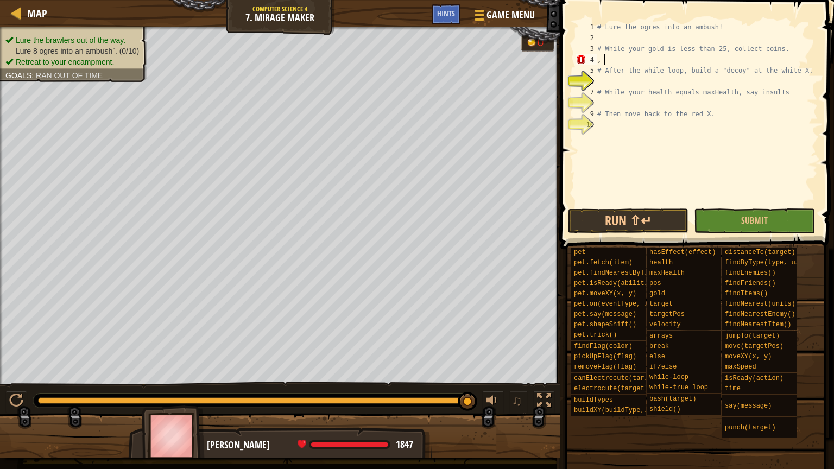
type textarea ","
click at [613, 52] on div "# Lure the ogres into an ambush! # While your gold is less than 25, collect coi…" at bounding box center [706, 125] width 223 height 206
drag, startPoint x: 613, startPoint y: 52, endPoint x: 606, endPoint y: 56, distance: 7.5
drag, startPoint x: 606, startPoint y: 56, endPoint x: 608, endPoint y: 50, distance: 6.2
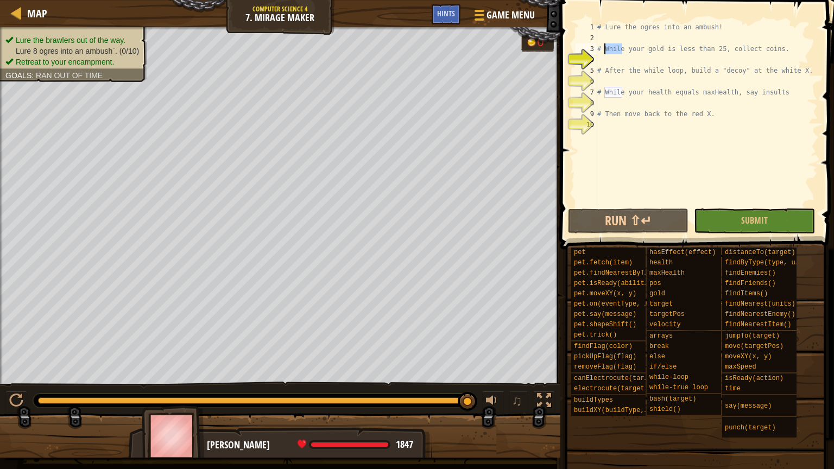
type textarea "# While your gold is less than 25, collect coins."
type textarea "While"
click at [623, 59] on div "# Lure the ogres into an ambush! # your gold is less than 25, collect coins. Wh…" at bounding box center [706, 114] width 223 height 185
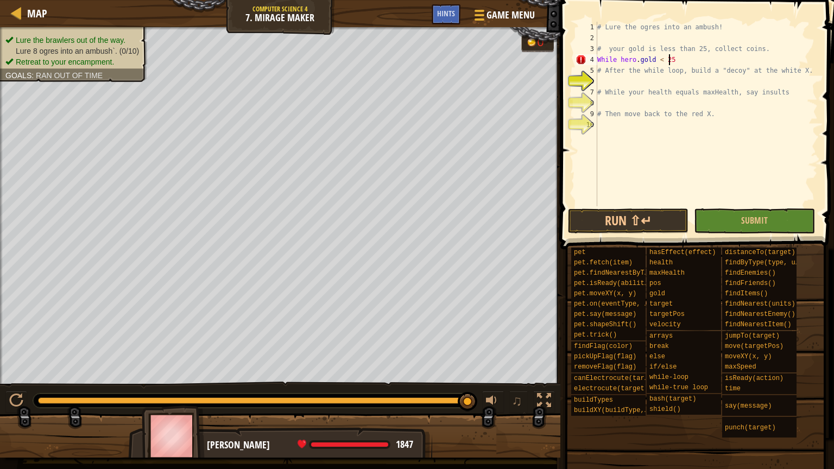
scroll to position [5, 5]
type textarea "While [DOMAIN_NAME] < 25:"
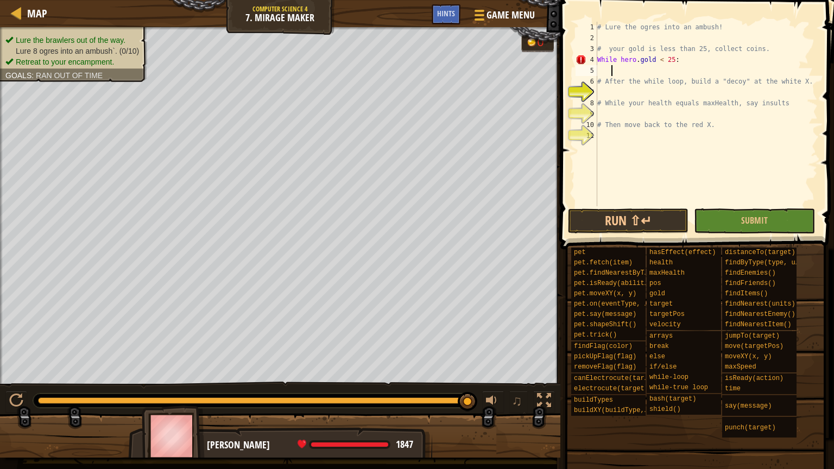
click at [684, 63] on div "# Lure the ogres into an ambush! # your gold is less than 25, collect coins. Wh…" at bounding box center [706, 125] width 223 height 206
type textarea "While [DOMAIN_NAME] < 25:"
click at [654, 72] on div "# Lure the ogres into an ambush! # your gold is less than 25, collect coins. Wh…" at bounding box center [706, 125] width 223 height 206
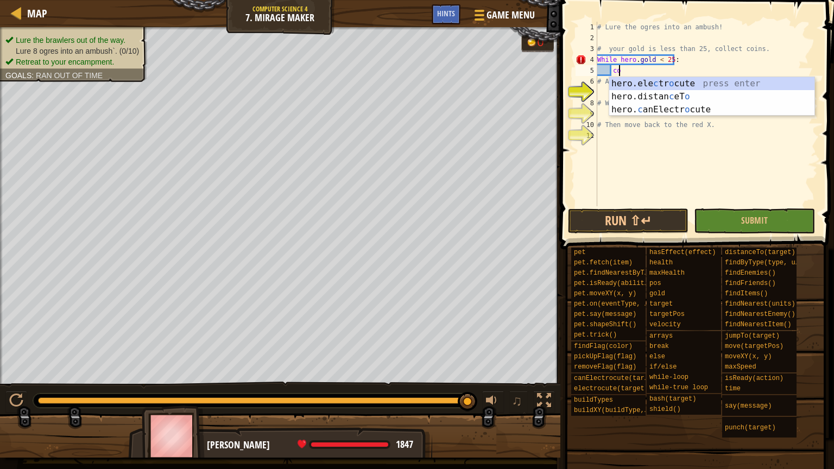
type textarea "c"
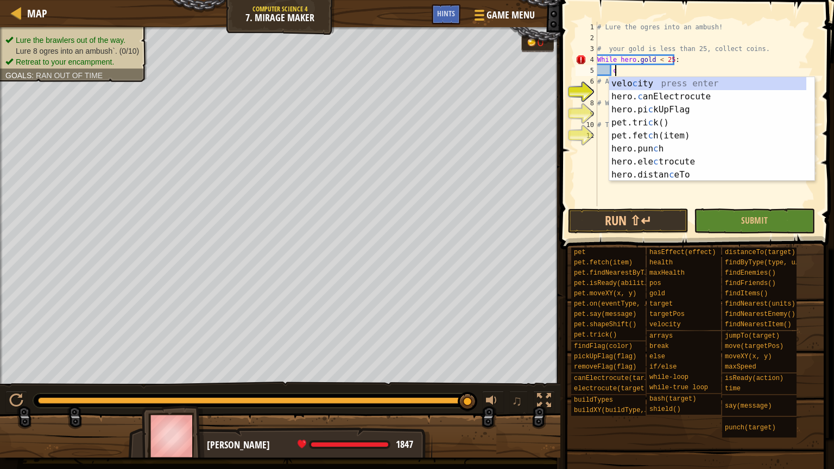
scroll to position [5, 0]
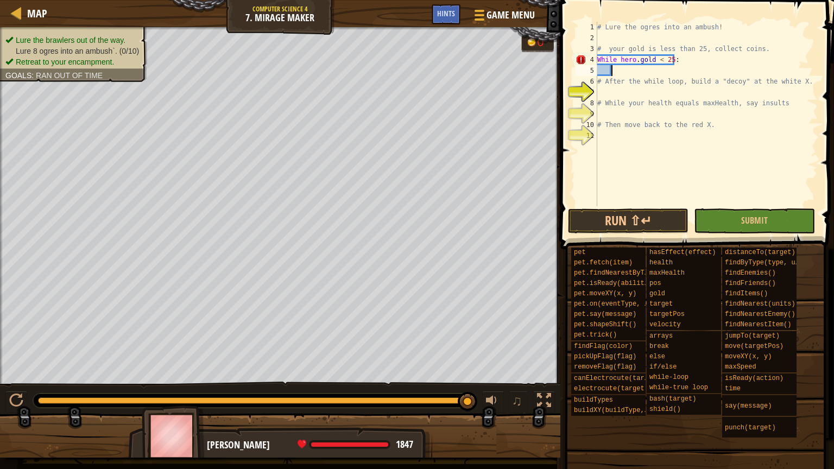
type textarea "h"
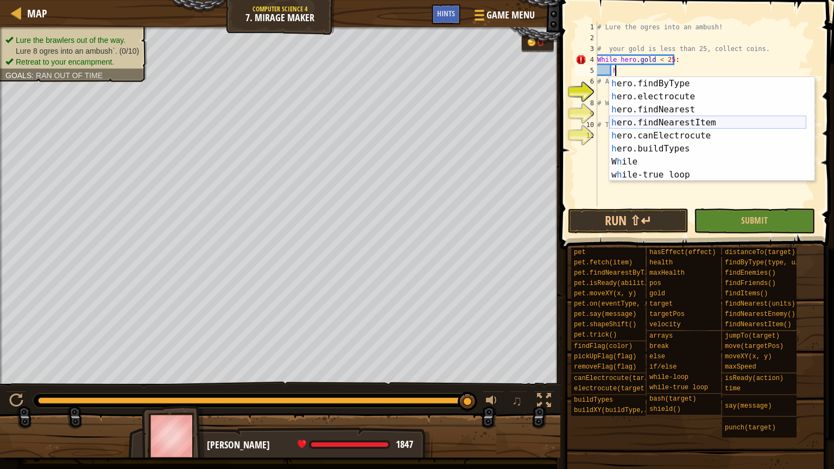
scroll to position [326, 0]
click at [676, 124] on div "h ero.findByType press enter h ero.electrocute press enter h ero.findNearest pr…" at bounding box center [707, 142] width 197 height 130
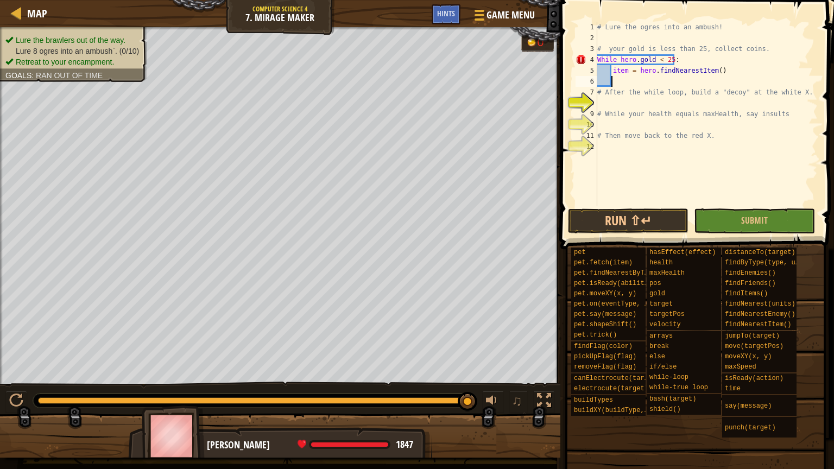
click at [626, 70] on div "# Lure the ogres into an ambush! # your gold is less than 25, collect coins. Wh…" at bounding box center [706, 125] width 223 height 206
type textarea "coin = hero.findNearestItem()"
click at [613, 81] on div "# Lure the ogres into an ambush! # your gold is less than 25, collect coins. Wh…" at bounding box center [706, 125] width 223 height 206
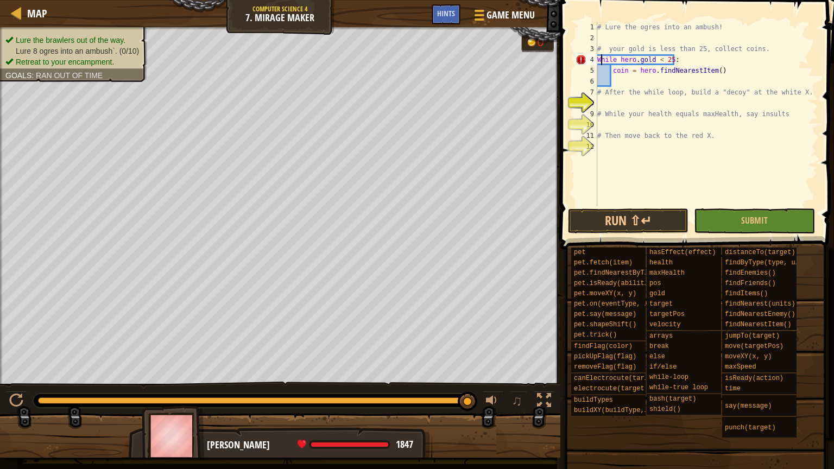
click at [600, 60] on div "# Lure the ogres into an ambush! # your gold is less than 25, collect coins. Wh…" at bounding box center [706, 125] width 223 height 206
click at [696, 62] on div "# Lure the ogres into an ambush! # your gold is less than 25, collect coins. wh…" at bounding box center [706, 125] width 223 height 206
click at [629, 87] on div "# Lure the ogres into an ambush! # your gold is less than 25, collect coins. wh…" at bounding box center [706, 125] width 223 height 206
type textarea "# After the while loop, build a "decoy" at the white X."
click at [626, 76] on div "# Lure the ogres into an ambush! # your gold is less than 25, collect coins. wh…" at bounding box center [706, 125] width 223 height 206
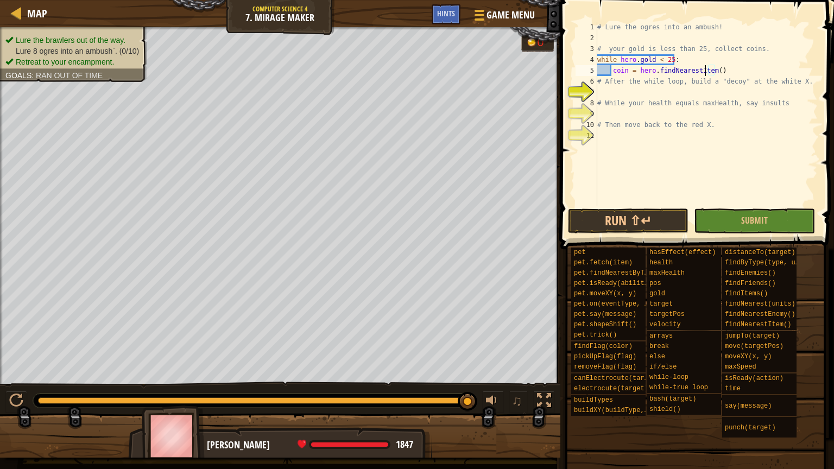
click at [704, 71] on div "# Lure the ogres into an ambush! # your gold is less than 25, collect coins. wh…" at bounding box center [706, 125] width 223 height 206
click at [705, 71] on div "# Lure the ogres into an ambush! # your gold is less than 25, collect coins. wh…" at bounding box center [706, 125] width 223 height 206
click at [707, 71] on div "# Lure the ogres into an ambush! # your gold is less than 25, collect coins. wh…" at bounding box center [706, 125] width 223 height 206
click at [696, 68] on div "# Lure the ogres into an ambush! # your gold is less than 25, collect coins. wh…" at bounding box center [706, 125] width 223 height 206
click at [697, 70] on div "# Lure the ogres into an ambush! # your gold is less than 25, collect coins. wh…" at bounding box center [706, 125] width 223 height 206
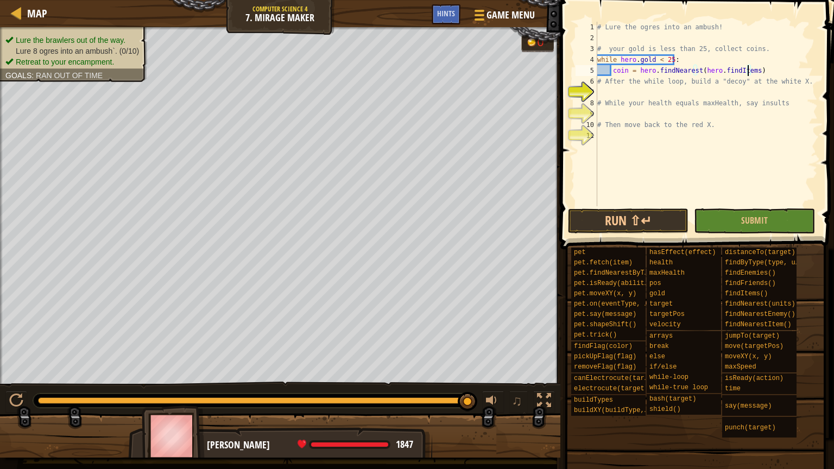
scroll to position [5, 12]
type textarea "coin = hero.findNearest(hero.findItems())"
click at [765, 70] on div "# Lure the ogres into an ambush! # your gold is less than 25, collect coins. wh…" at bounding box center [706, 125] width 223 height 206
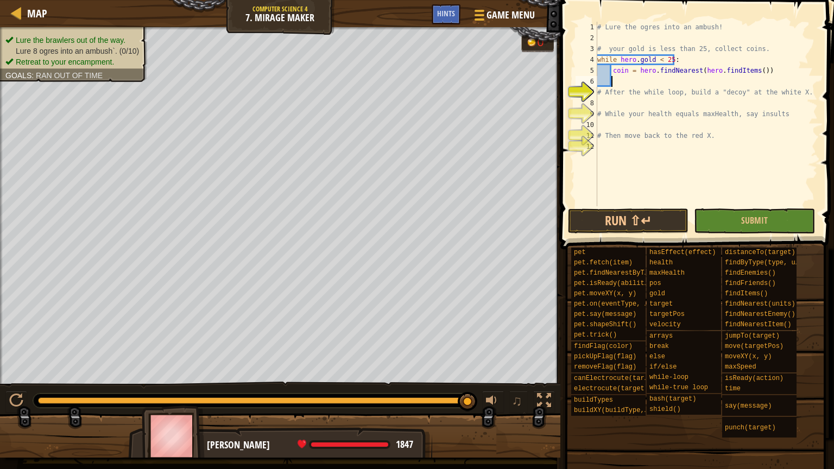
scroll to position [5, 1]
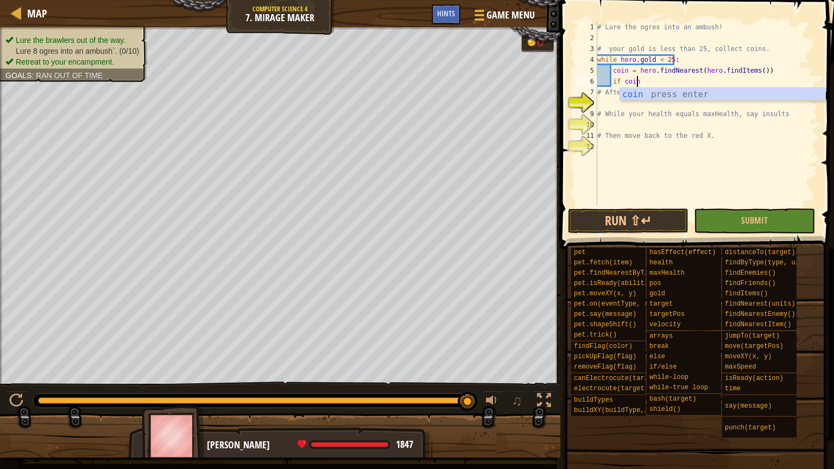
type textarea "if coin:"
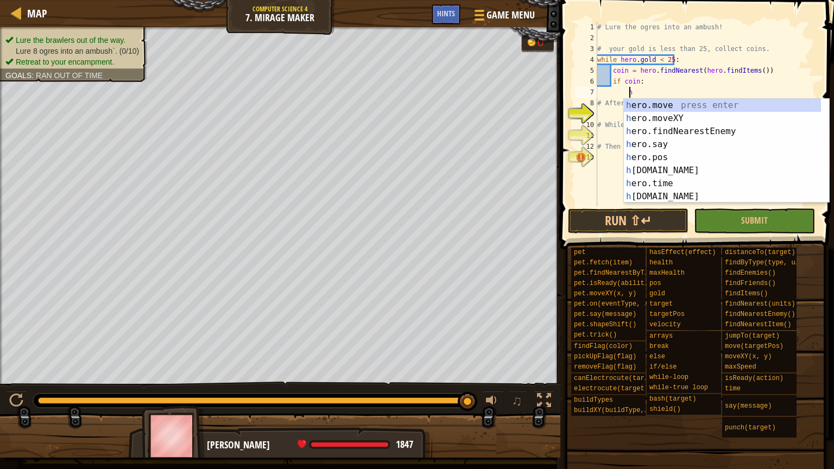
scroll to position [5, 2]
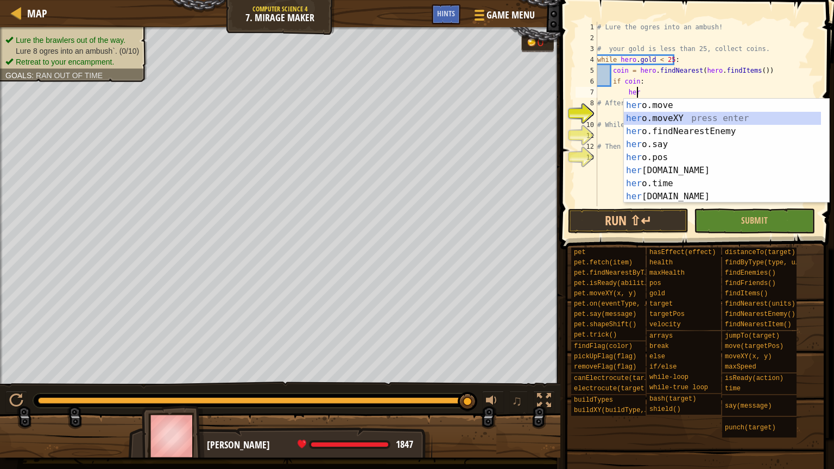
click at [693, 115] on div "her o.move press enter her o.moveXY press enter her o.findNearestEnemy press en…" at bounding box center [722, 164] width 197 height 130
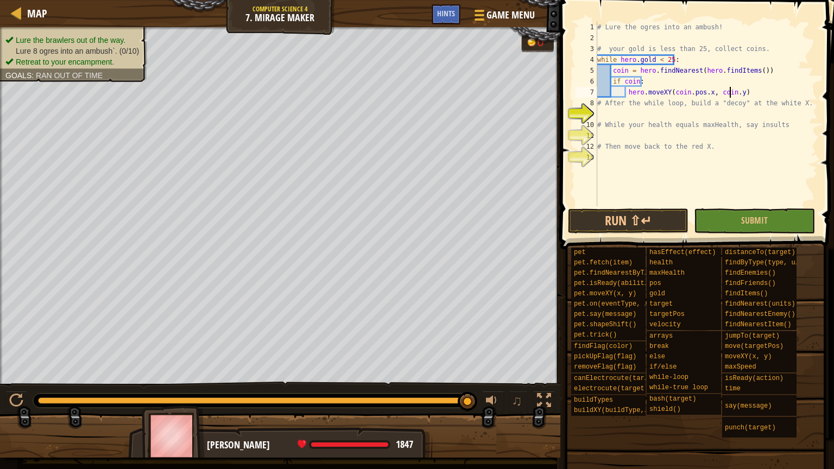
scroll to position [5, 11]
type textarea "hero.moveXY(coin.pos.x, coin.pos.y)"
click at [667, 115] on div "# Lure the ogres into an ambush! # your gold is less than 25, collect coins. wh…" at bounding box center [706, 125] width 223 height 206
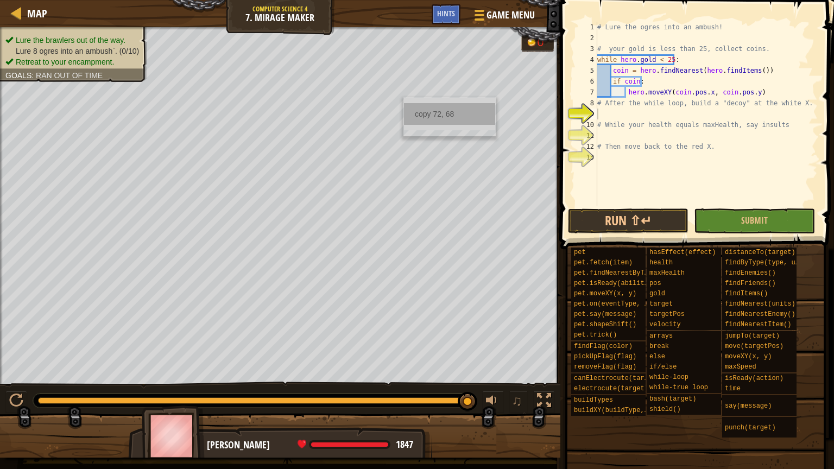
click at [411, 110] on div "copy 72, 68" at bounding box center [449, 114] width 91 height 22
drag, startPoint x: 610, startPoint y: 111, endPoint x: 604, endPoint y: 109, distance: 6.7
click at [604, 109] on div "# Lure the ogres into an ambush! # your gold is less than 25, collect coins. wh…" at bounding box center [706, 125] width 223 height 206
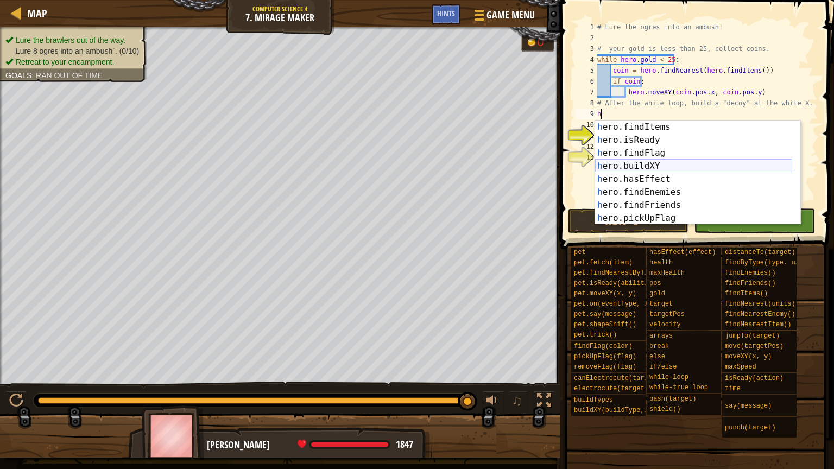
scroll to position [196, 0]
click at [658, 163] on div "h ero.findItems press enter h ero.isReady press enter h ero.findFlag press ente…" at bounding box center [693, 186] width 197 height 130
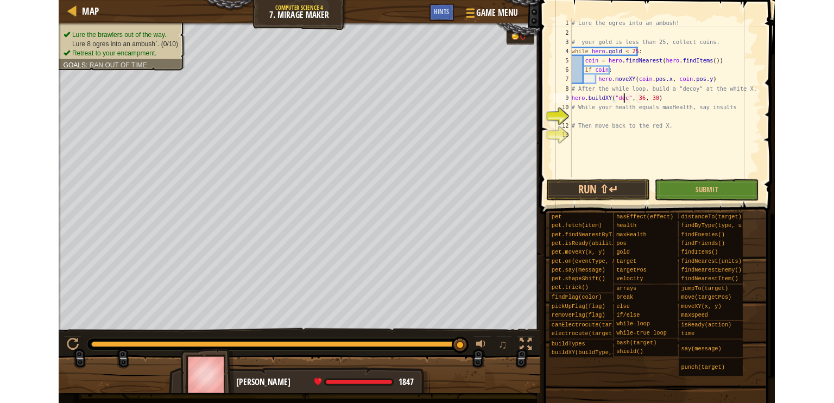
scroll to position [5, 5]
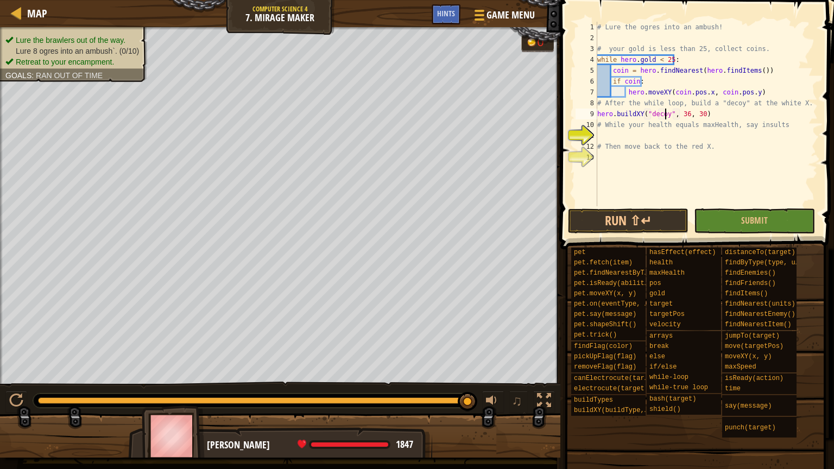
click at [702, 111] on div "# Lure the ogres into an ambush! # your gold is less than 25, collect coins. wh…" at bounding box center [706, 125] width 223 height 206
click at [697, 111] on div "# Lure the ogres into an ambush! # your gold is less than 25, collect coins. wh…" at bounding box center [706, 125] width 223 height 206
click at [408, 108] on div "copy 72, 68" at bounding box center [447, 115] width 91 height 22
click at [676, 117] on div "# Lure the ogres into an ambush! # your gold is less than 25, collect coins. wh…" at bounding box center [706, 125] width 223 height 206
paste textarea "72, 68"
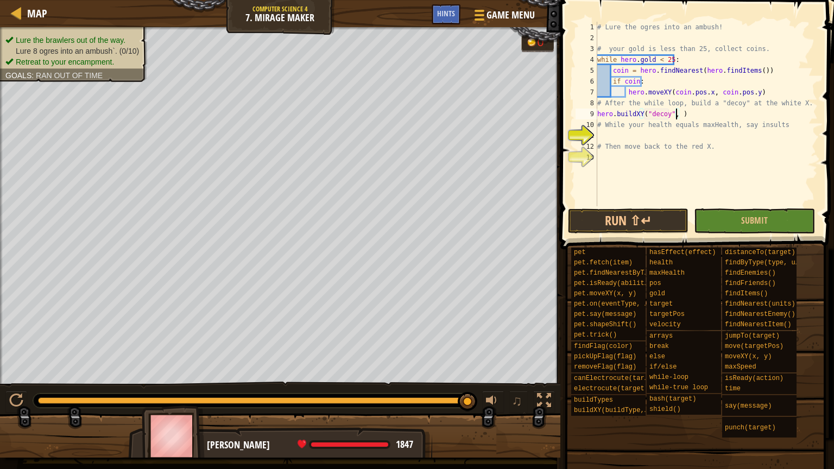
type textarea "hero.buildXY("decoy", 72, 68)"
